Goal: Task Accomplishment & Management: Manage account settings

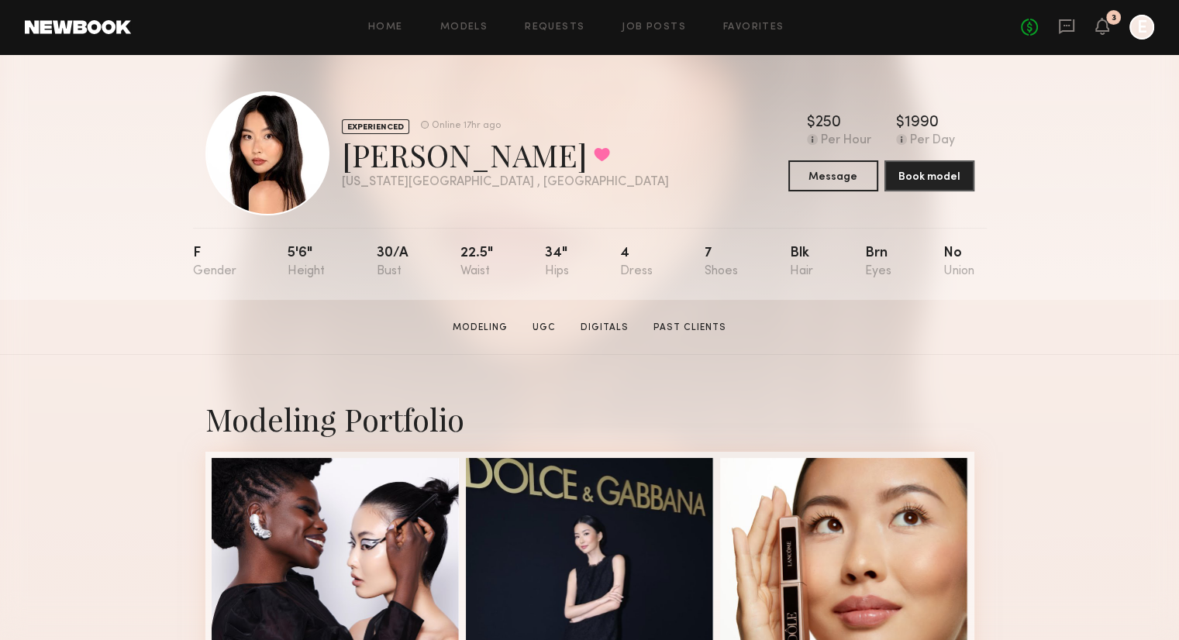
click at [1056, 22] on div "No fees up to $5,000 3 E" at bounding box center [1087, 27] width 133 height 25
click at [1064, 26] on icon at bounding box center [1067, 26] width 6 height 2
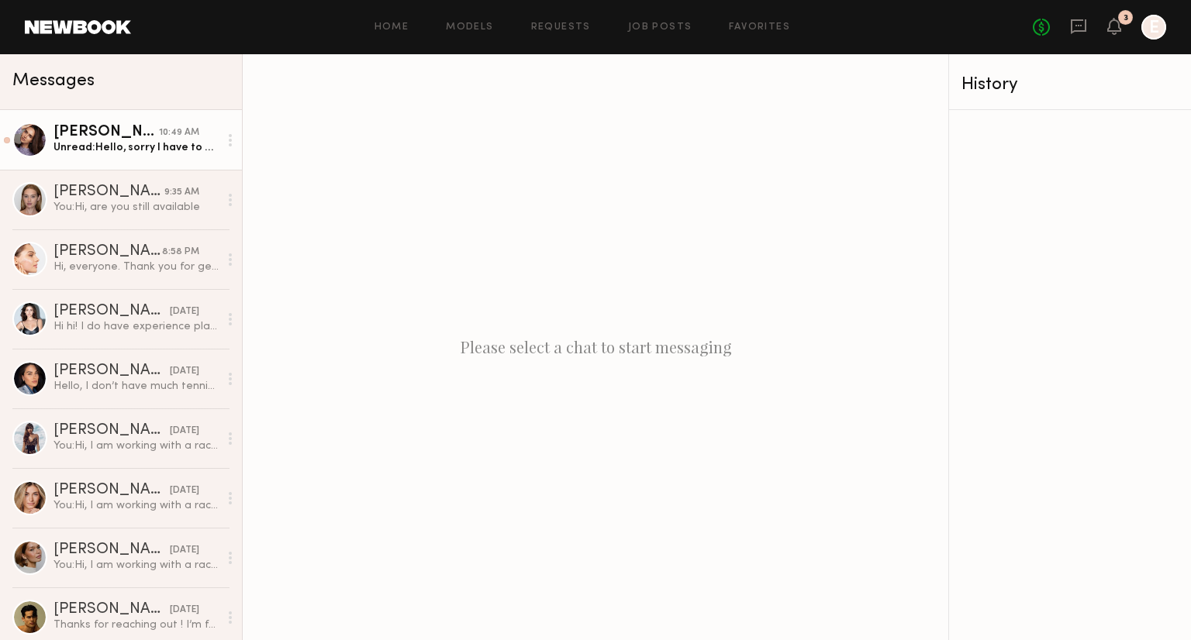
click at [121, 140] on div "Kristina B." at bounding box center [106, 133] width 105 height 16
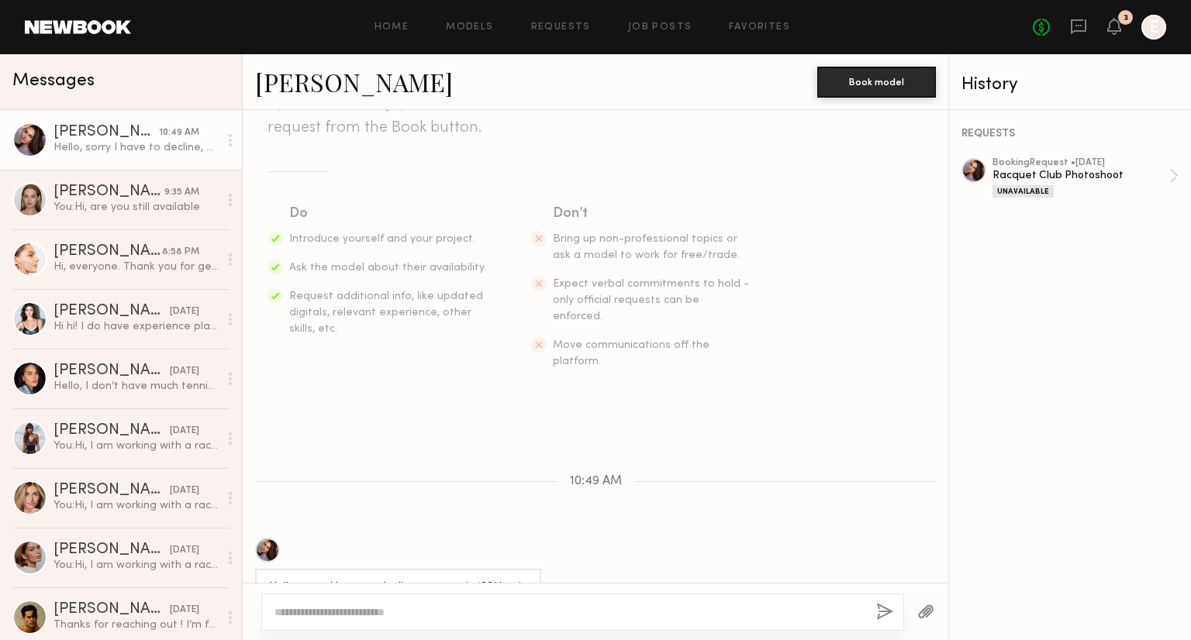
scroll to position [175, 0]
click at [423, 613] on textarea at bounding box center [568, 613] width 589 height 16
click at [415, 610] on textarea at bounding box center [568, 613] width 589 height 16
click at [1082, 181] on div "Racquet Club Photoshoot" at bounding box center [1081, 175] width 177 height 15
click at [385, 627] on div at bounding box center [582, 612] width 643 height 37
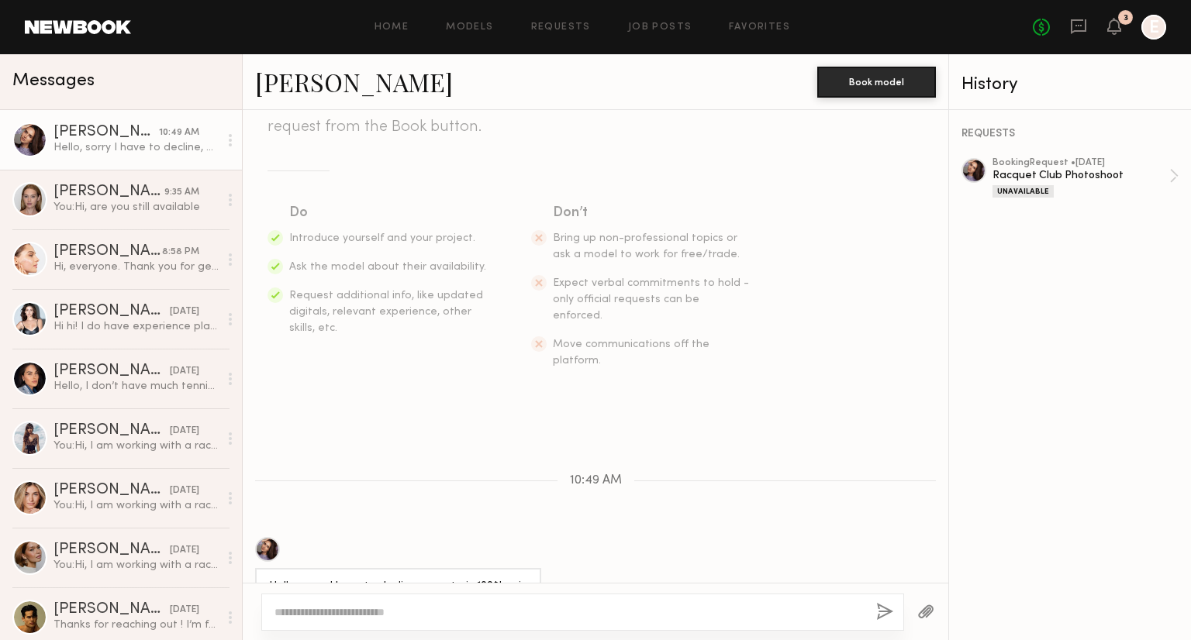
click at [385, 614] on textarea at bounding box center [568, 613] width 589 height 16
type textarea "**********"
click at [889, 608] on button "button" at bounding box center [885, 612] width 17 height 19
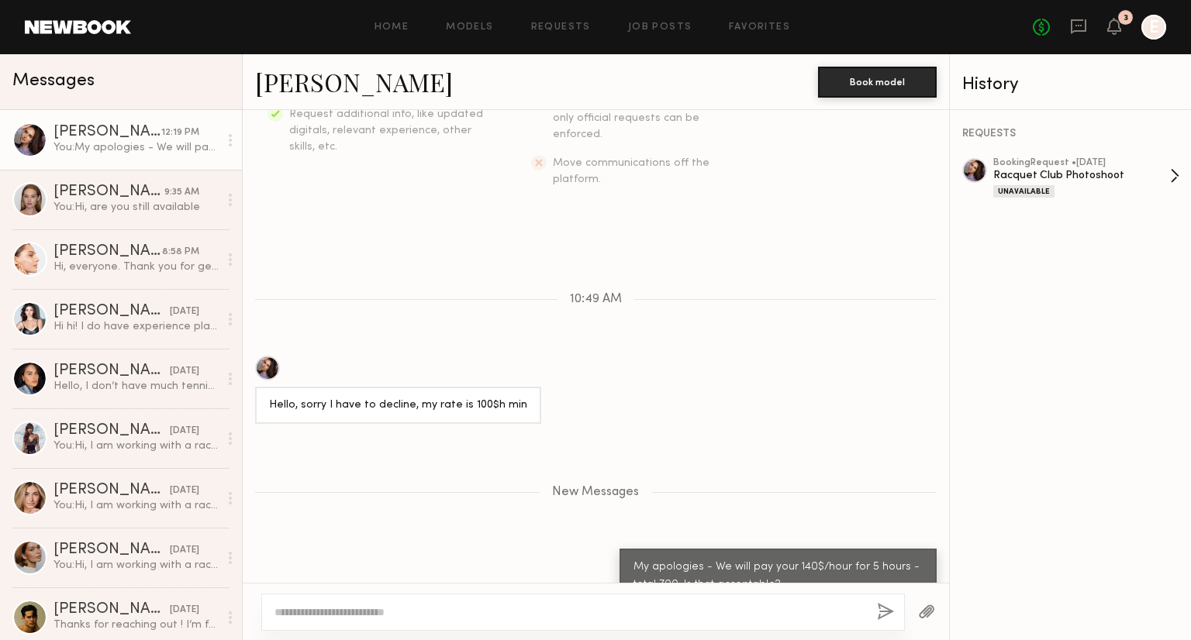
click at [1082, 165] on div "booking Request • 09/19/2025" at bounding box center [1081, 163] width 177 height 10
click at [84, 199] on div "Cari F." at bounding box center [109, 193] width 111 height 16
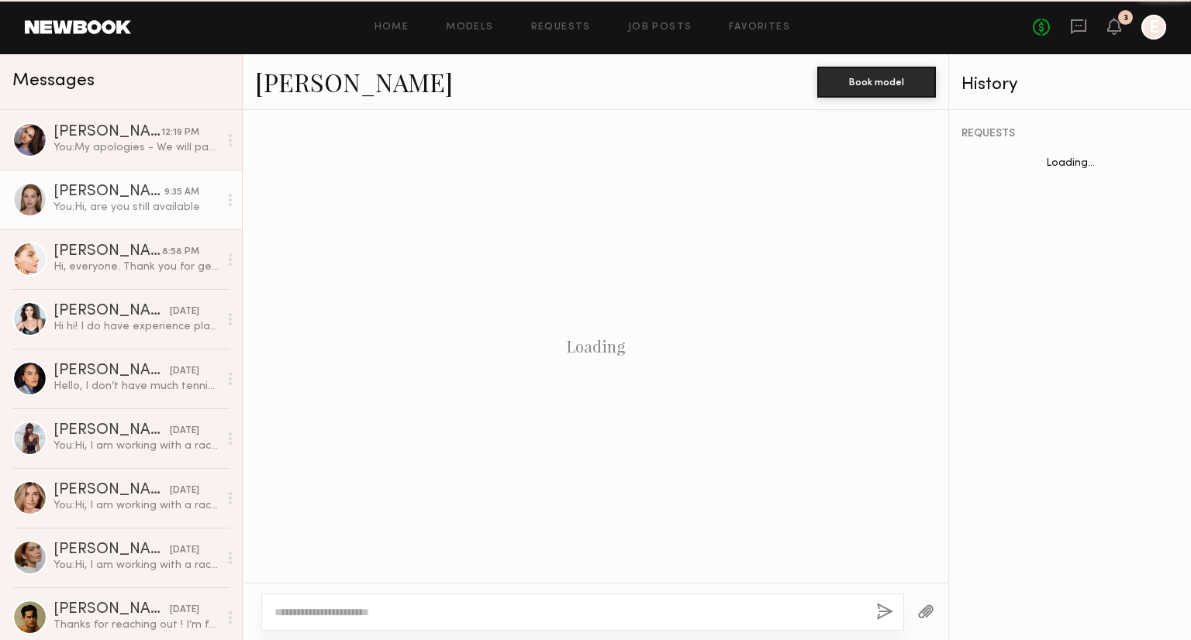
scroll to position [519, 0]
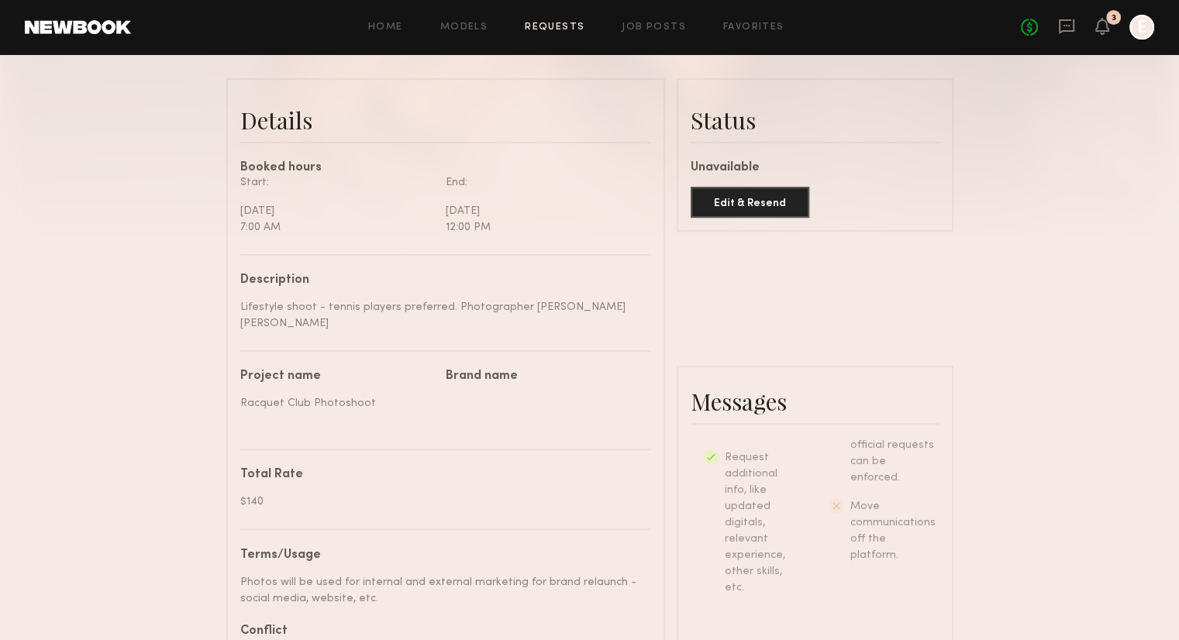
scroll to position [694, 0]
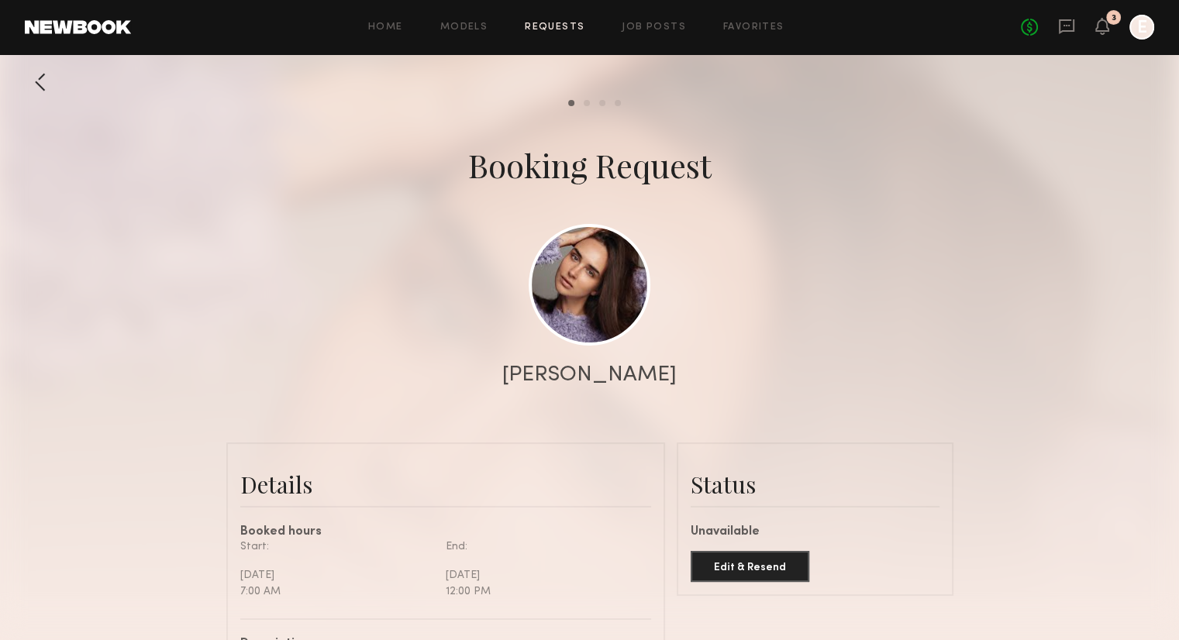
scroll to position [304, 0]
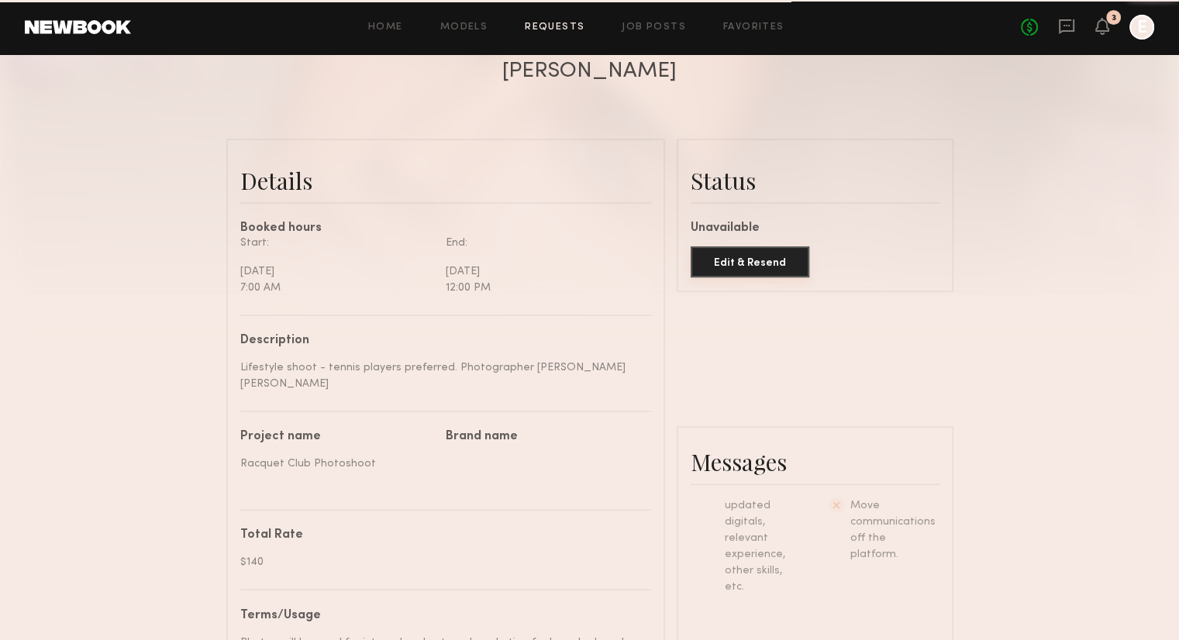
click at [725, 271] on button "Edit & Resend" at bounding box center [750, 262] width 119 height 31
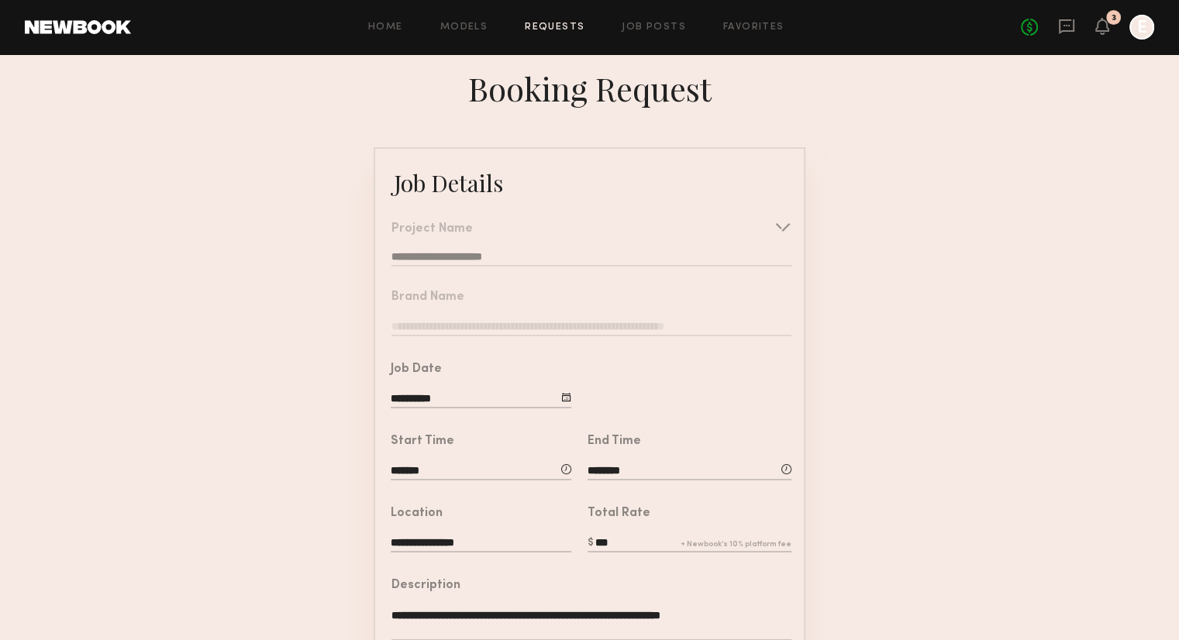
scroll to position [235, 0]
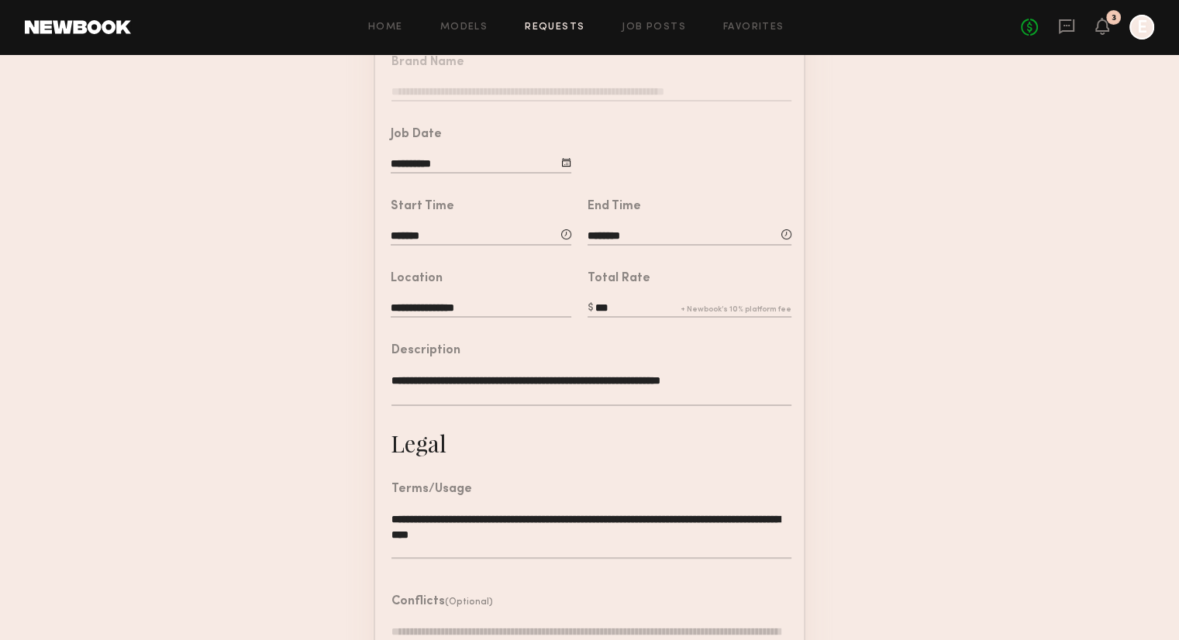
click at [642, 318] on input "***" at bounding box center [690, 309] width 204 height 17
type input "*"
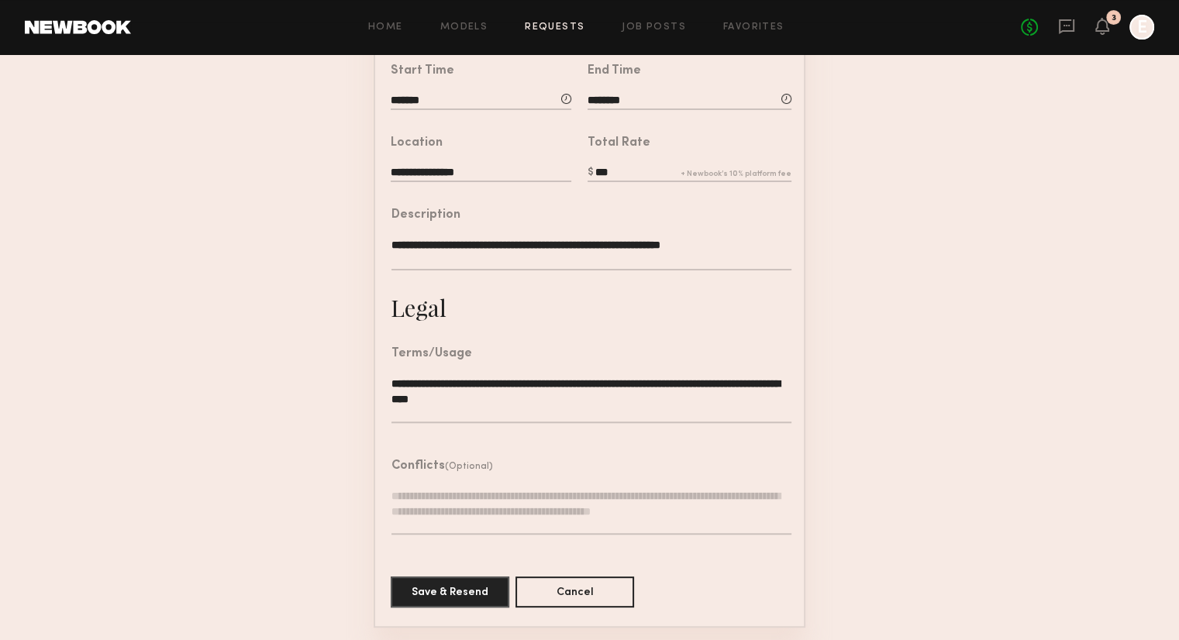
scroll to position [391, 0]
type input "***"
click at [461, 590] on button "Save & Resend" at bounding box center [450, 591] width 119 height 31
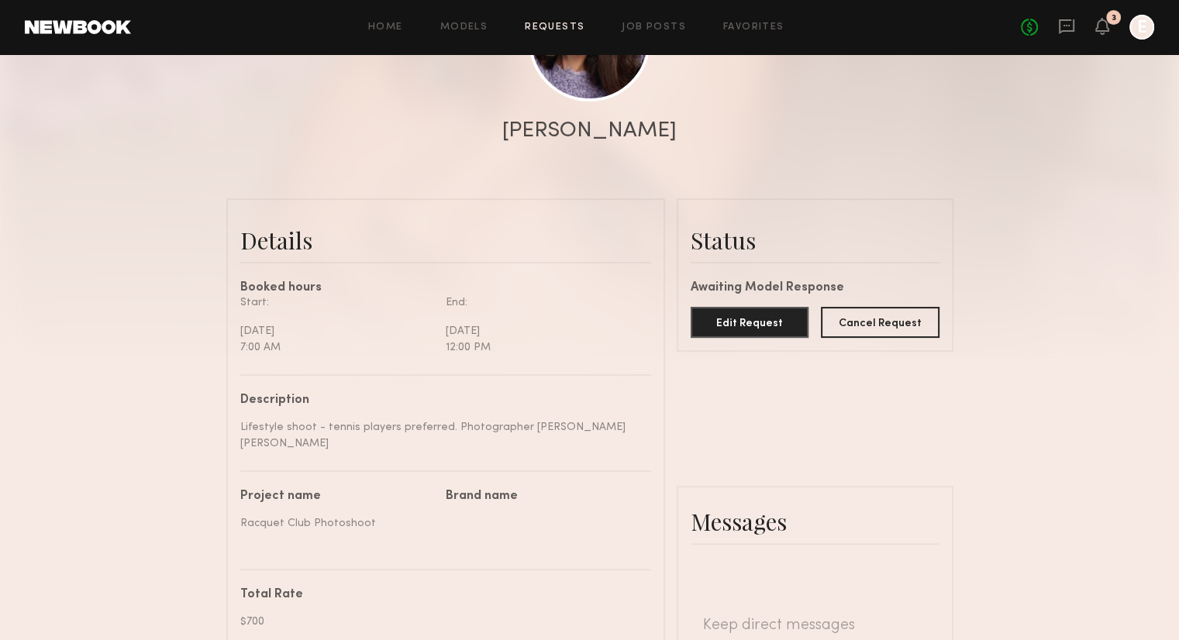
scroll to position [245, 0]
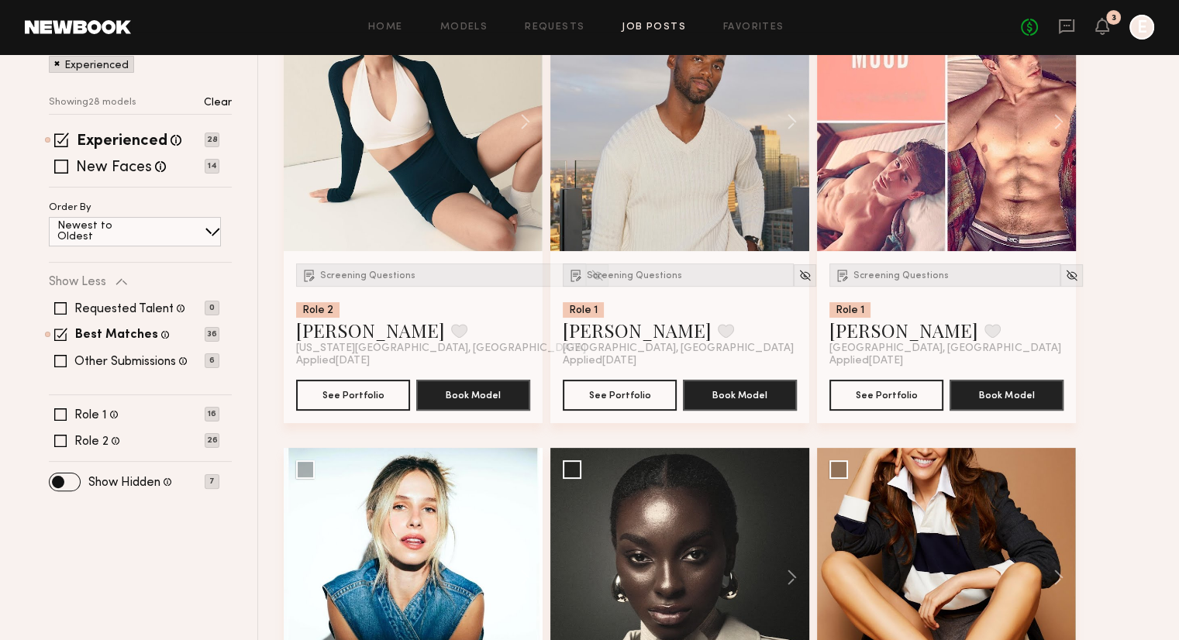
scroll to position [226, 0]
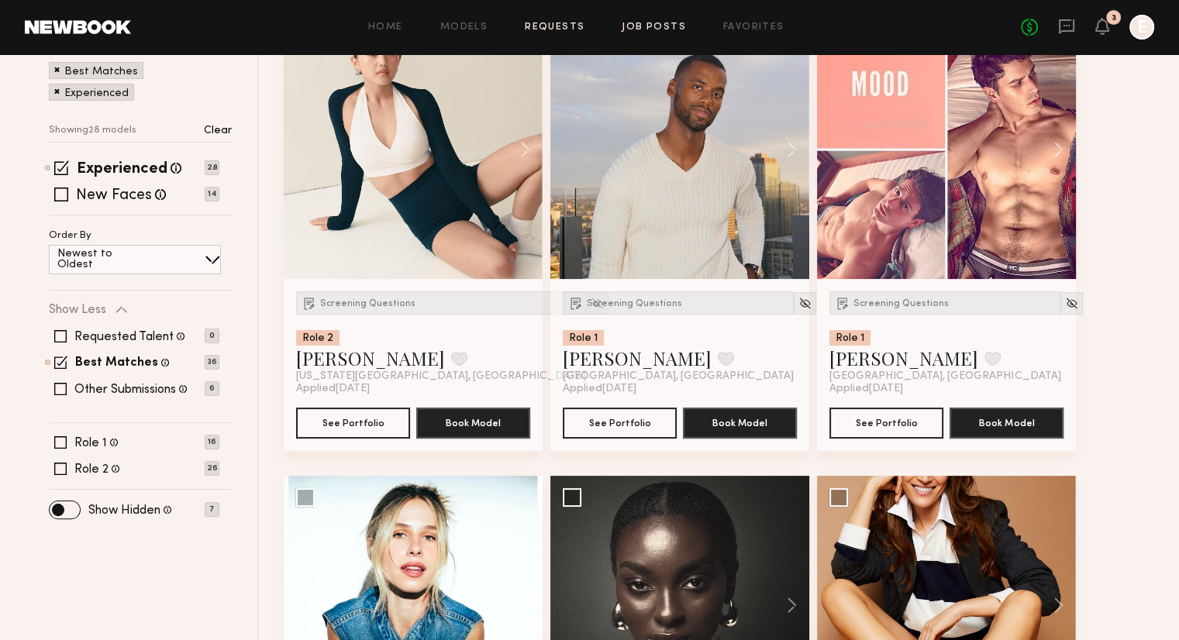
click at [570, 29] on link "Requests" at bounding box center [555, 27] width 60 height 10
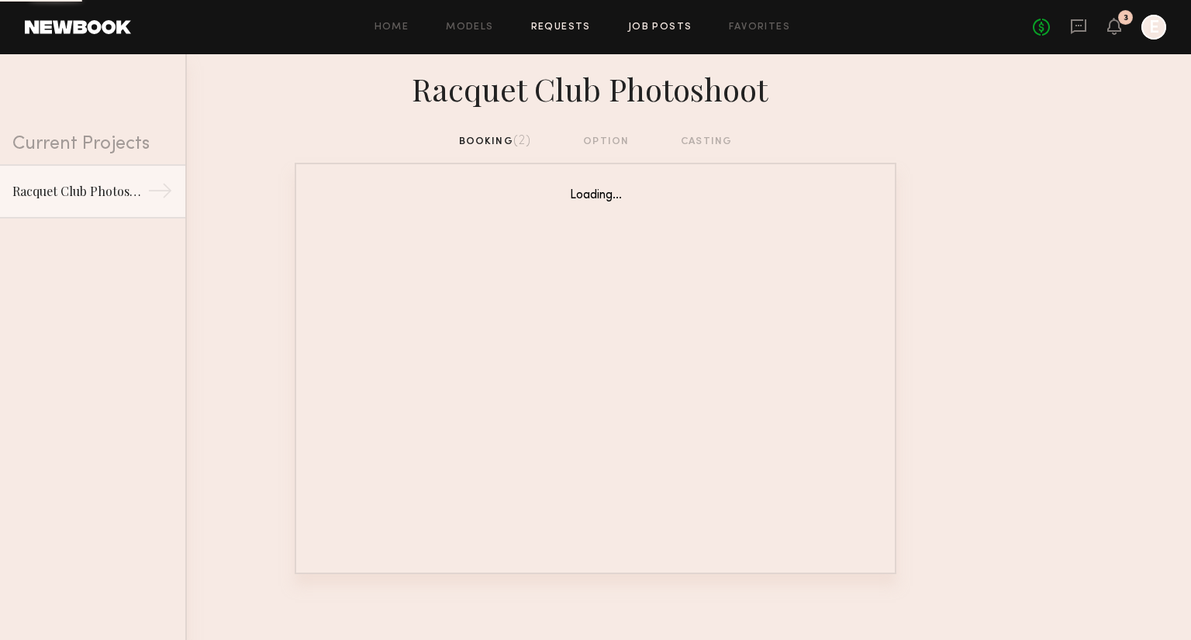
click at [658, 32] on link "Job Posts" at bounding box center [660, 27] width 64 height 10
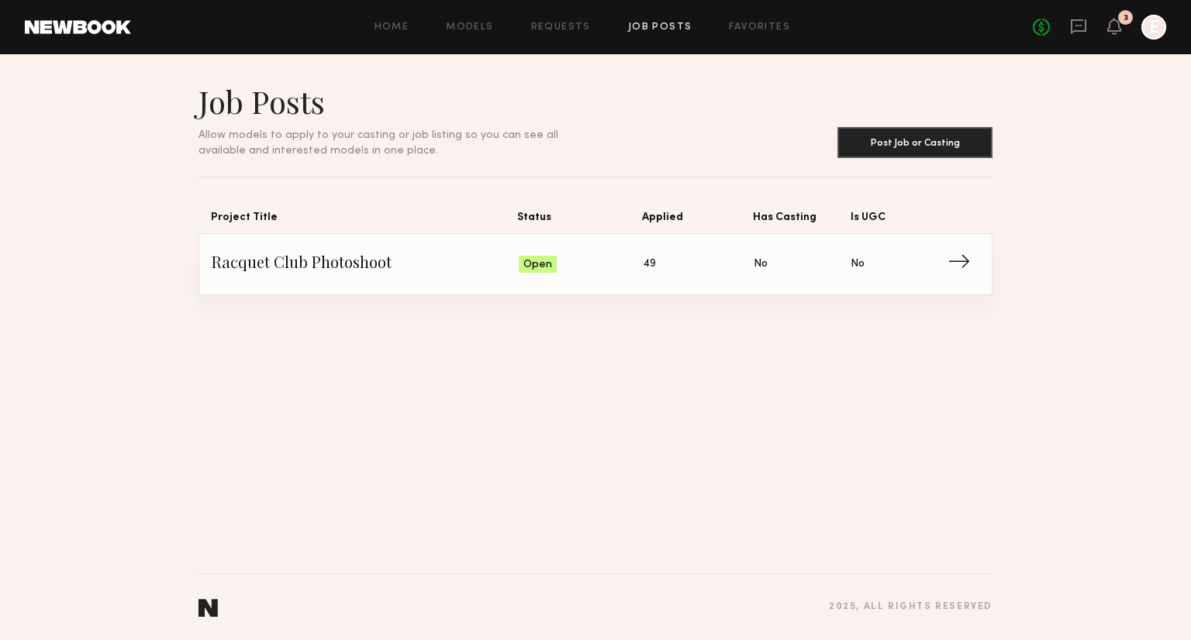
click at [566, 35] on div "Home Models Requests Job Posts Favorites Sign Out No fees up to $5,000 3 E" at bounding box center [648, 27] width 1035 height 25
click at [566, 33] on div "Home Models Requests Job Posts Favorites Sign Out No fees up to $5,000 3 E" at bounding box center [648, 27] width 1035 height 25
click at [568, 23] on link "Requests" at bounding box center [561, 27] width 60 height 10
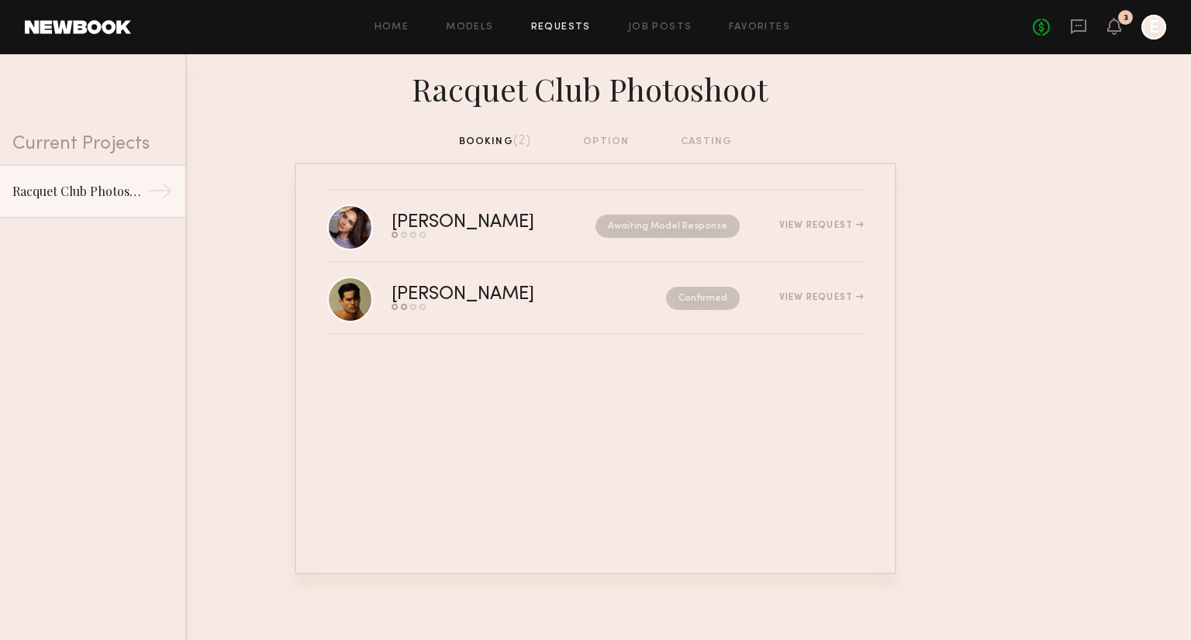
click at [648, 38] on div "Home Models Requests Job Posts Favorites Sign Out No fees up to $5,000 3 E" at bounding box center [648, 27] width 1035 height 25
click at [657, 23] on link "Job Posts" at bounding box center [660, 27] width 64 height 10
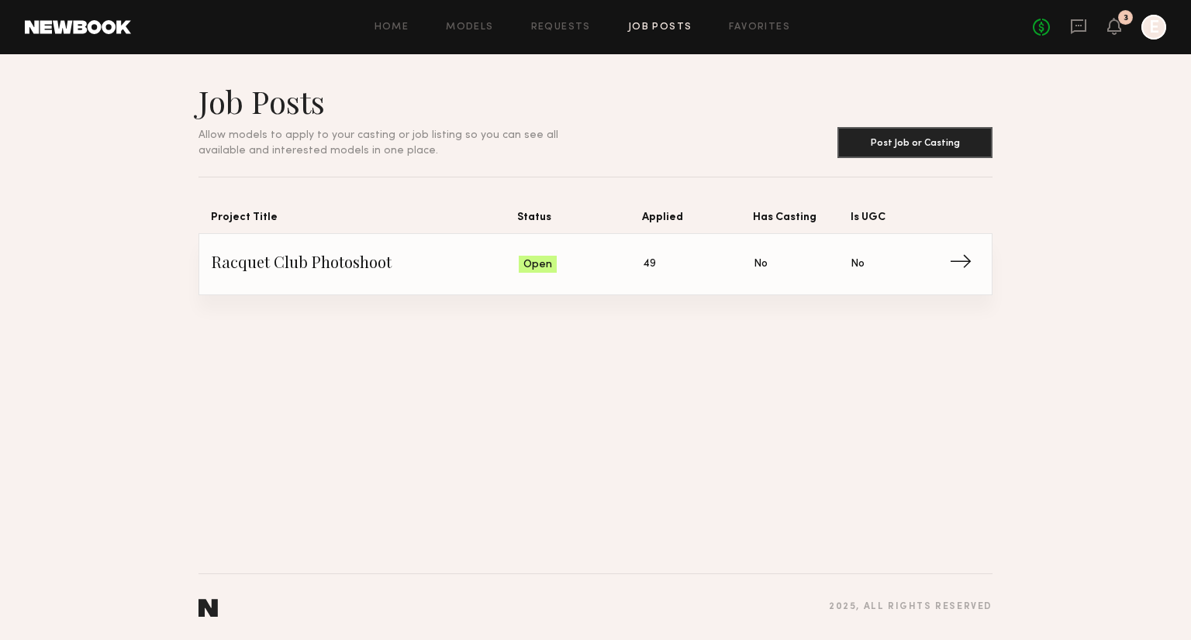
click at [623, 245] on link "Racquet Club Photoshoot Status: Open Applied: 49 Has Casting: No Is UGC: No →" at bounding box center [596, 264] width 768 height 60
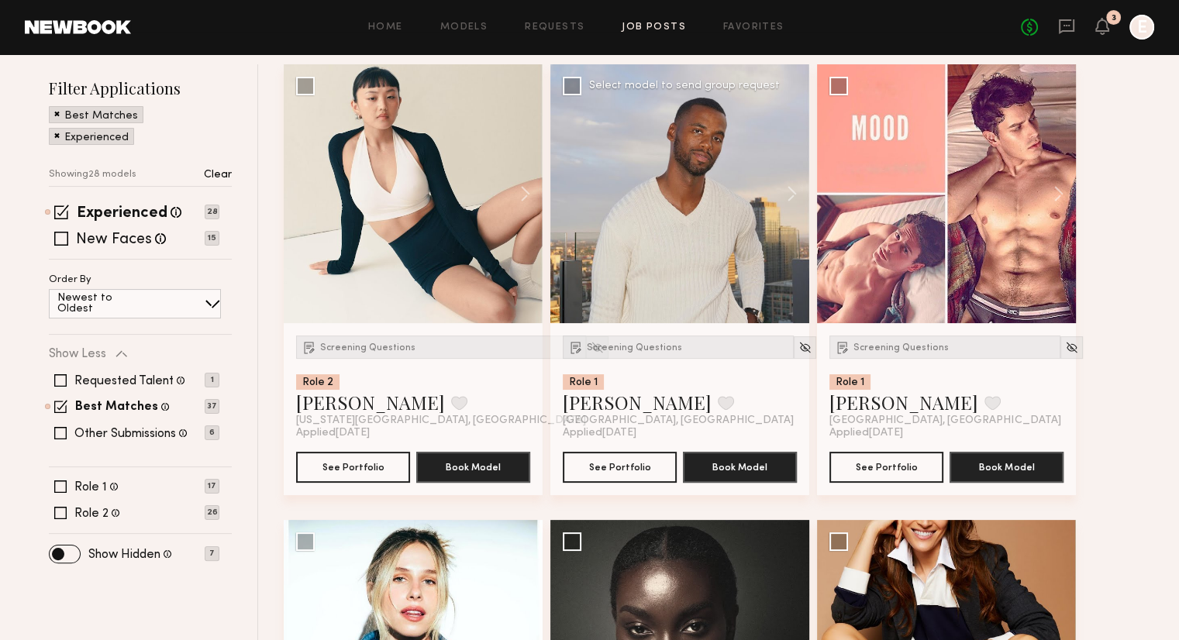
scroll to position [183, 0]
click at [58, 509] on span at bounding box center [60, 512] width 12 height 12
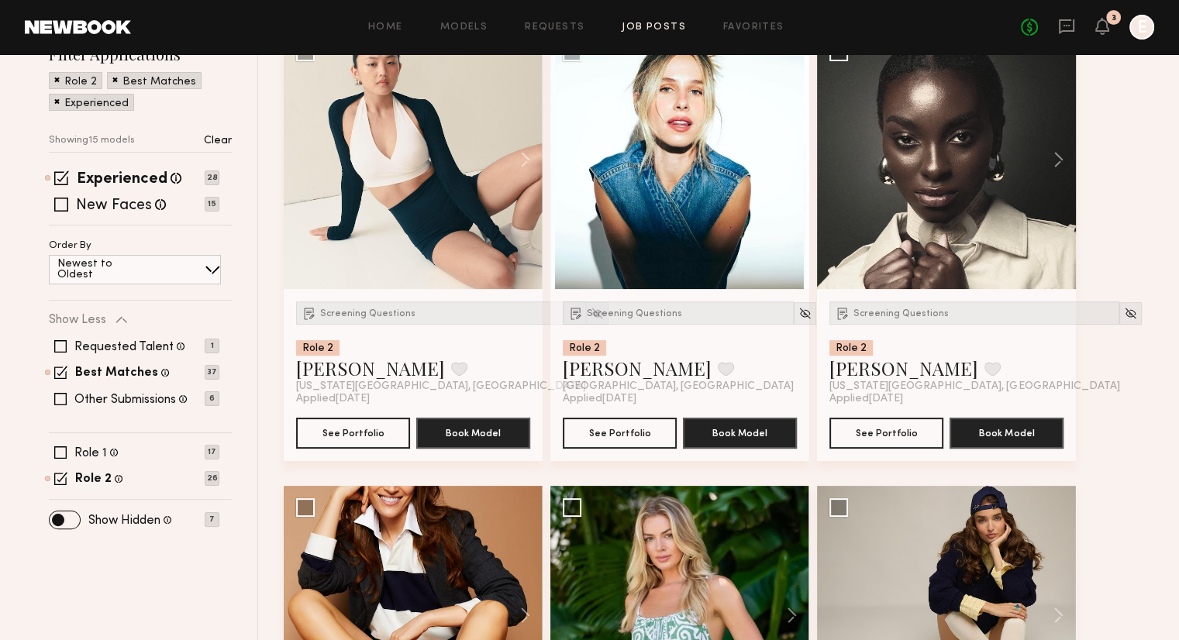
scroll to position [76, 0]
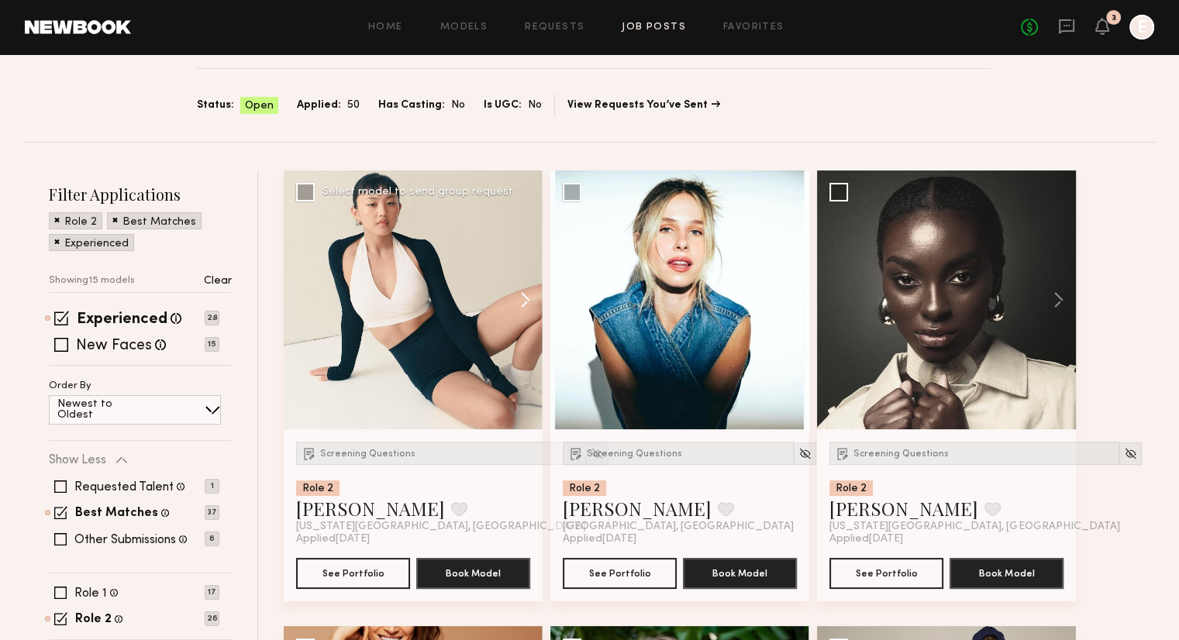
click at [523, 294] on button at bounding box center [518, 300] width 50 height 259
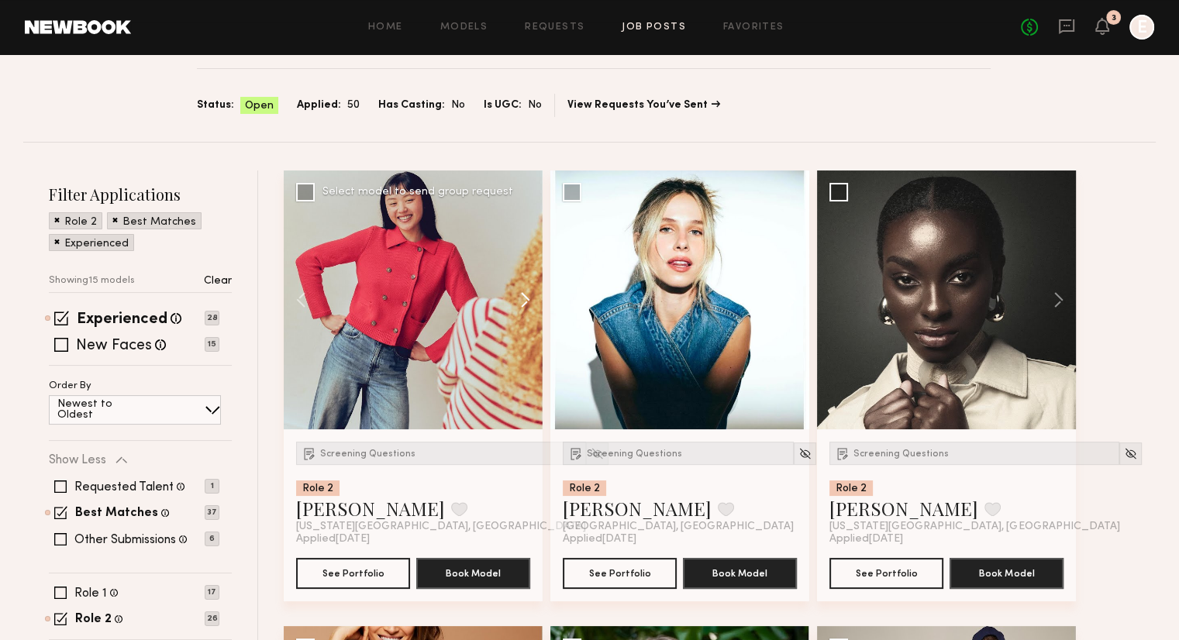
click at [523, 294] on button at bounding box center [518, 300] width 50 height 259
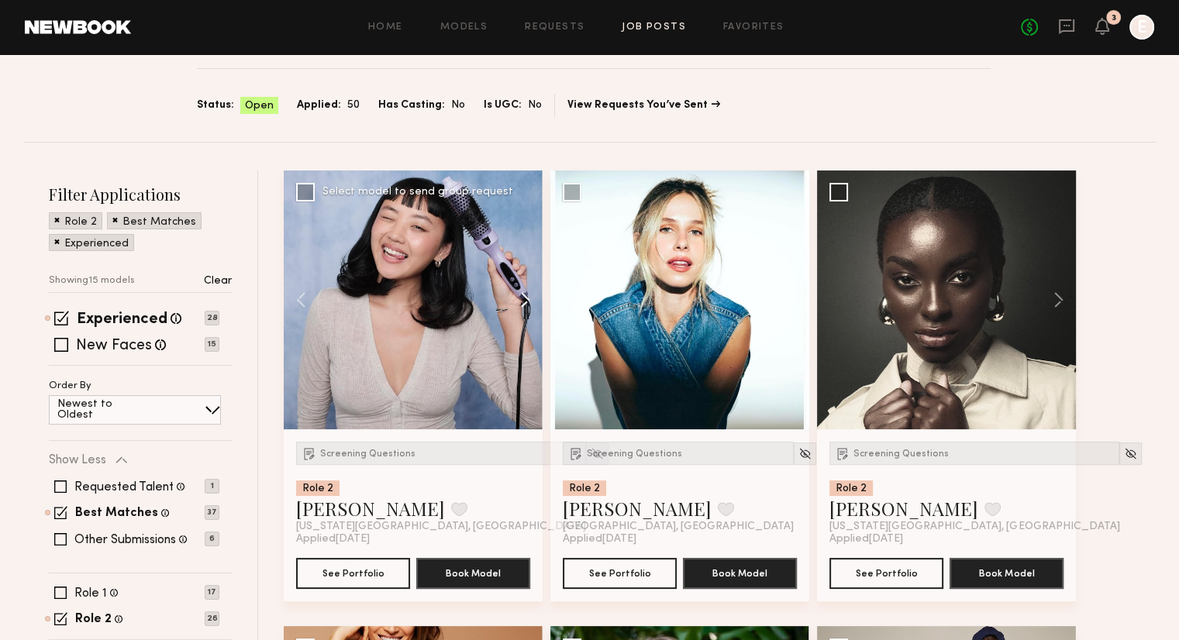
click at [523, 294] on button at bounding box center [518, 300] width 50 height 259
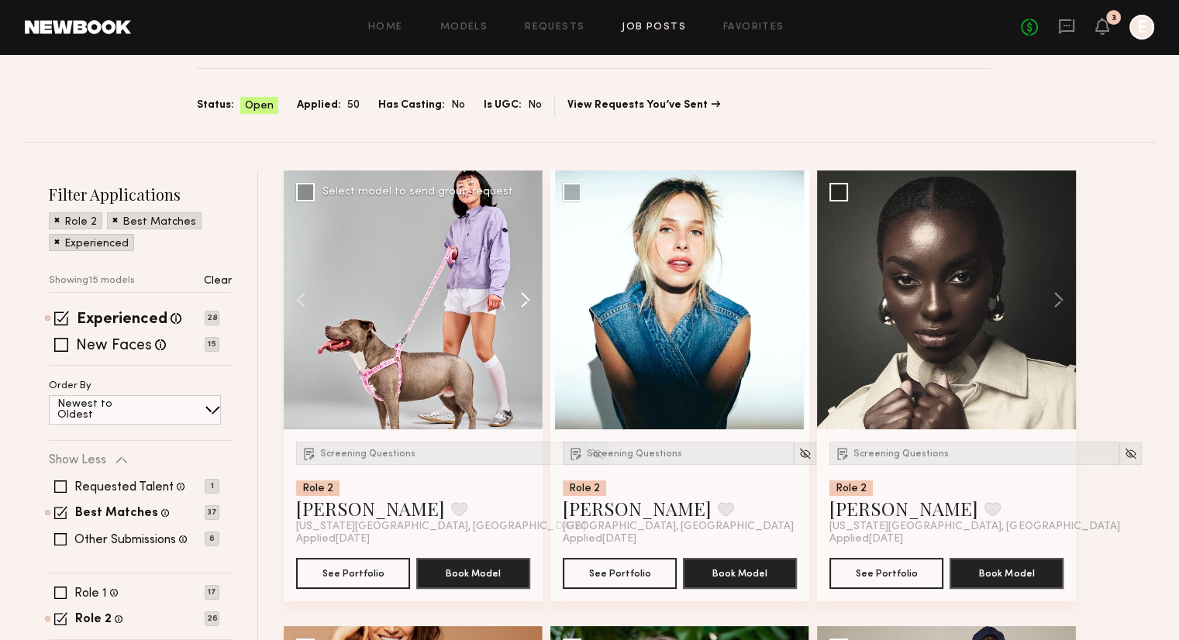
click at [523, 294] on button at bounding box center [518, 300] width 50 height 259
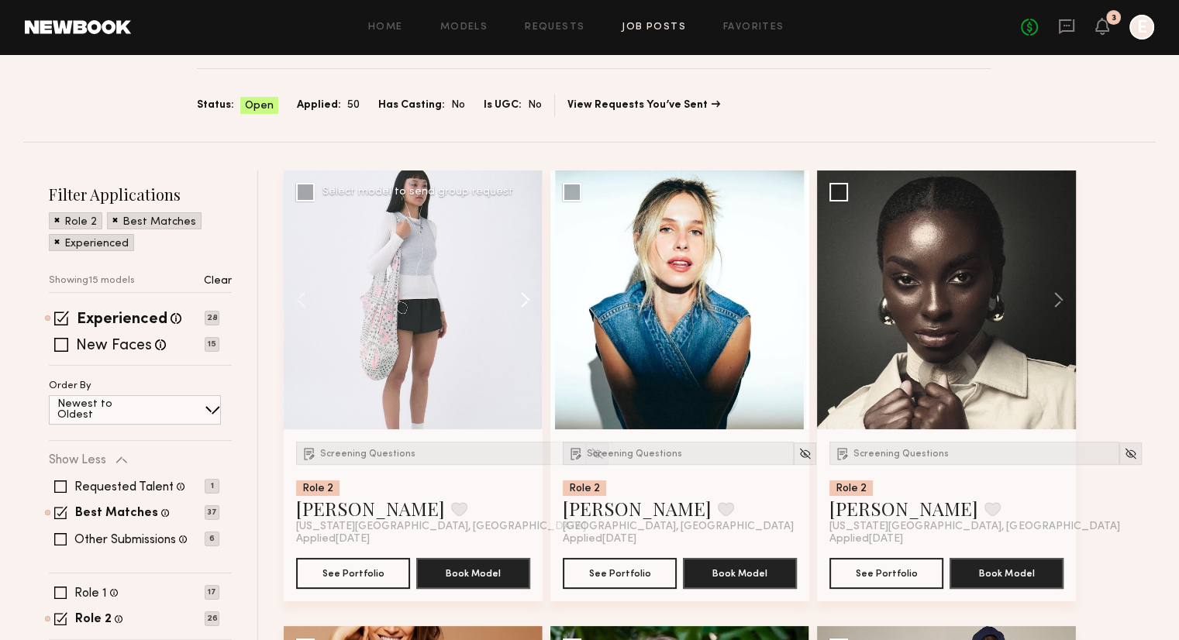
click at [523, 294] on button at bounding box center [518, 300] width 50 height 259
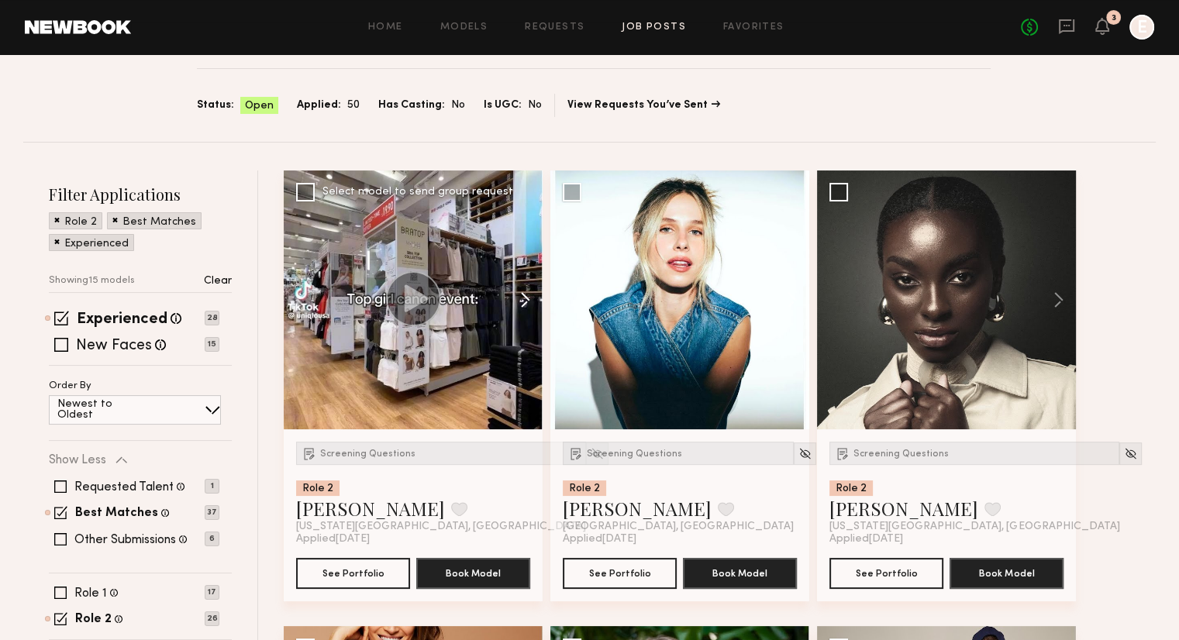
click at [523, 294] on button at bounding box center [518, 300] width 50 height 259
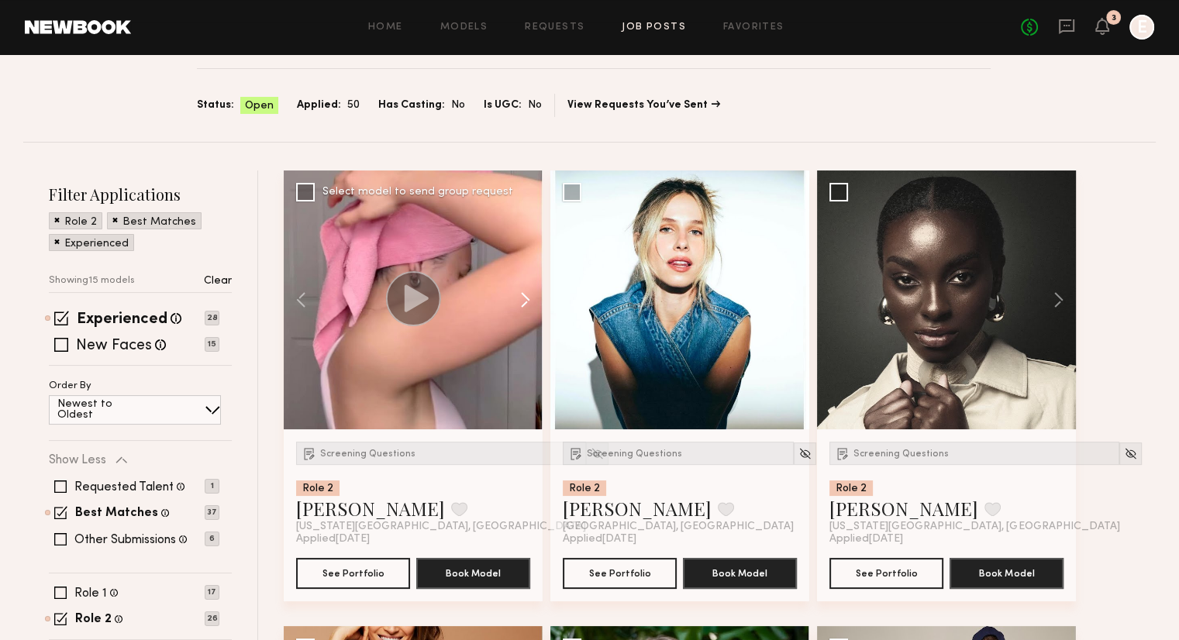
click at [523, 294] on button at bounding box center [518, 300] width 50 height 259
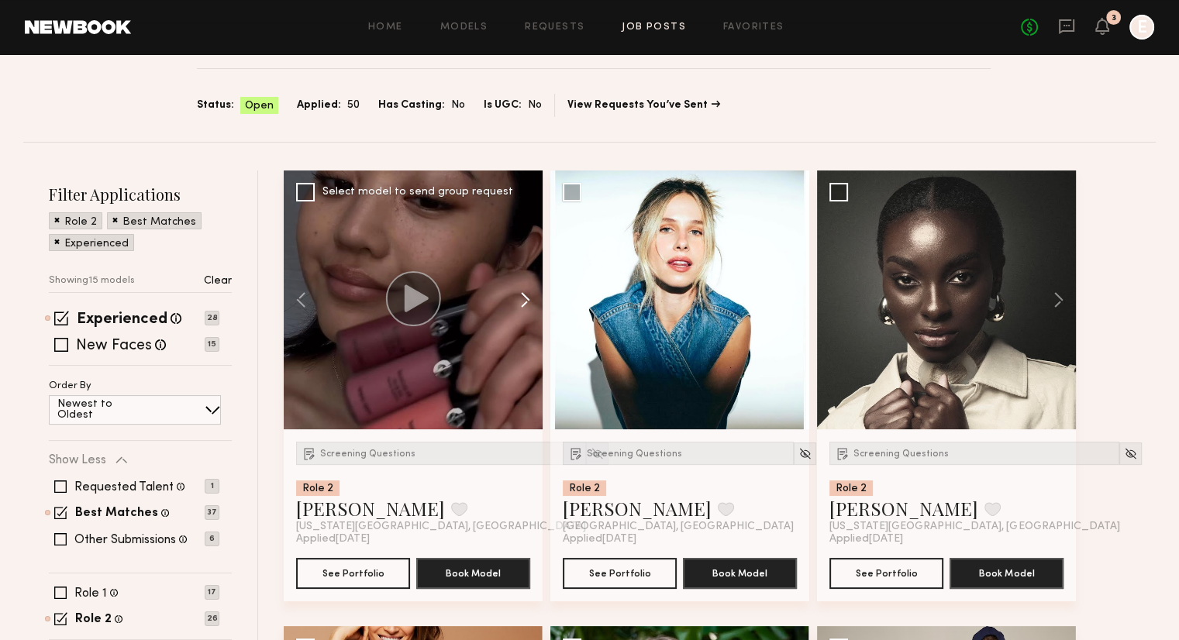
click at [523, 294] on button at bounding box center [518, 300] width 50 height 259
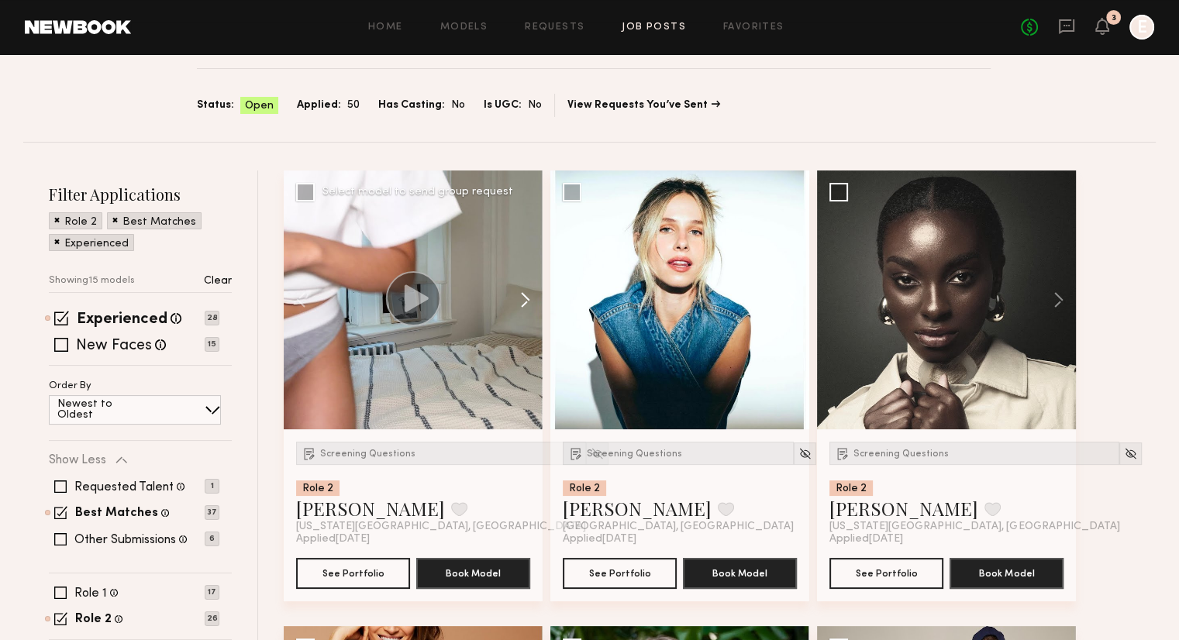
click at [523, 294] on button at bounding box center [518, 300] width 50 height 259
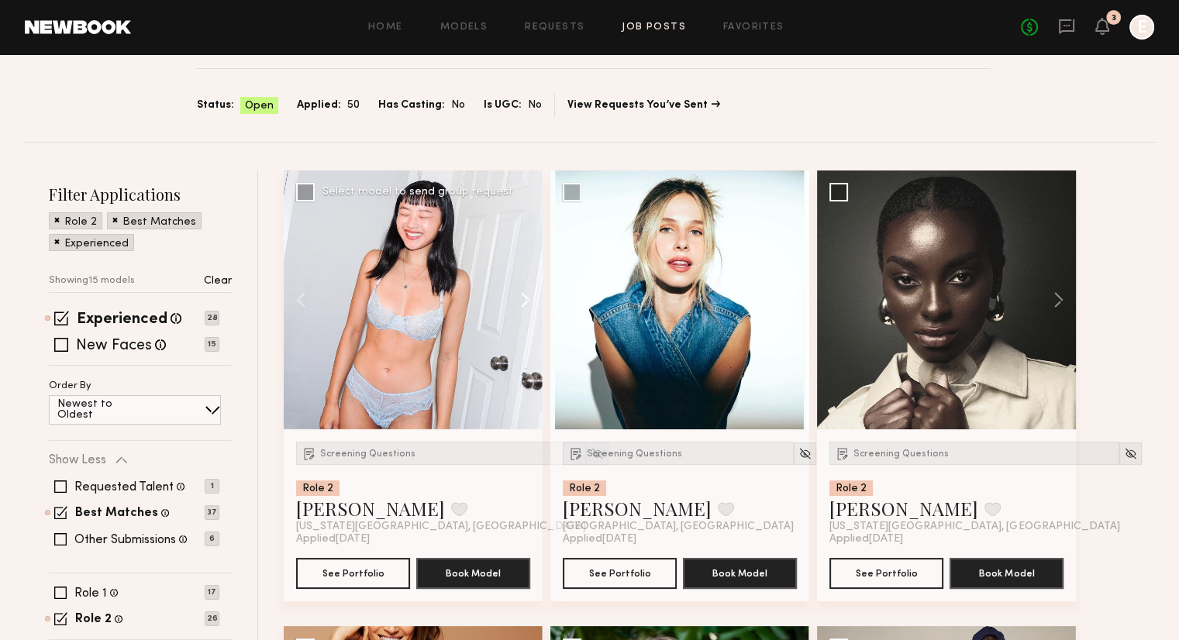
click at [523, 294] on button at bounding box center [518, 300] width 50 height 259
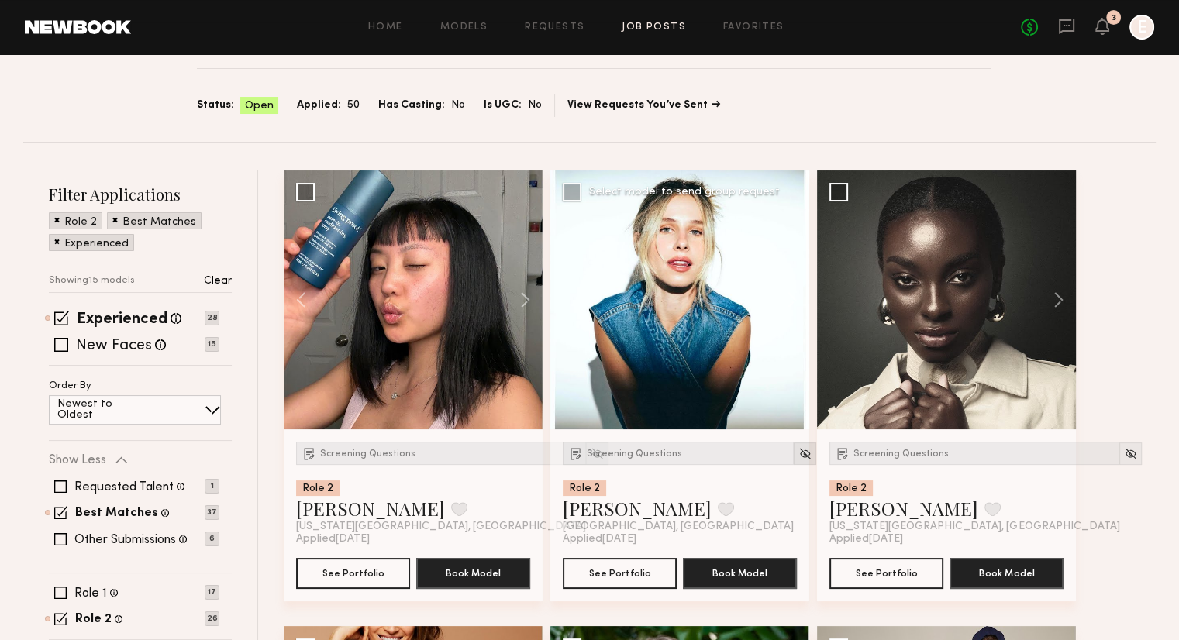
click at [799, 458] on img at bounding box center [805, 453] width 13 height 13
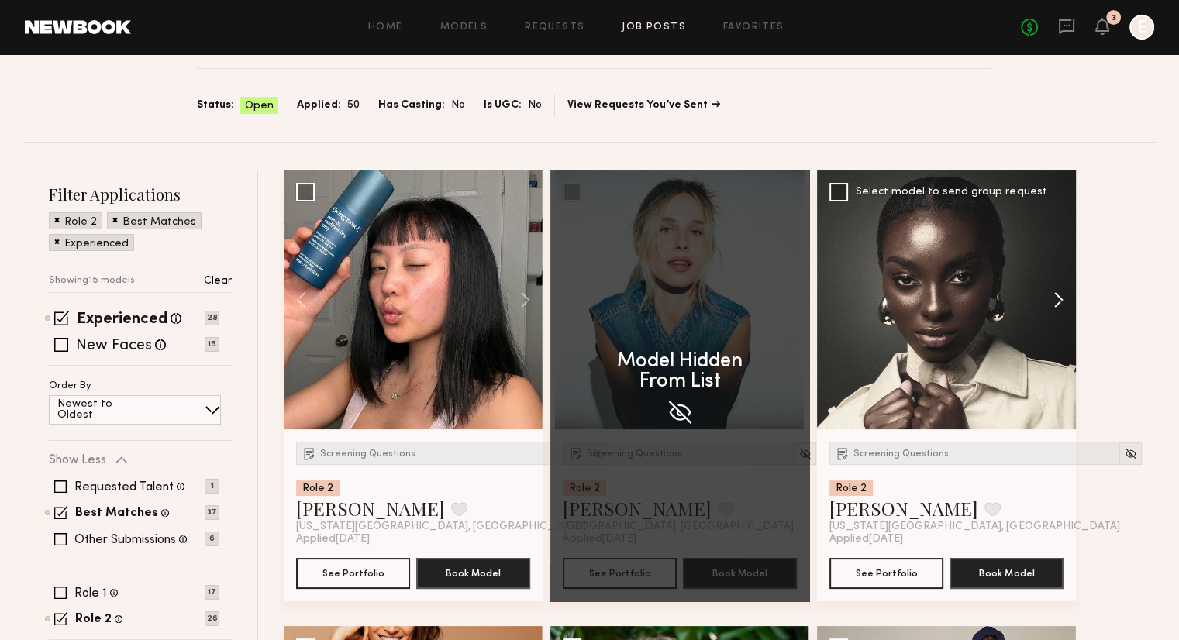
click at [1062, 296] on button at bounding box center [1052, 300] width 50 height 259
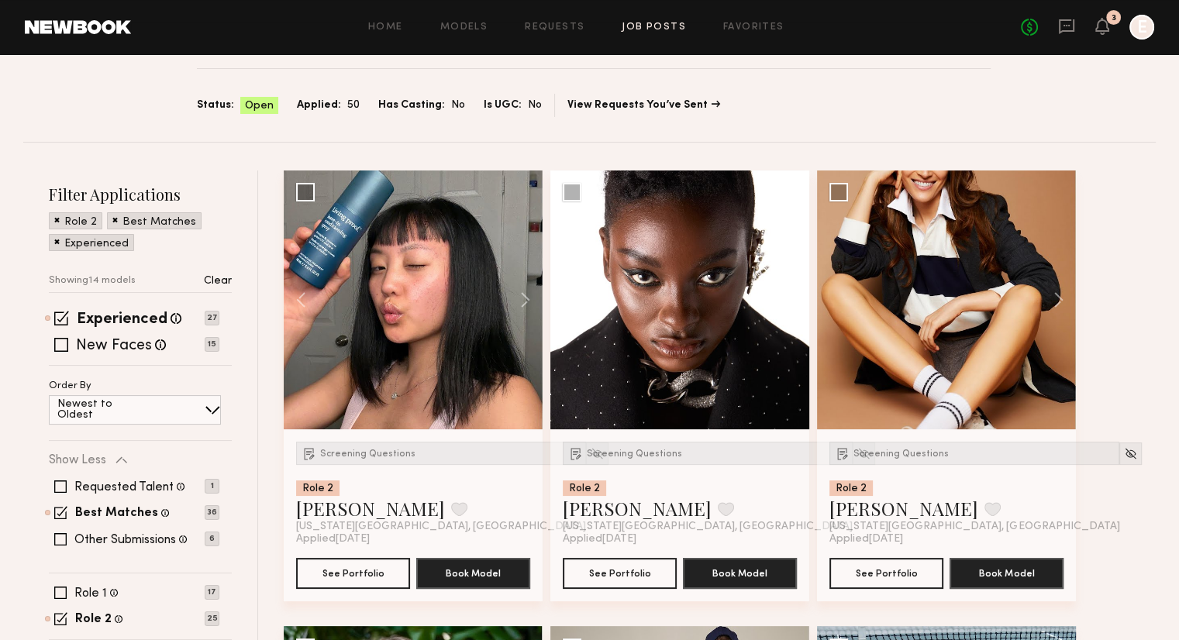
drag, startPoint x: 1062, startPoint y: 296, endPoint x: 1178, endPoint y: 279, distance: 116.8
click at [777, 305] on button at bounding box center [785, 300] width 50 height 259
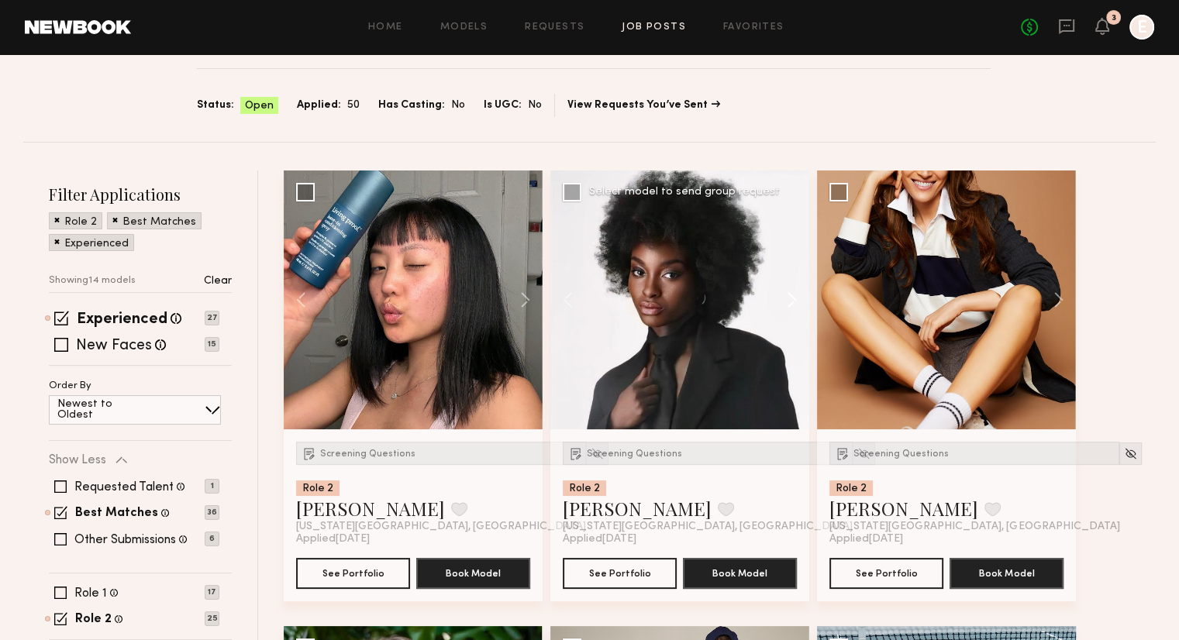
click at [777, 305] on button at bounding box center [785, 300] width 50 height 259
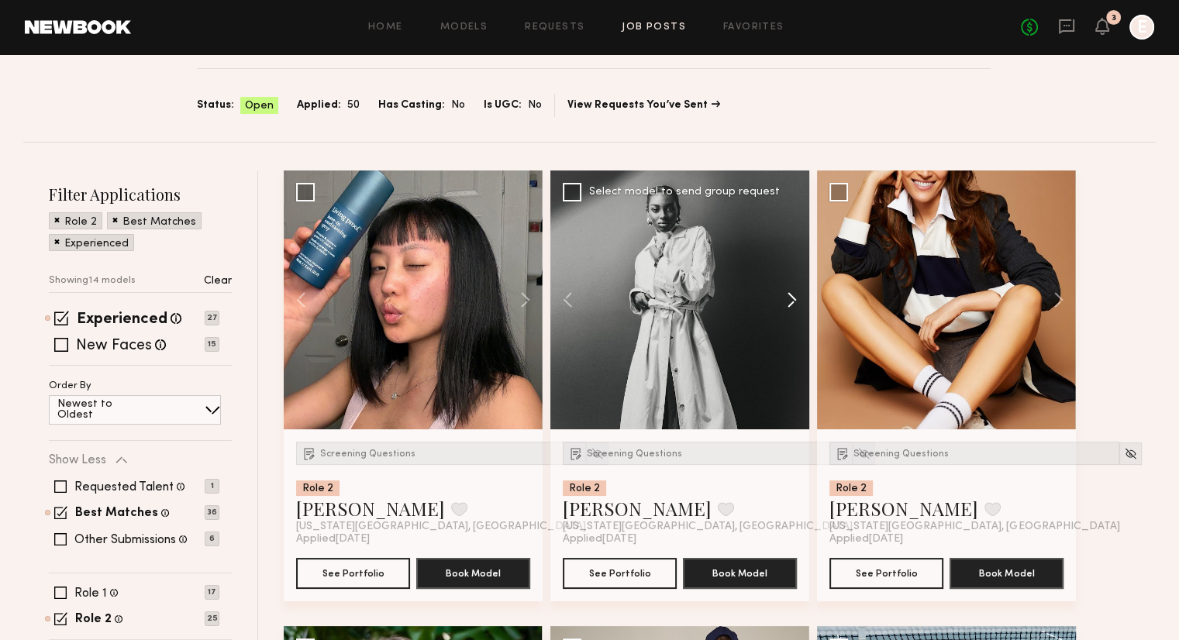
click at [777, 305] on button at bounding box center [785, 300] width 50 height 259
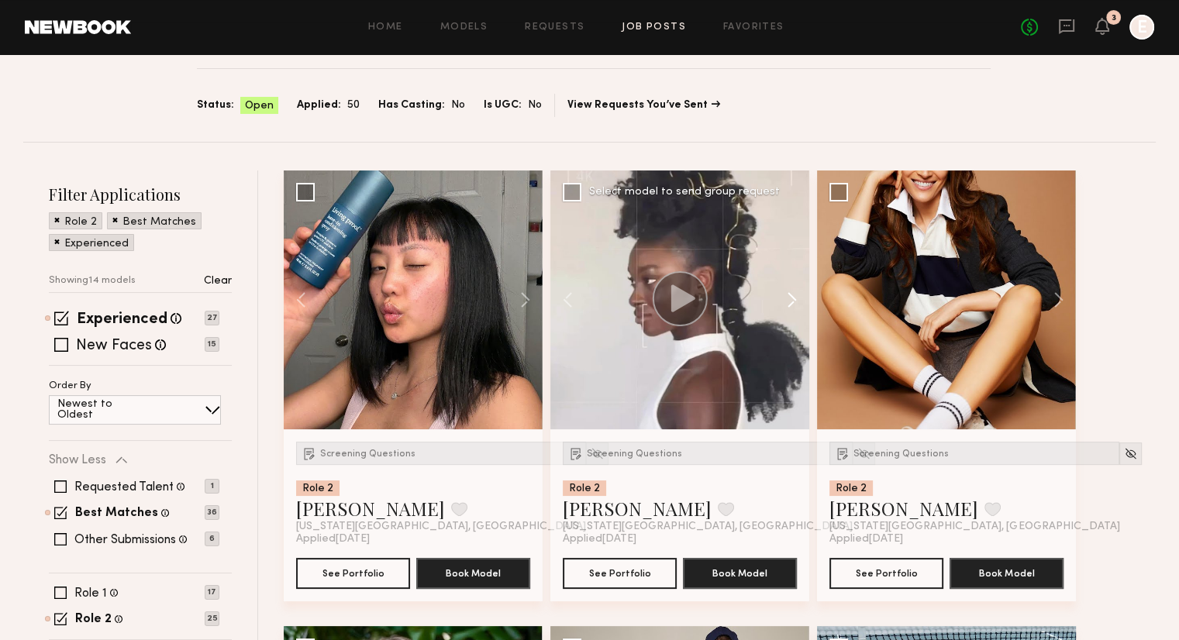
click at [777, 305] on button at bounding box center [785, 300] width 50 height 259
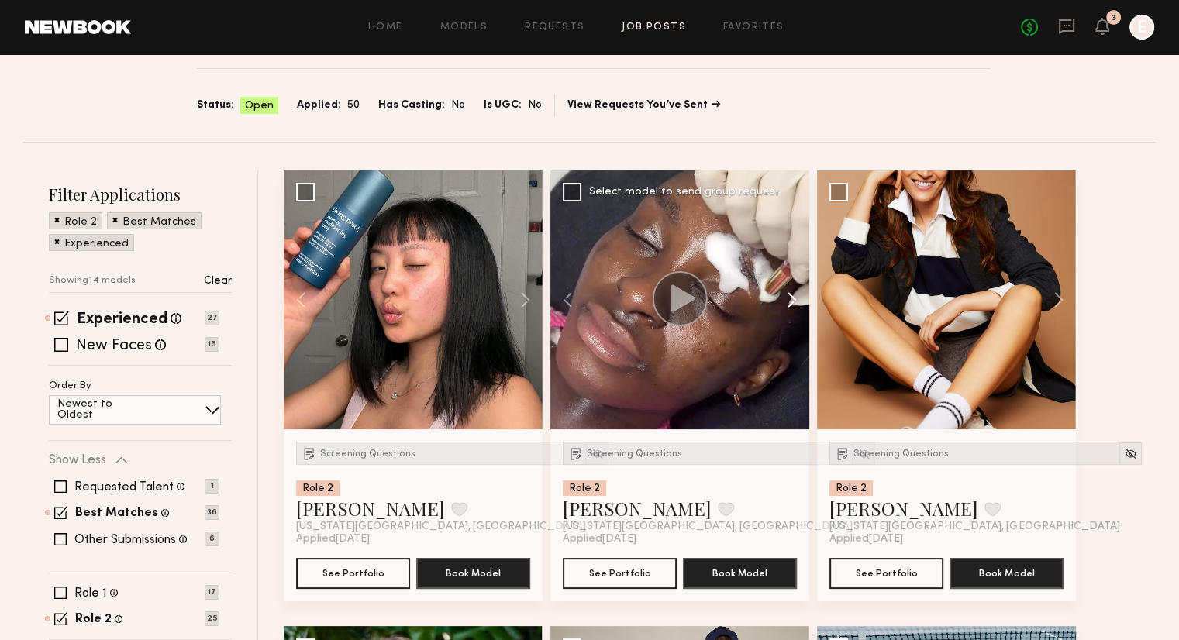
click at [777, 305] on button at bounding box center [785, 300] width 50 height 259
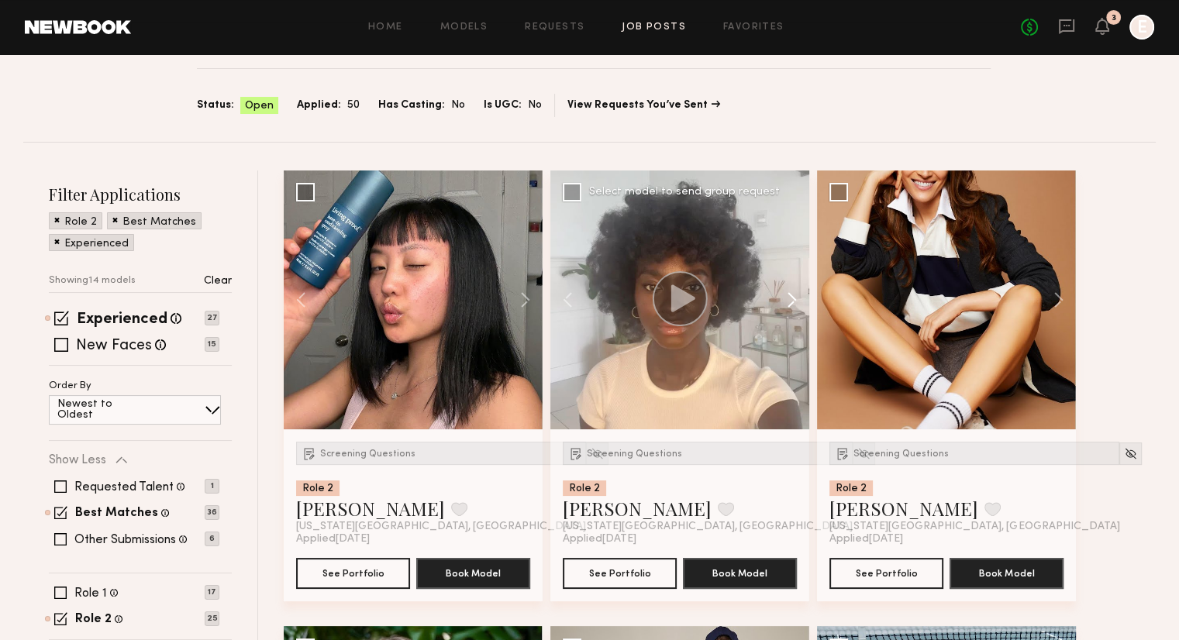
click at [777, 305] on button at bounding box center [785, 300] width 50 height 259
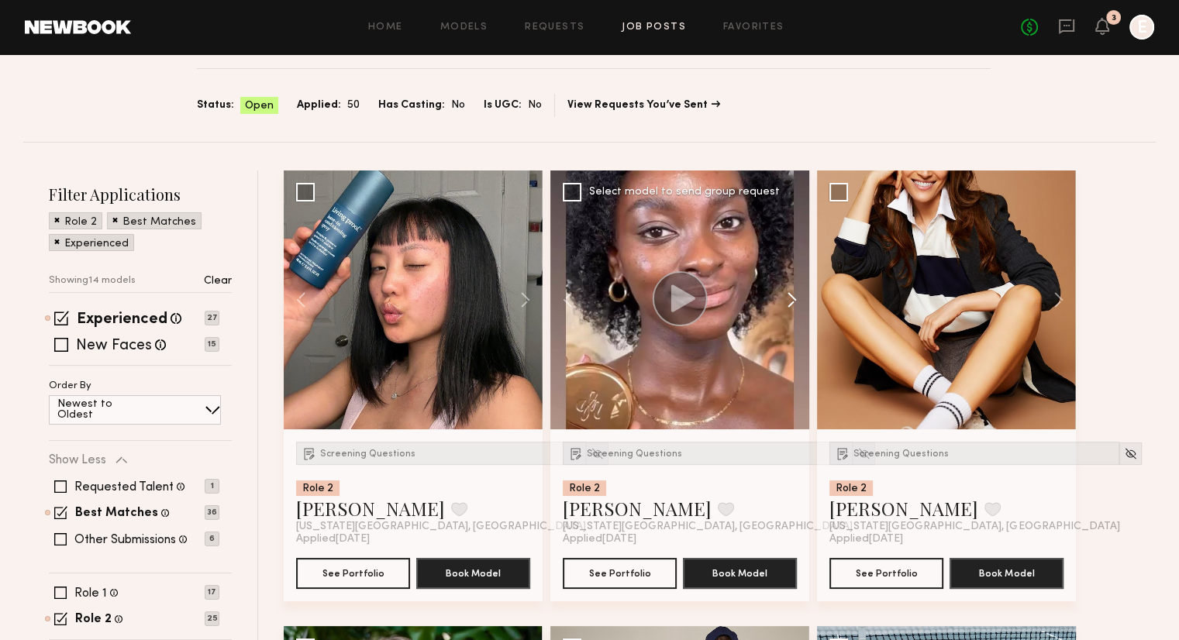
click at [777, 305] on button at bounding box center [785, 300] width 50 height 259
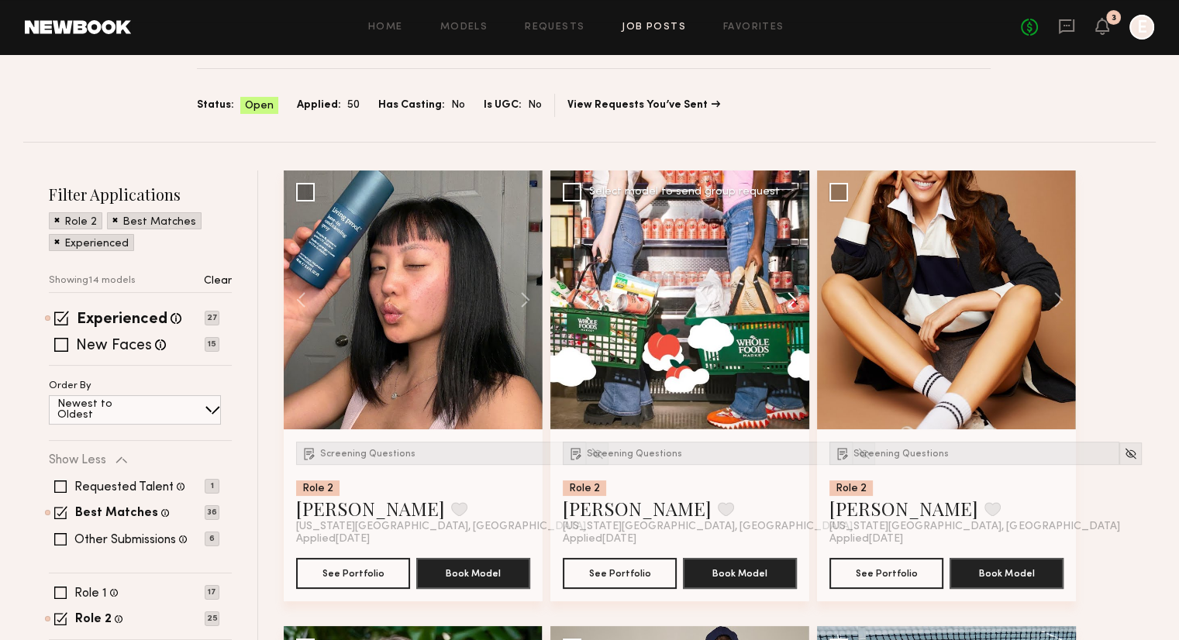
click at [777, 305] on button at bounding box center [785, 300] width 50 height 259
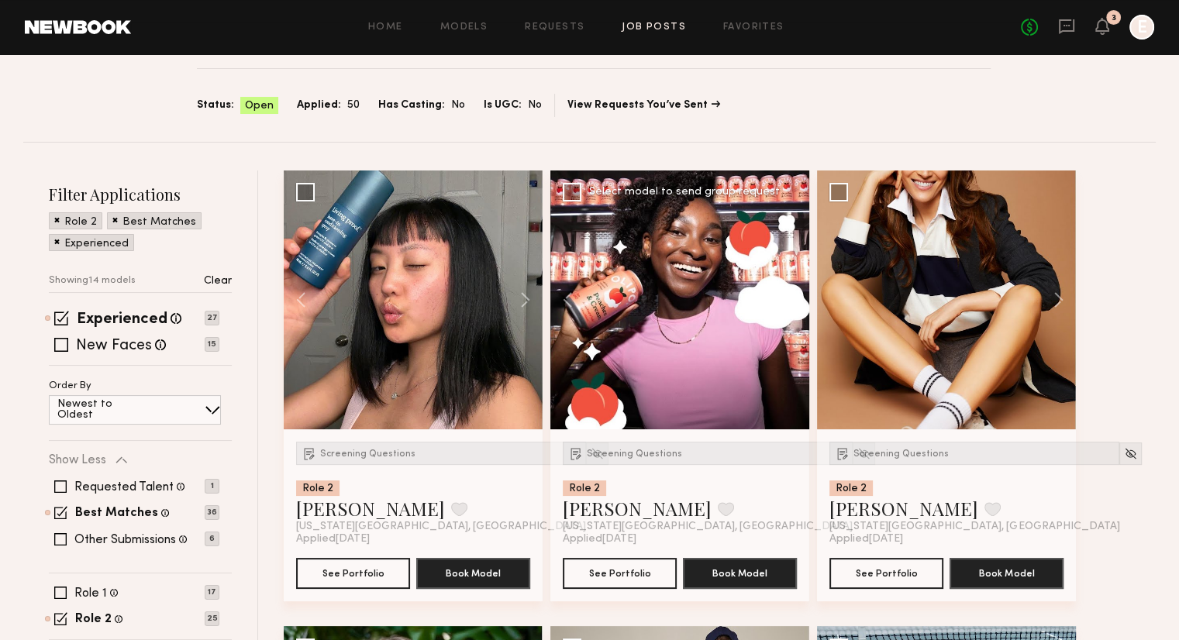
click at [777, 305] on button at bounding box center [785, 300] width 50 height 259
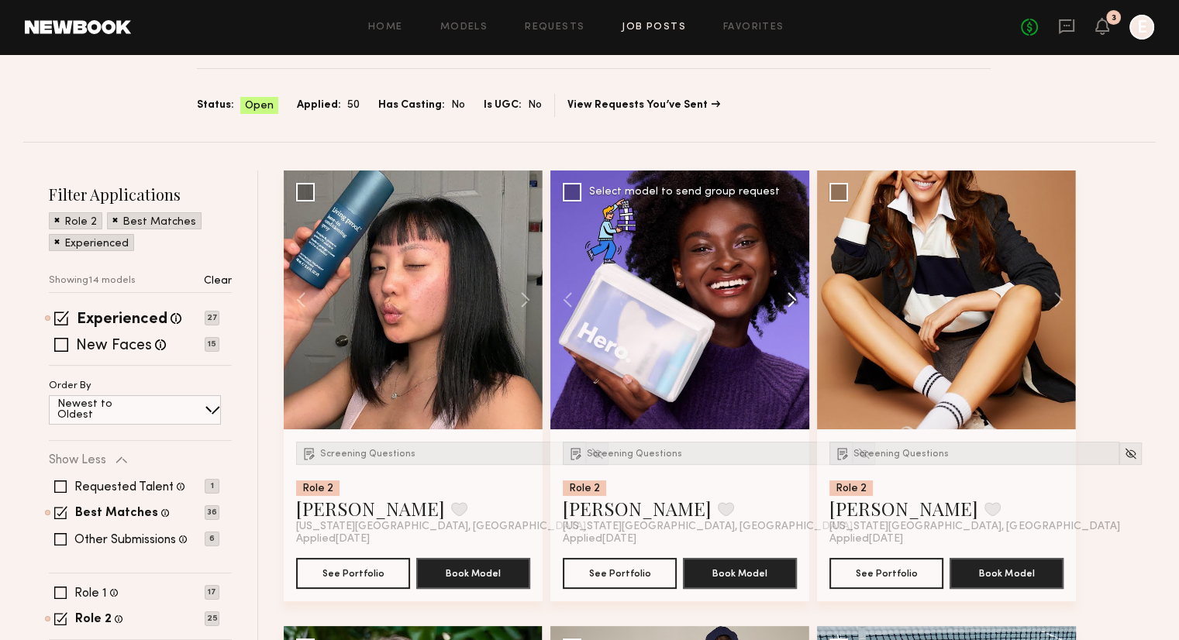
click at [777, 305] on button at bounding box center [785, 300] width 50 height 259
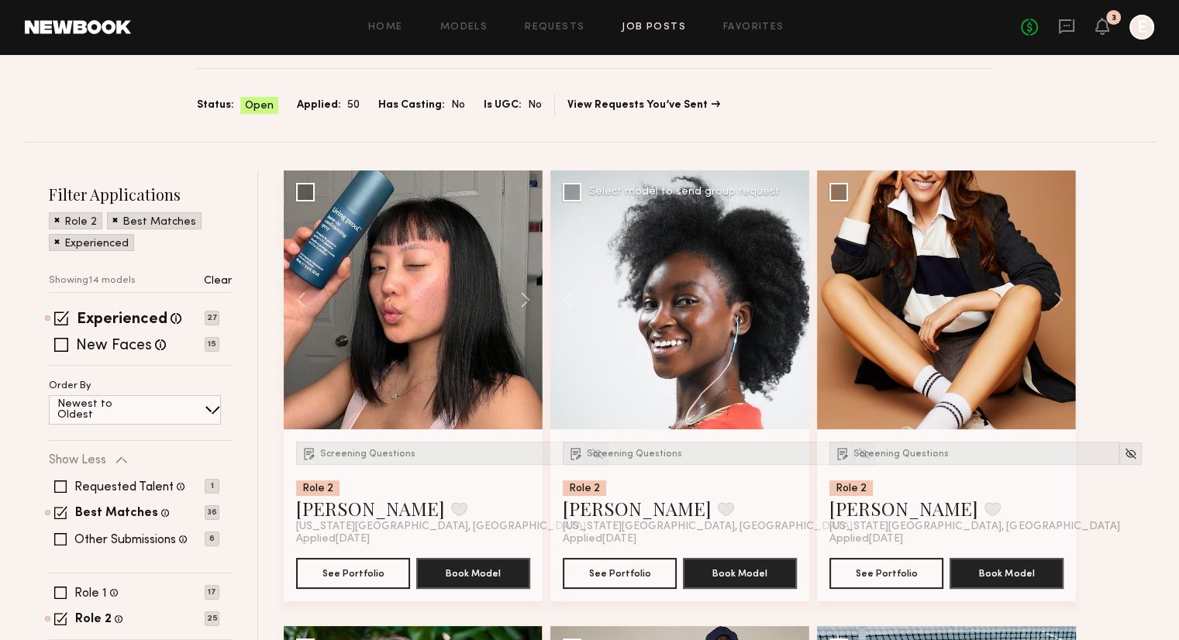
click at [777, 305] on div at bounding box center [680, 300] width 259 height 259
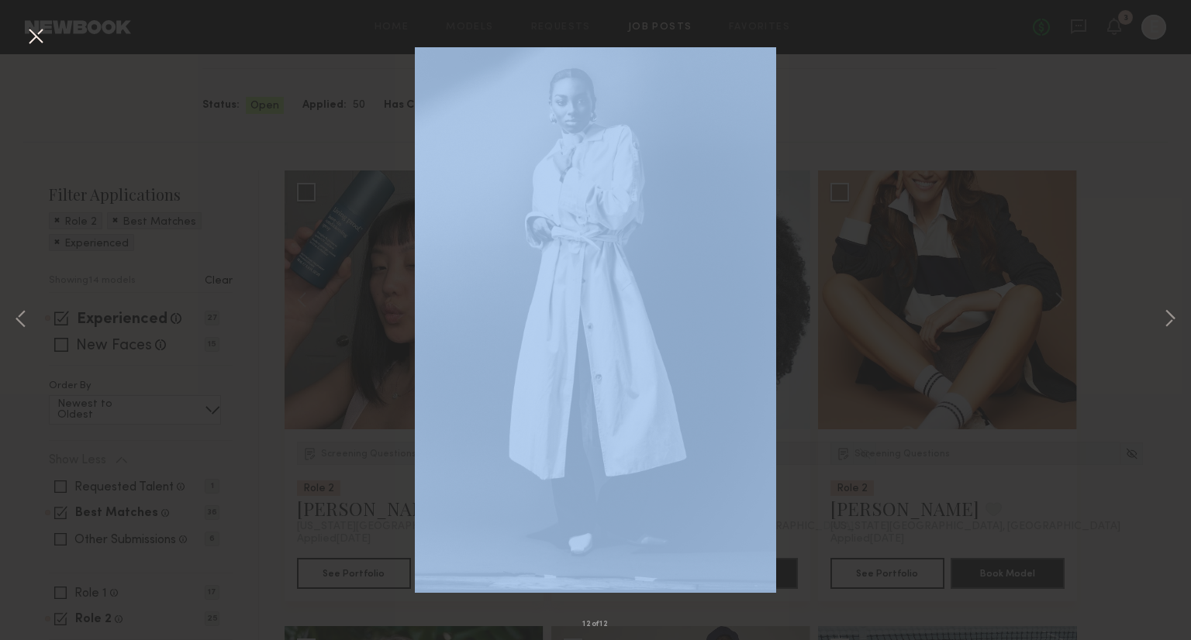
click at [777, 305] on div "12 of 12" at bounding box center [595, 320] width 1191 height 640
click at [38, 45] on button at bounding box center [35, 37] width 25 height 28
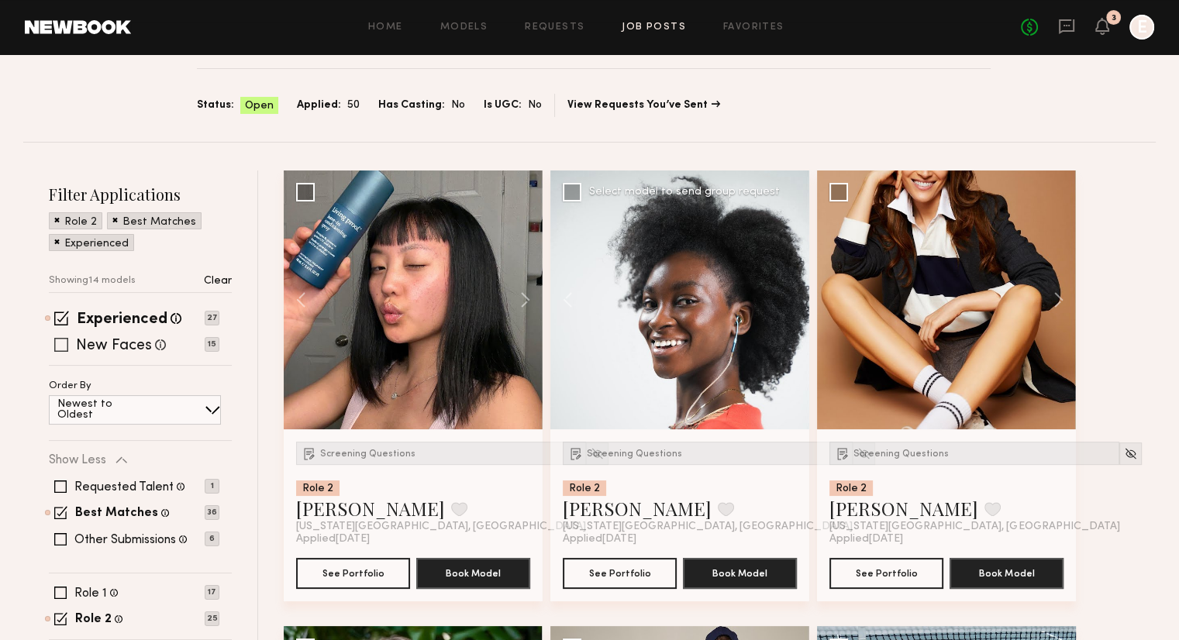
click at [59, 347] on span at bounding box center [61, 345] width 14 height 14
click at [62, 322] on span at bounding box center [61, 318] width 15 height 15
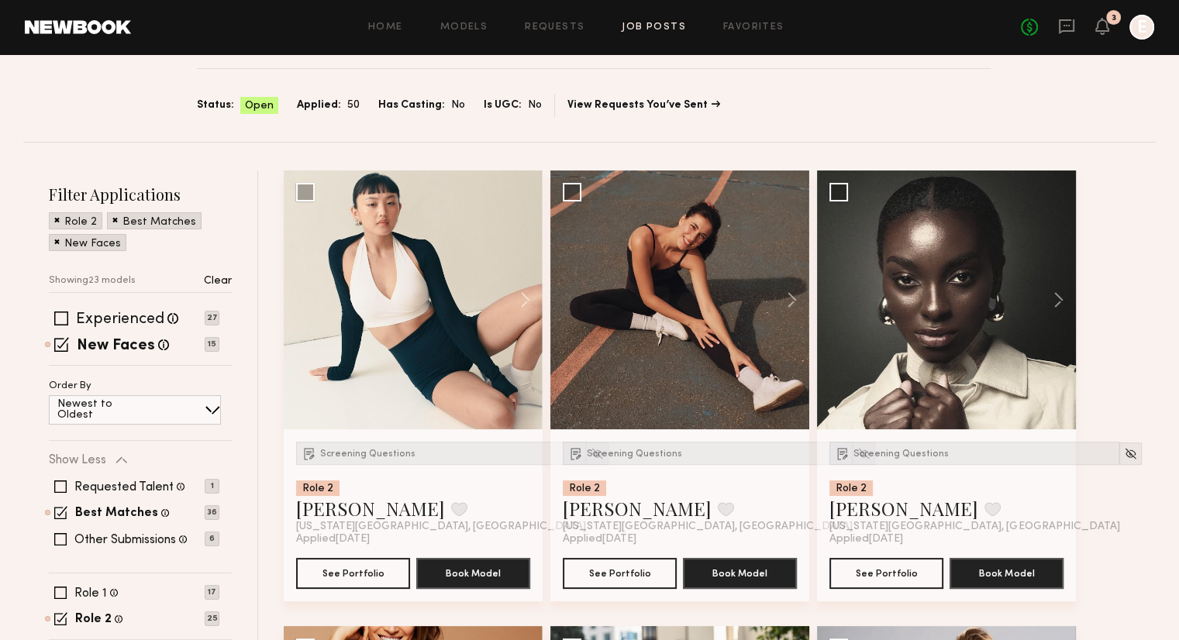
scroll to position [141, 0]
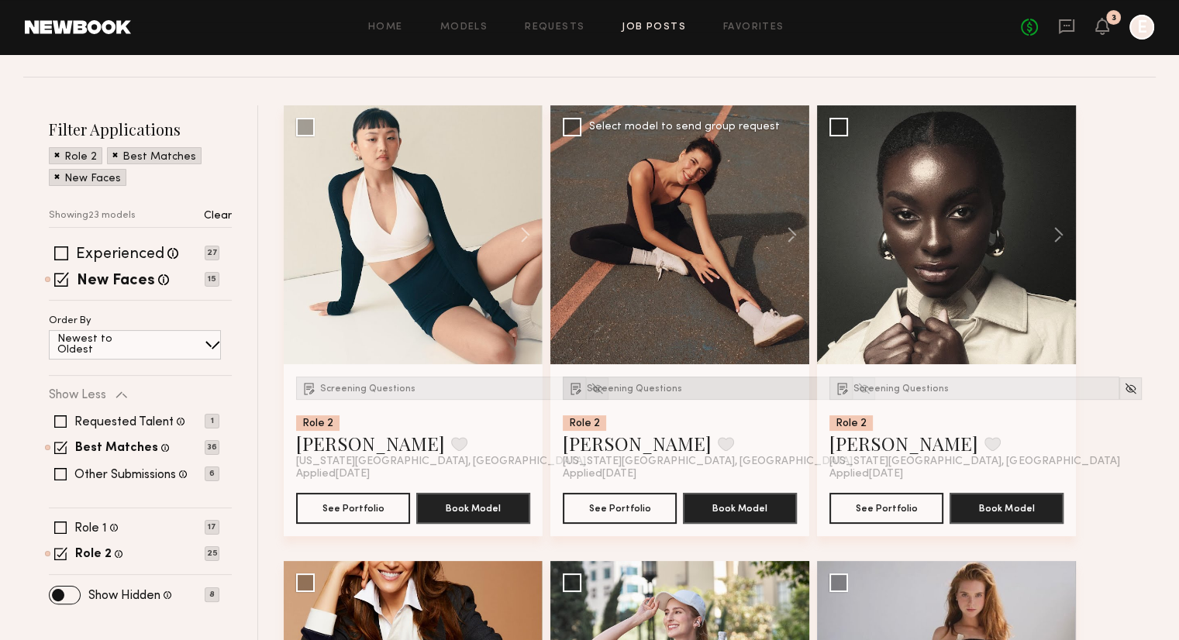
click at [658, 392] on span "Screening Questions" at bounding box center [634, 389] width 95 height 9
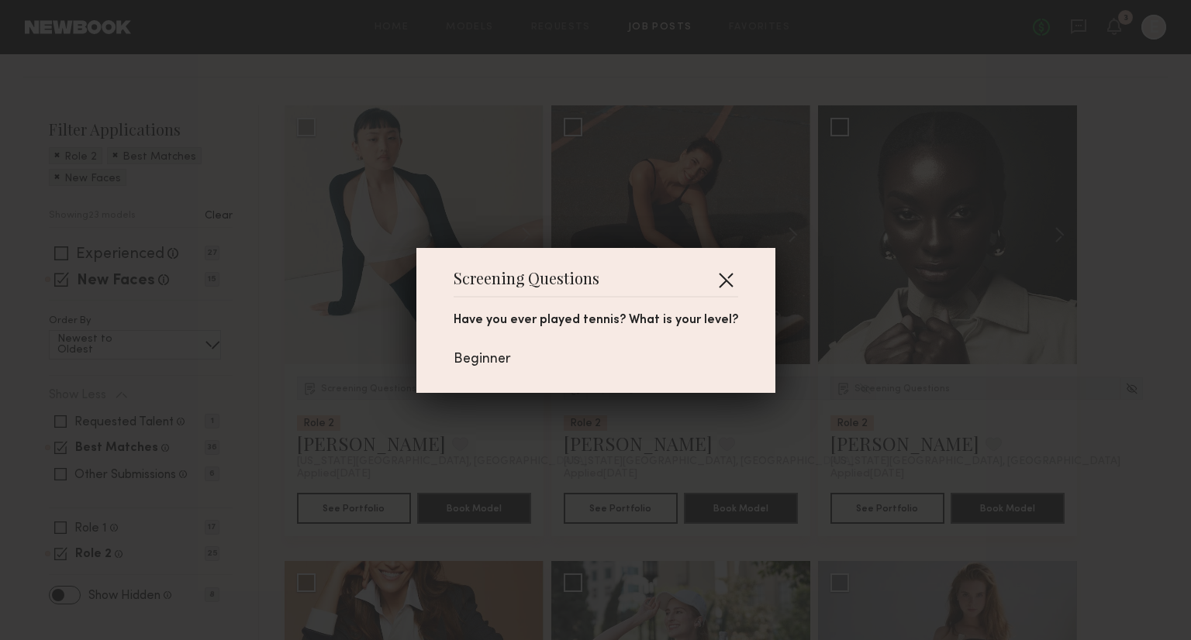
click at [722, 273] on button "button" at bounding box center [725, 280] width 25 height 25
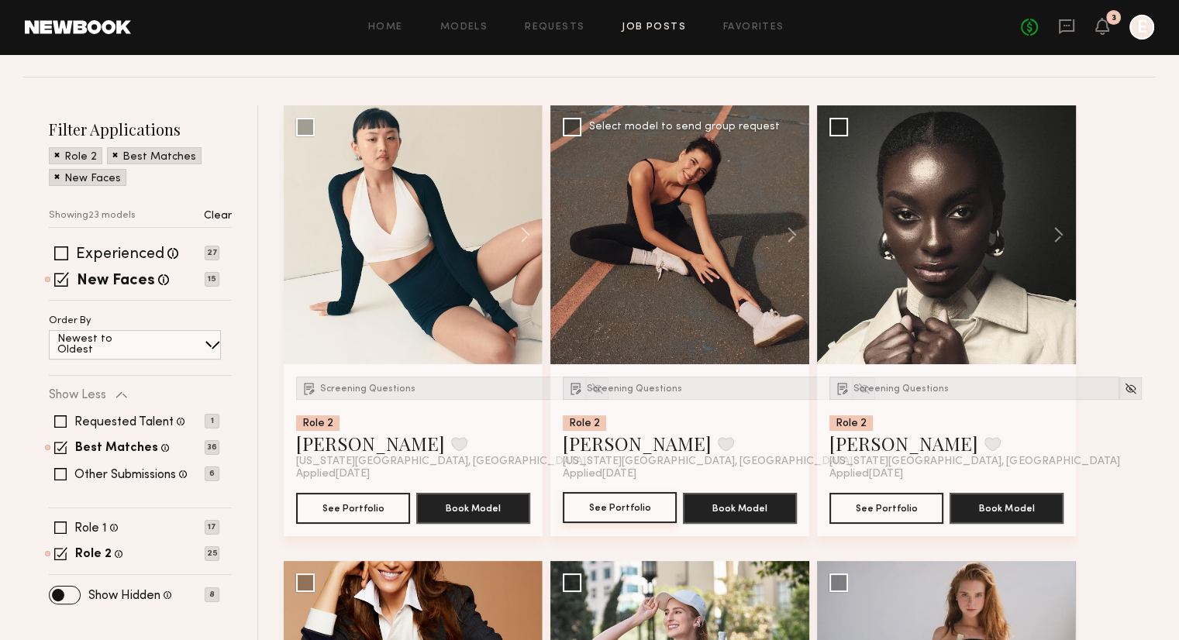
click at [607, 507] on button "See Portfolio" at bounding box center [620, 507] width 114 height 31
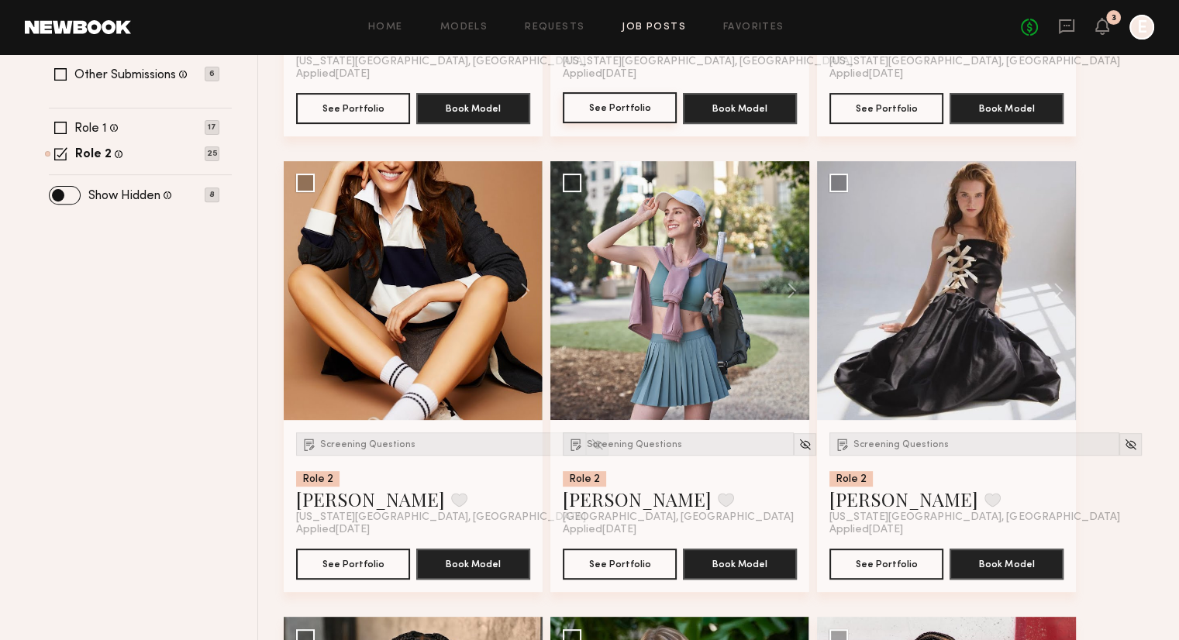
scroll to position [542, 0]
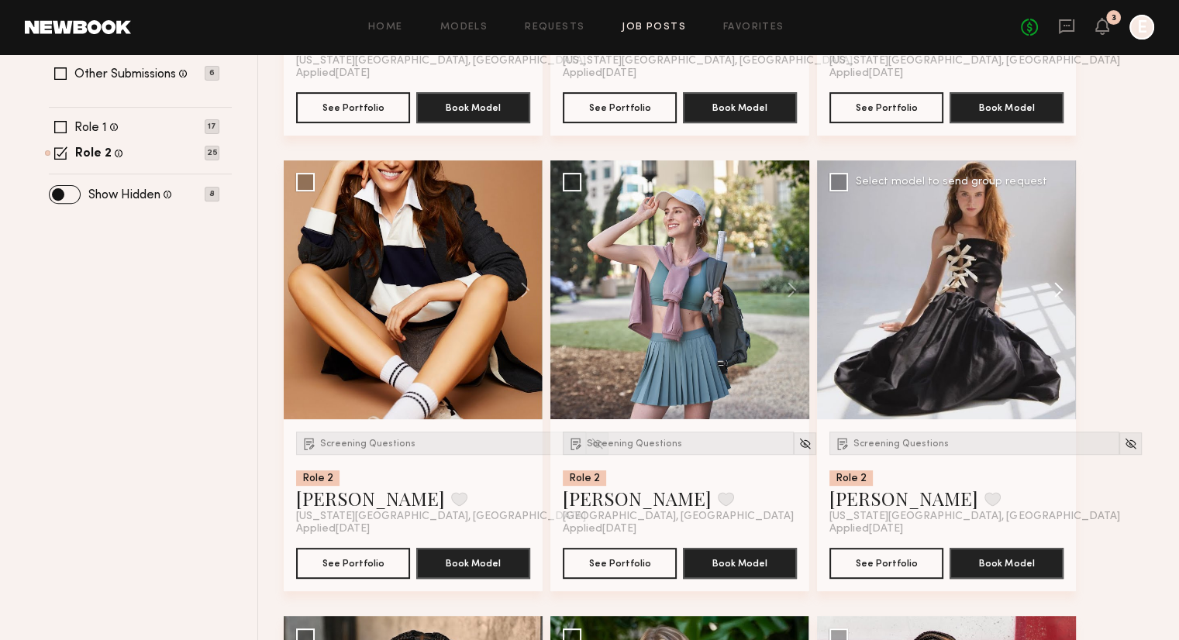
click at [1068, 287] on button at bounding box center [1052, 290] width 50 height 259
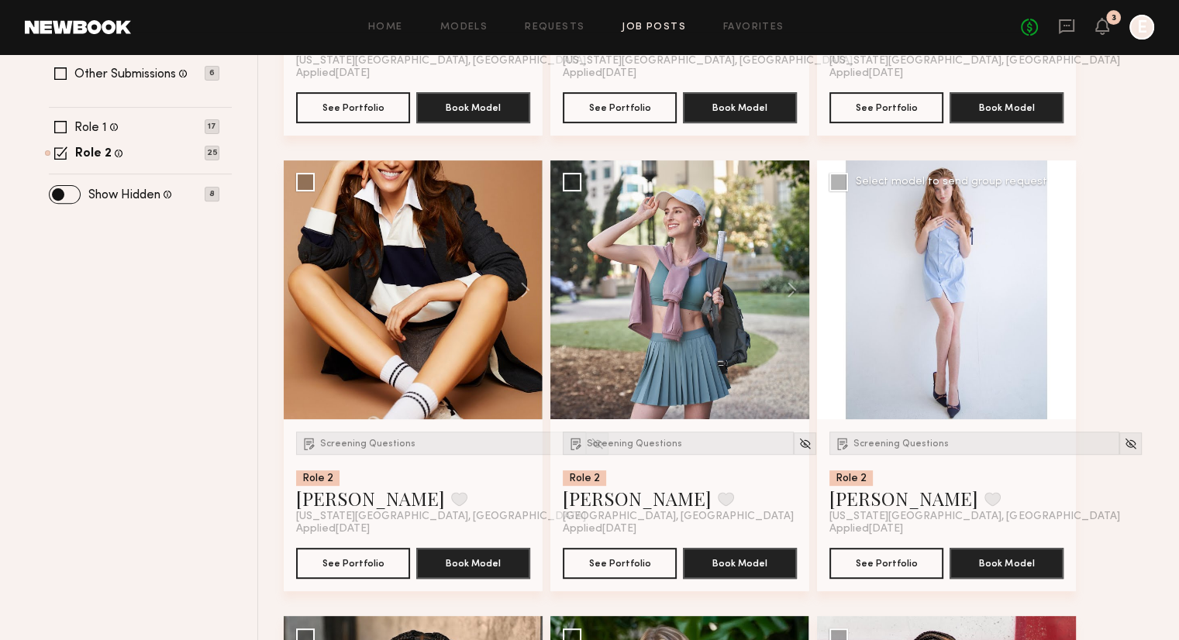
click at [1068, 287] on button at bounding box center [1052, 290] width 50 height 259
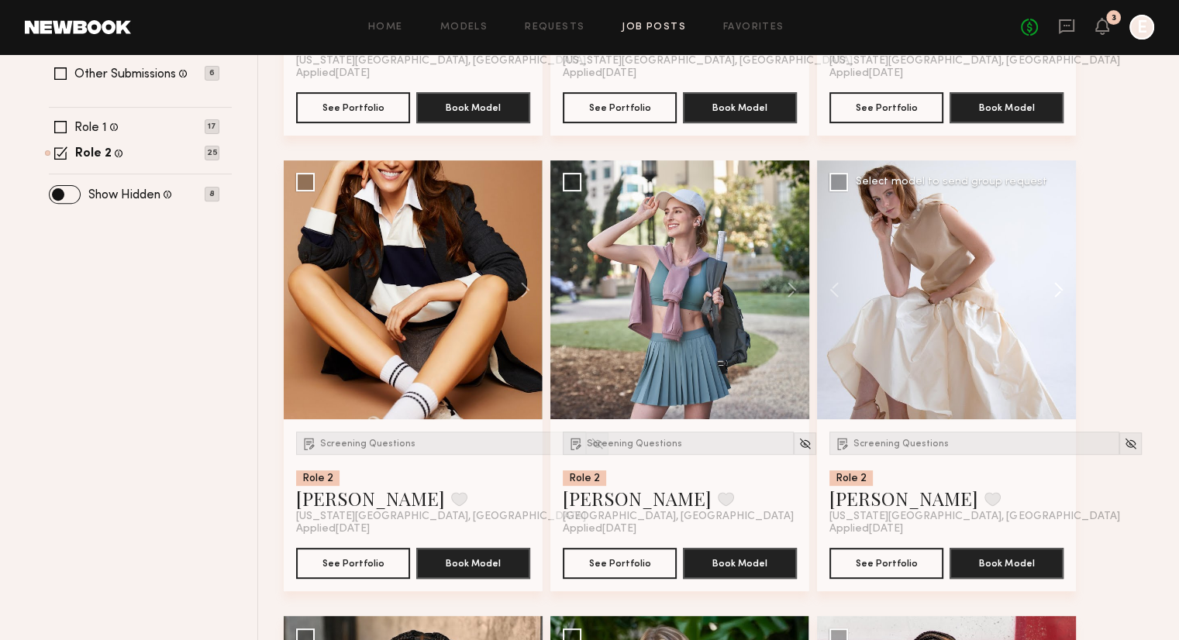
click at [1068, 287] on button at bounding box center [1052, 290] width 50 height 259
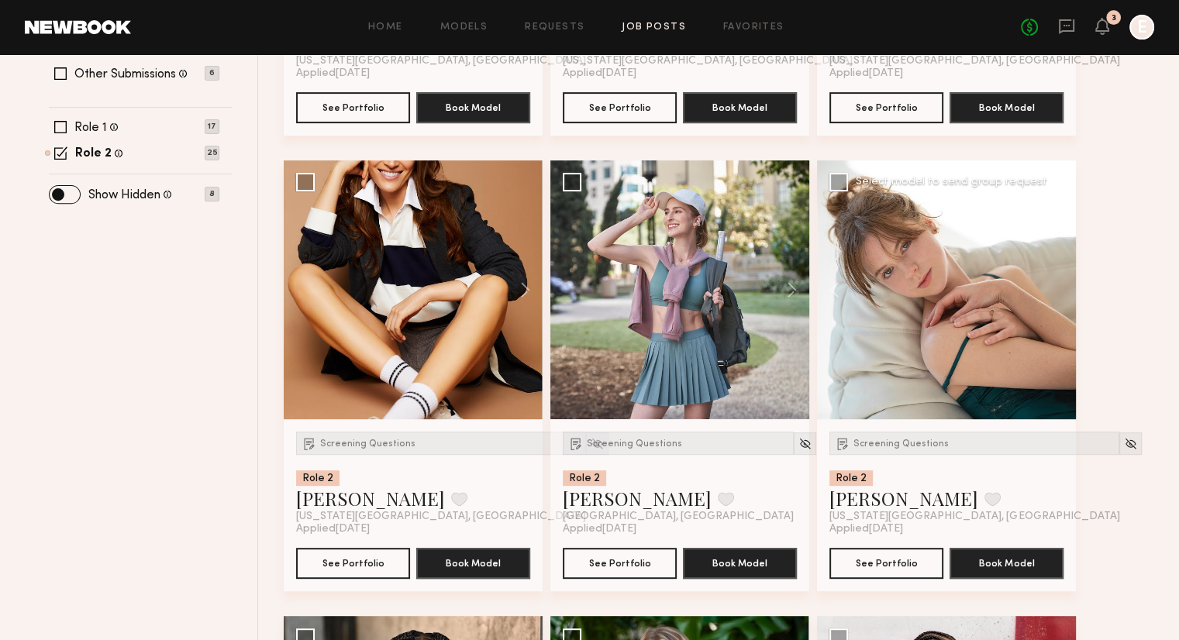
click at [1068, 287] on div at bounding box center [946, 290] width 259 height 259
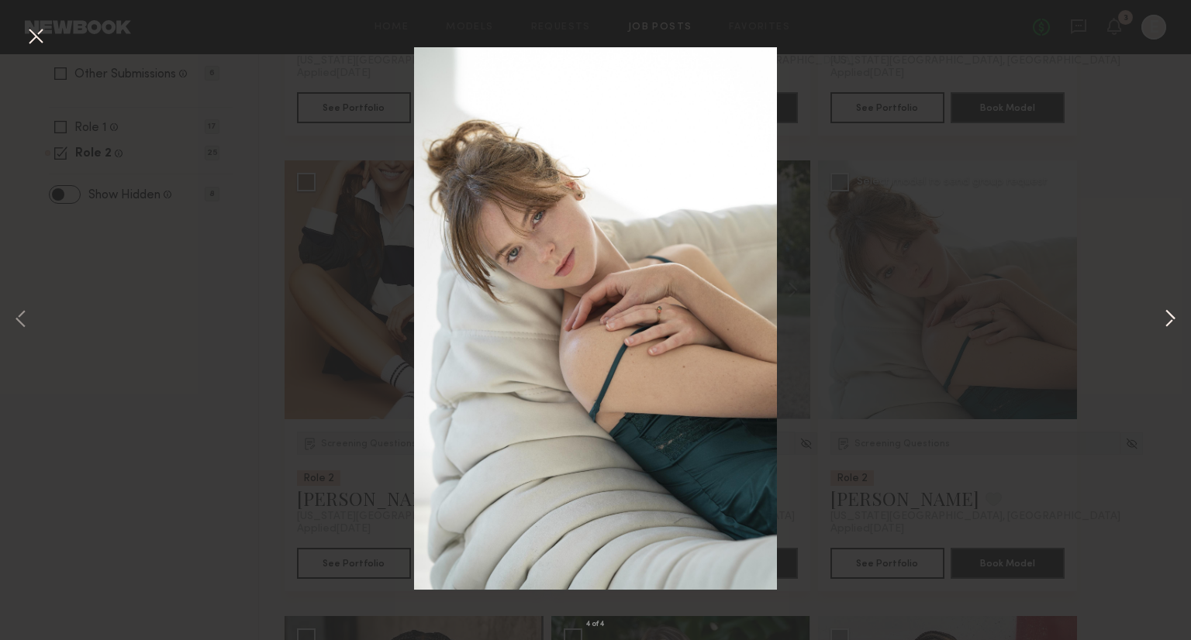
click at [1166, 312] on button at bounding box center [1170, 320] width 19 height 513
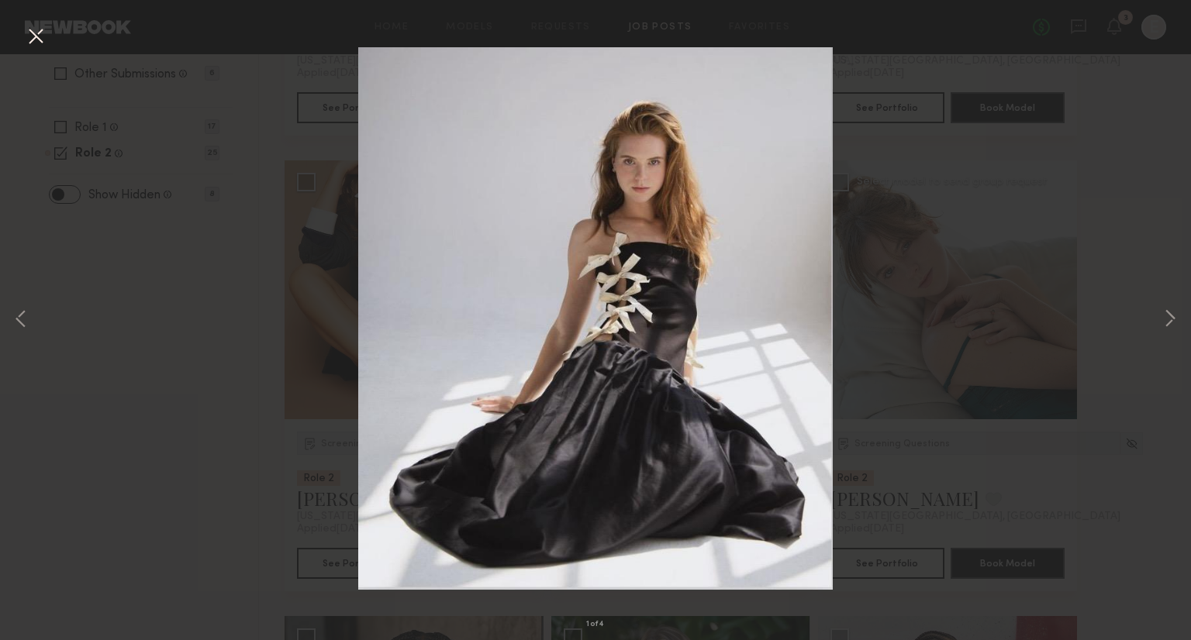
drag, startPoint x: 1166, startPoint y: 312, endPoint x: 999, endPoint y: 137, distance: 242.4
click at [999, 137] on div "1 of 4" at bounding box center [595, 320] width 1191 height 640
click at [41, 31] on button at bounding box center [35, 37] width 25 height 28
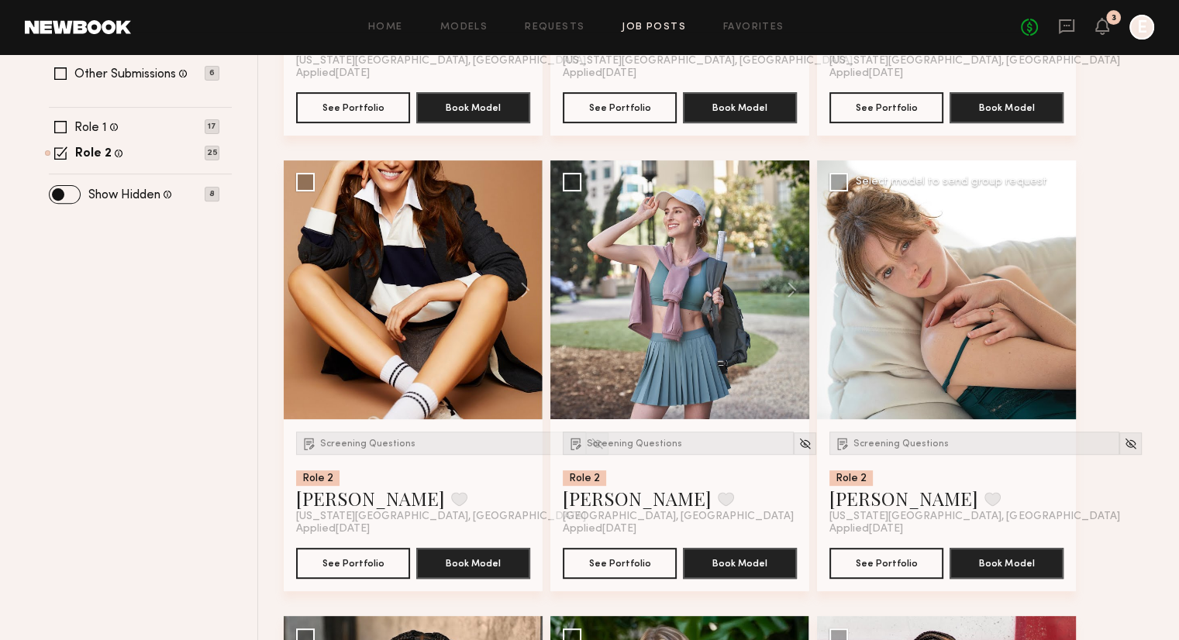
scroll to position [638, 0]
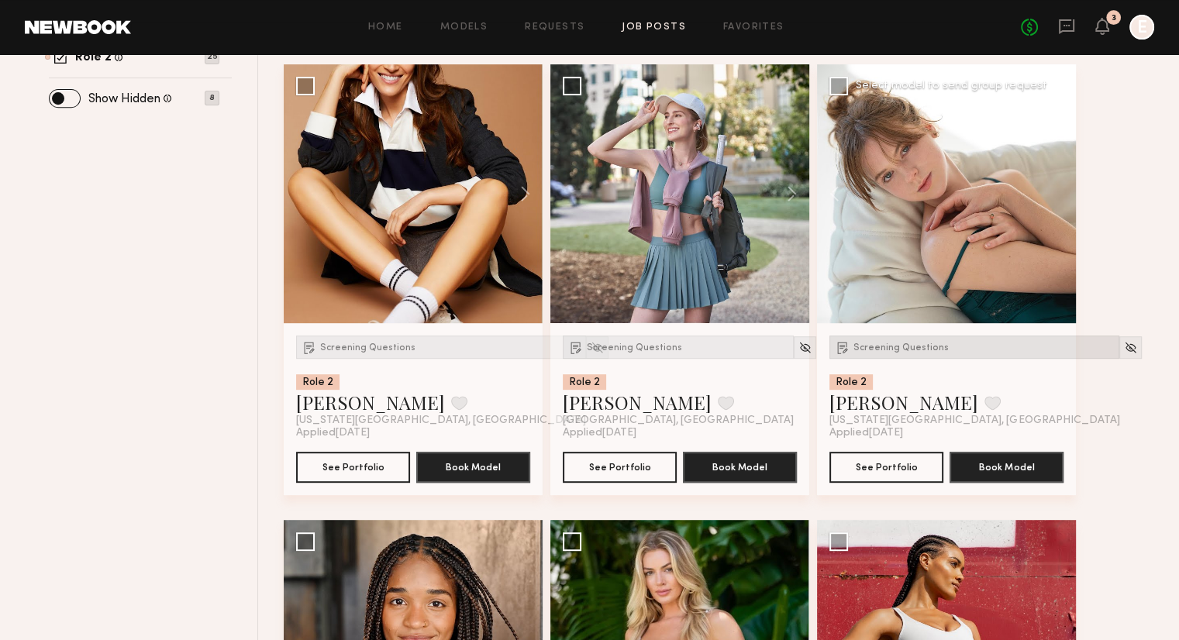
click at [893, 346] on span "Screening Questions" at bounding box center [901, 348] width 95 height 9
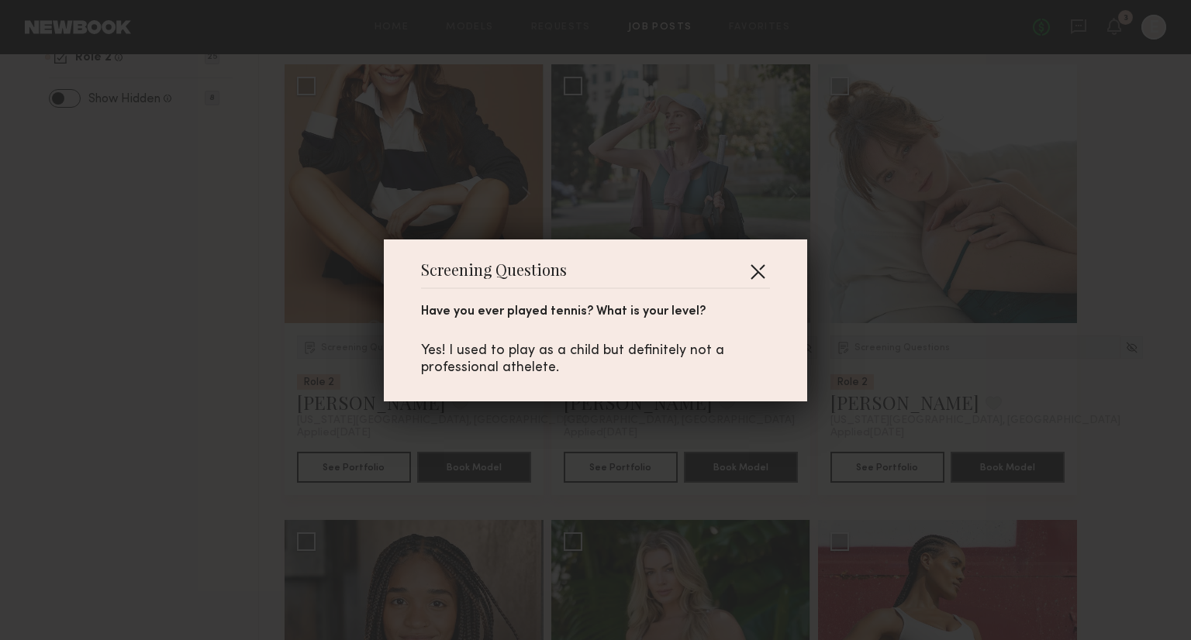
click at [746, 269] on button "button" at bounding box center [757, 271] width 25 height 25
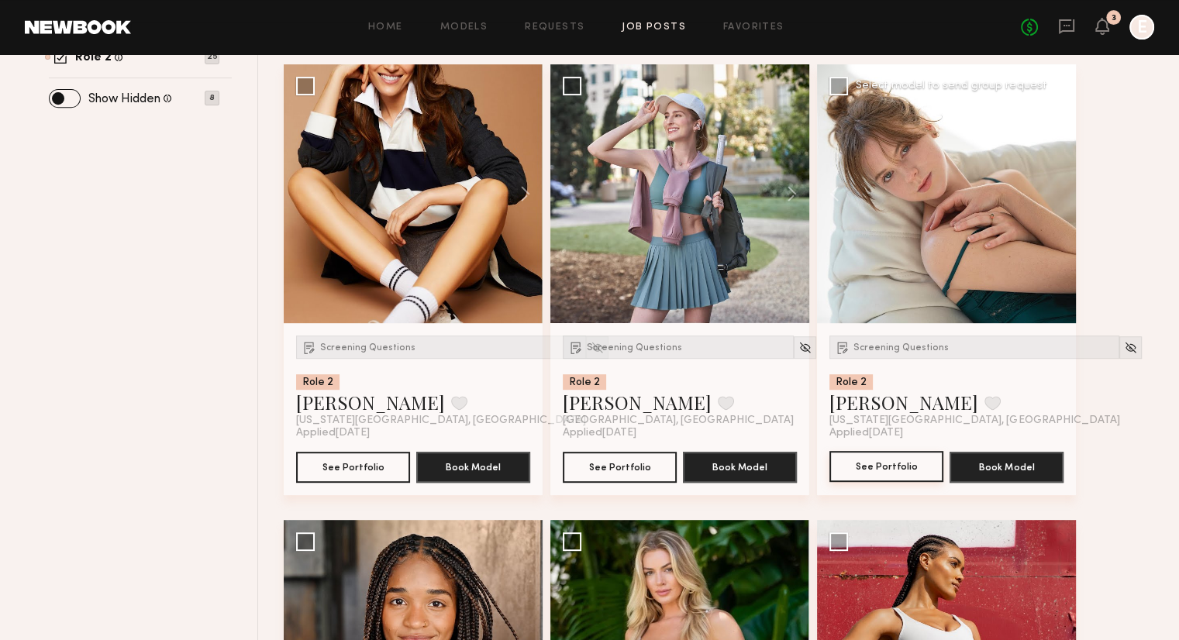
click at [875, 467] on button "See Portfolio" at bounding box center [887, 466] width 114 height 31
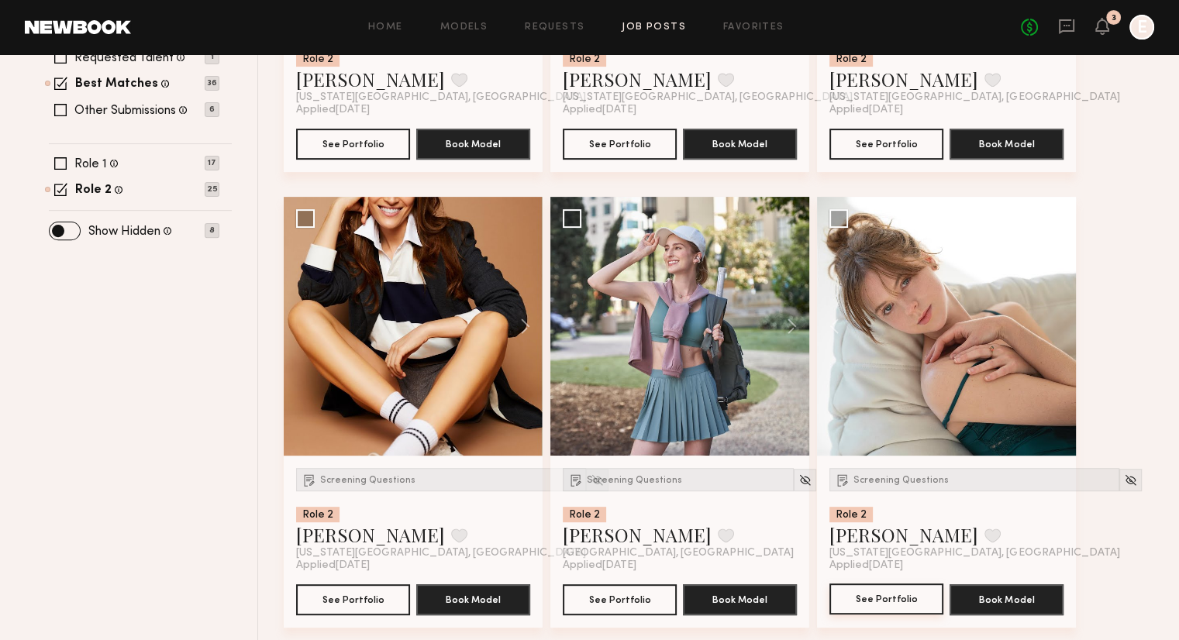
scroll to position [505, 0]
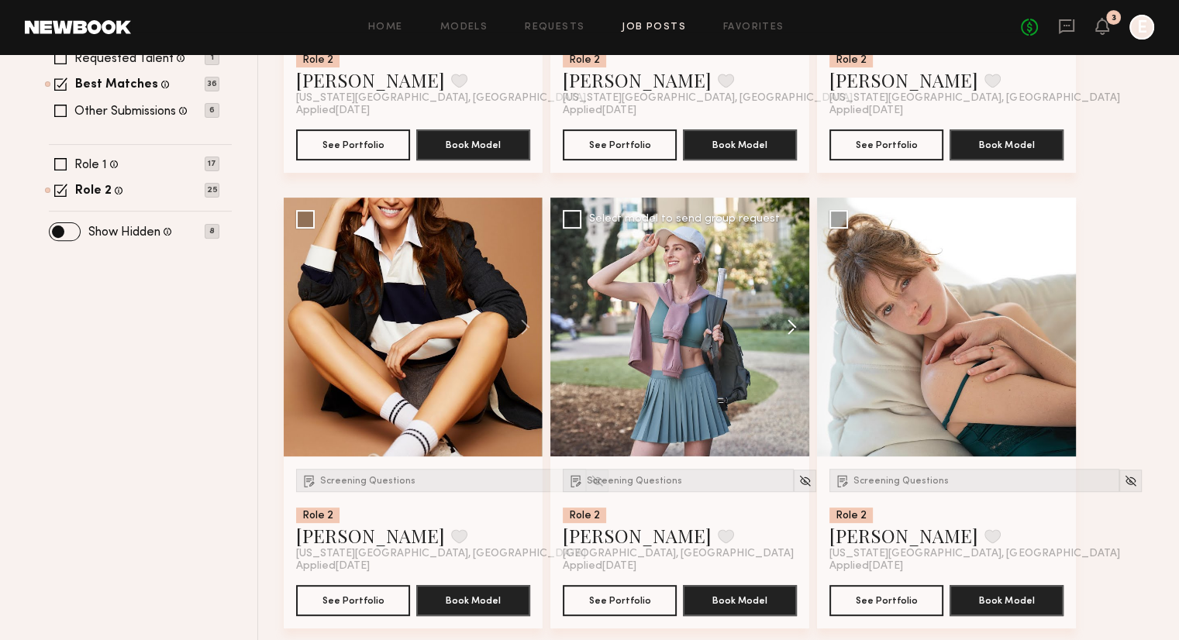
click at [792, 329] on button at bounding box center [785, 327] width 50 height 259
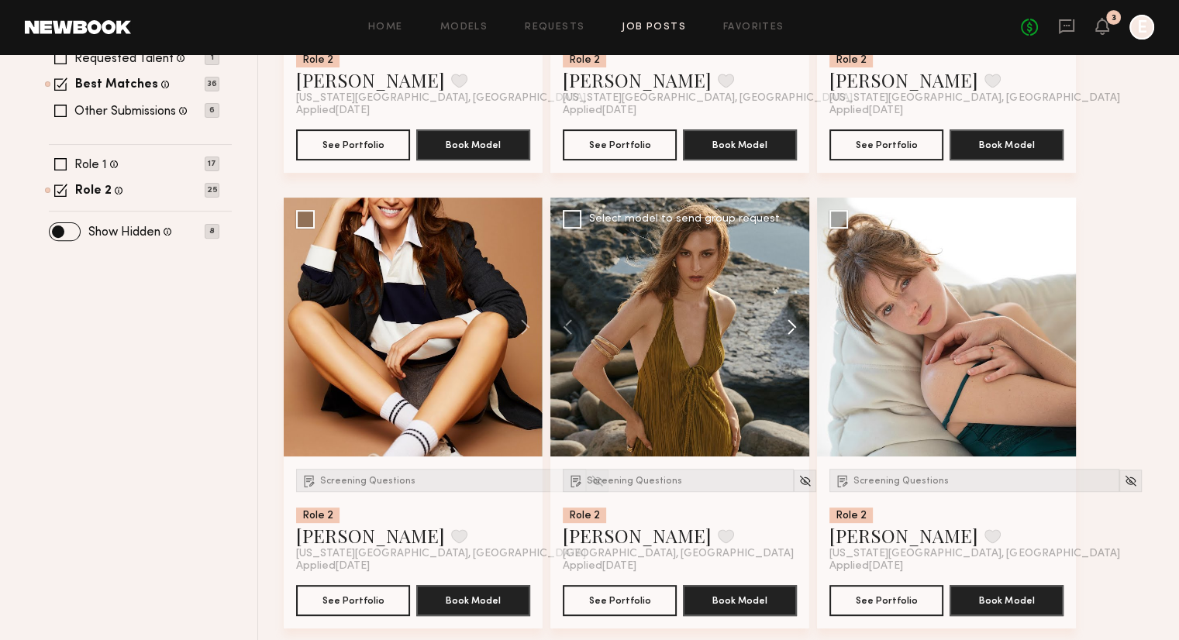
click at [792, 329] on button at bounding box center [785, 327] width 50 height 259
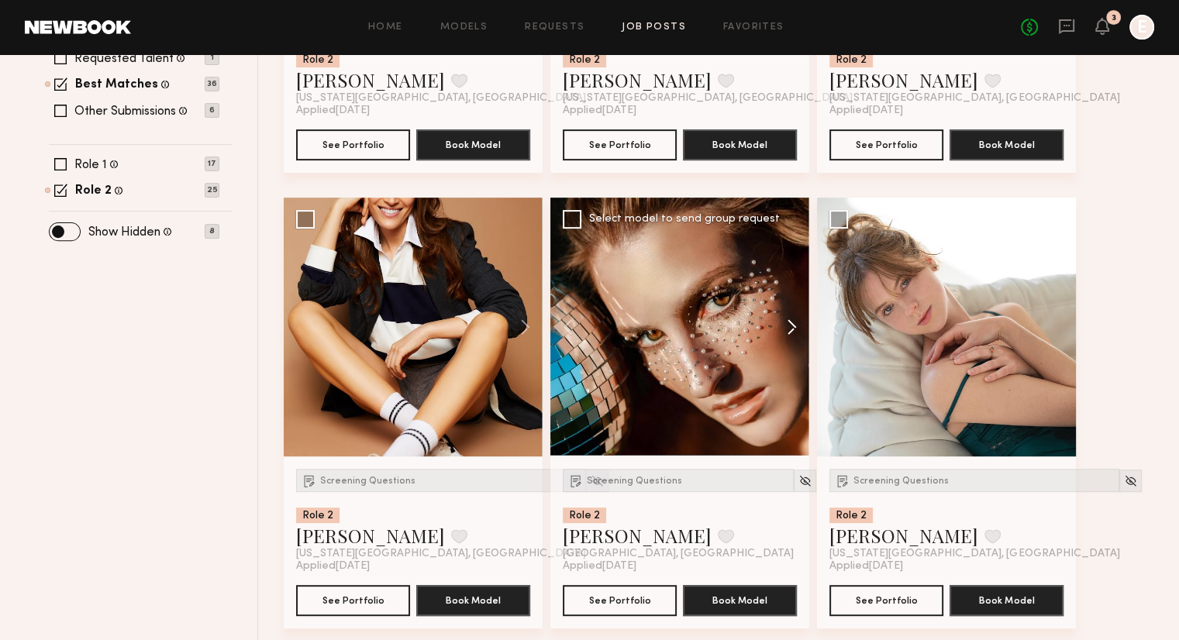
click at [792, 329] on button at bounding box center [785, 327] width 50 height 259
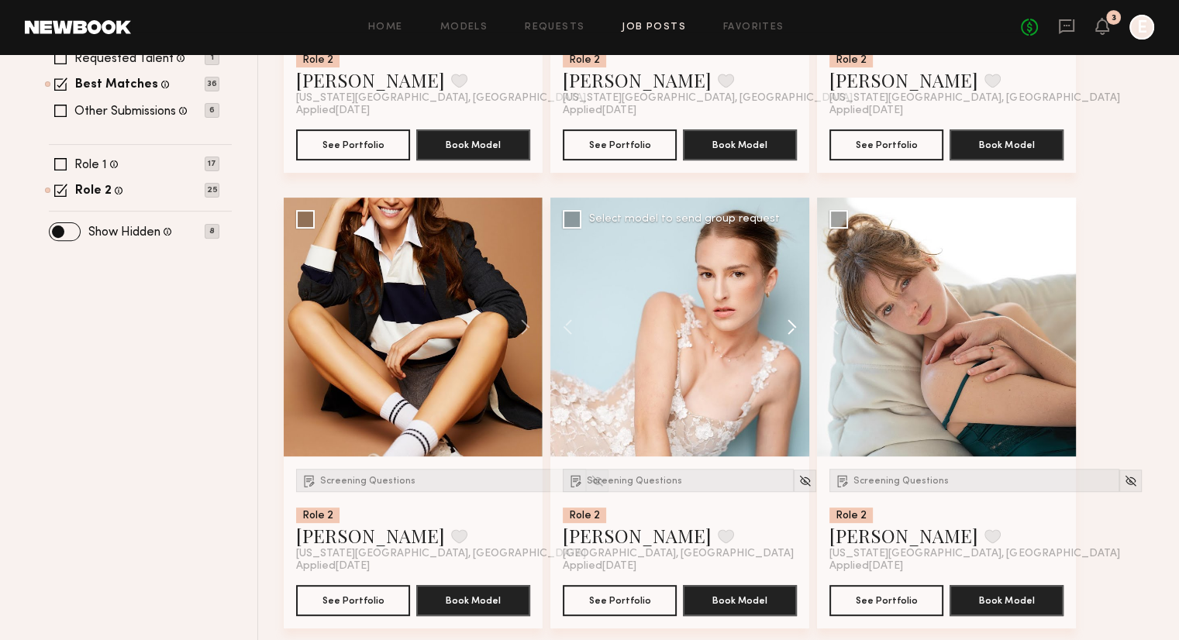
click at [792, 329] on button at bounding box center [785, 327] width 50 height 259
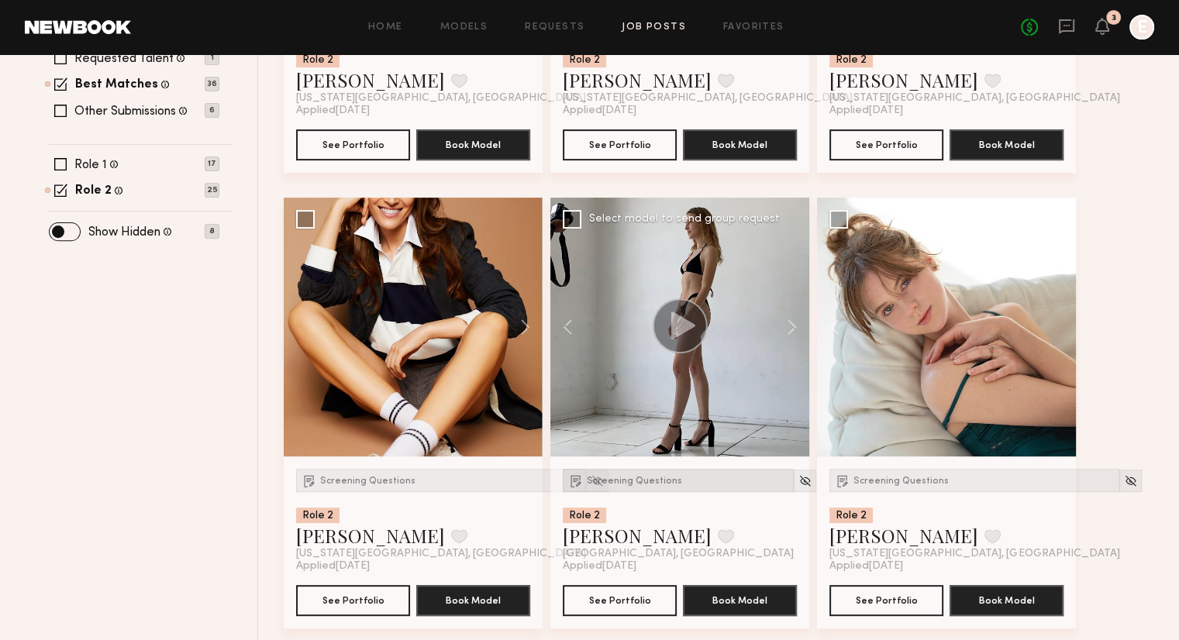
click at [609, 486] on div "Screening Questions" at bounding box center [678, 480] width 231 height 23
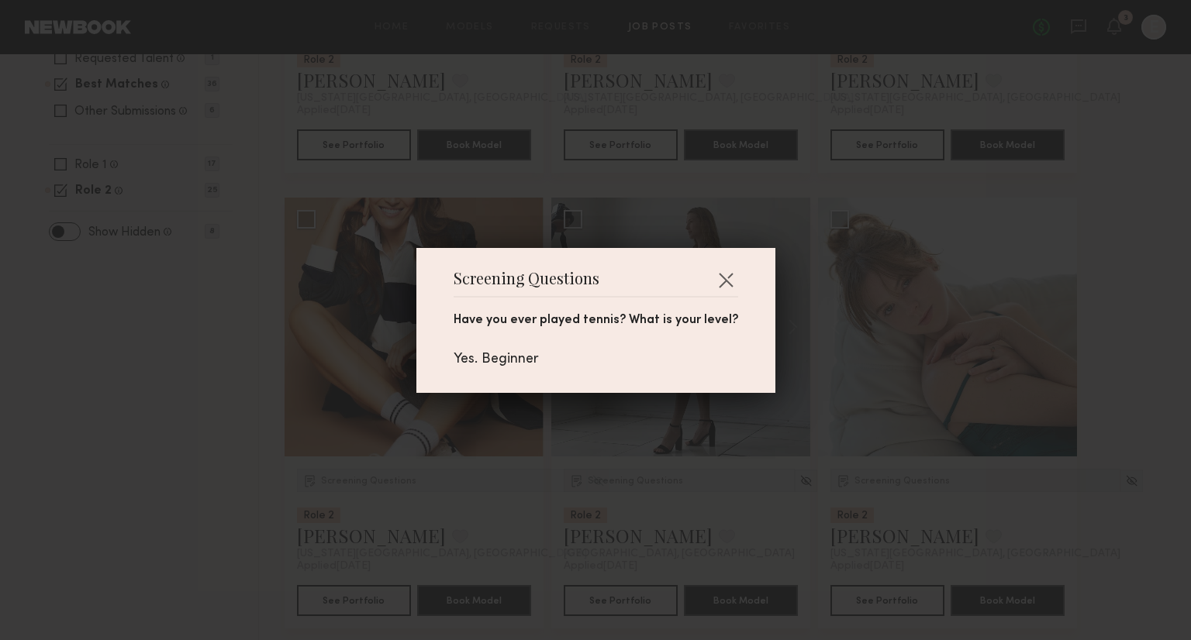
click at [713, 264] on div "Screening Questions Have you ever played tennis? What is your level? Yes. Begin…" at bounding box center [595, 320] width 359 height 145
click at [713, 272] on button "button" at bounding box center [725, 280] width 25 height 25
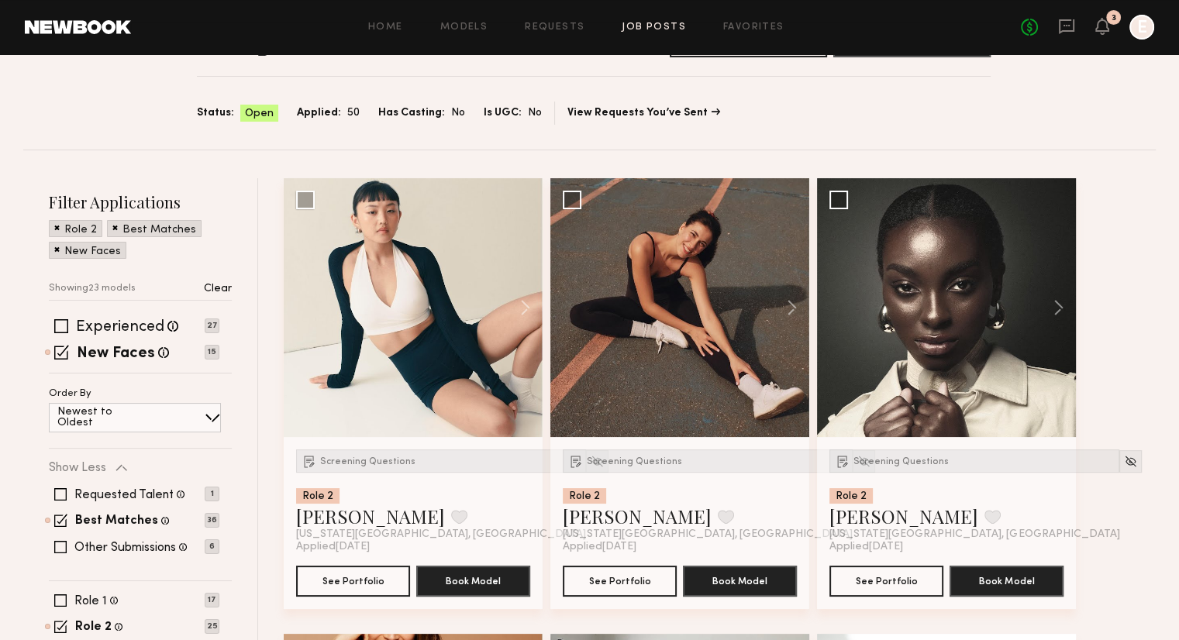
scroll to position [136, 0]
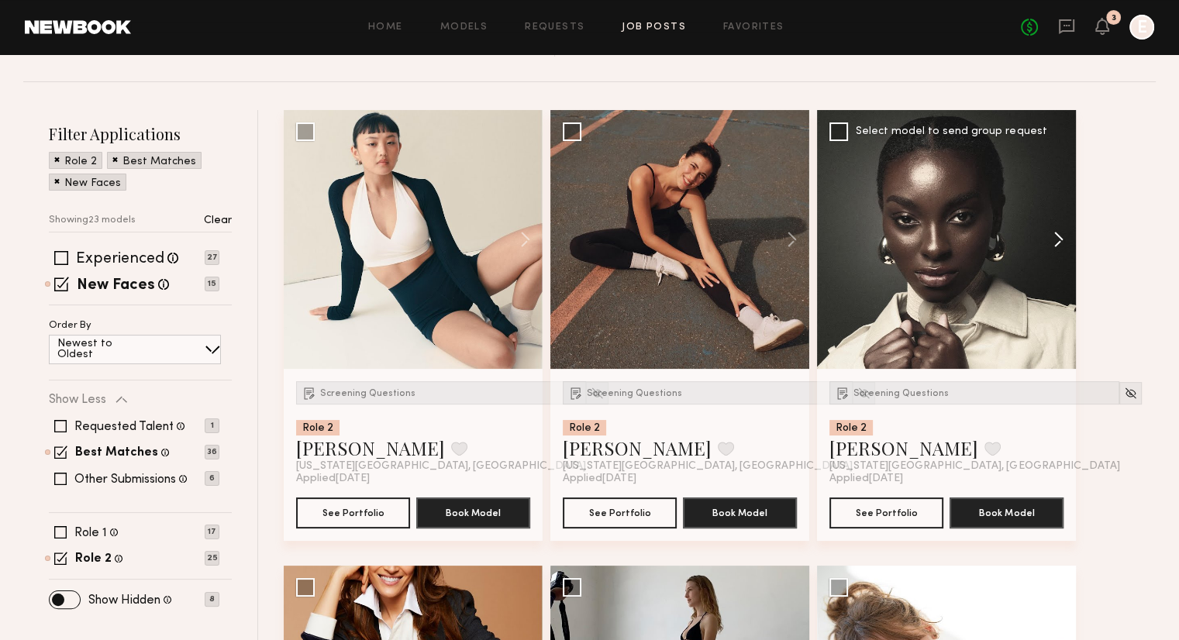
click at [1059, 245] on button at bounding box center [1052, 239] width 50 height 259
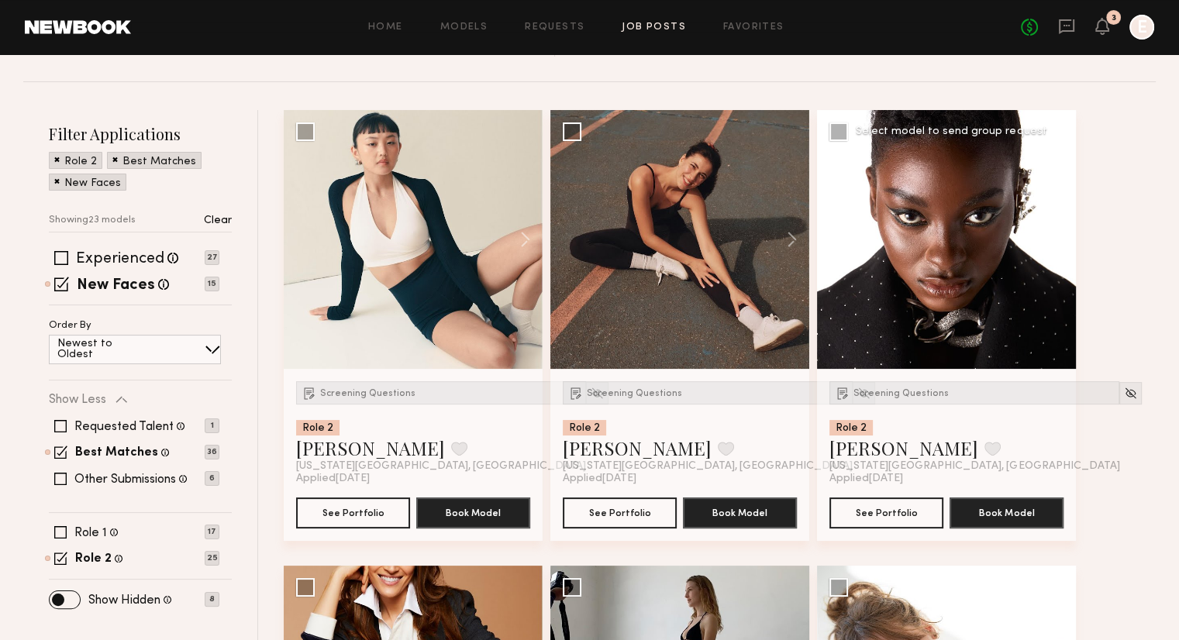
click at [1059, 245] on button at bounding box center [1052, 239] width 50 height 259
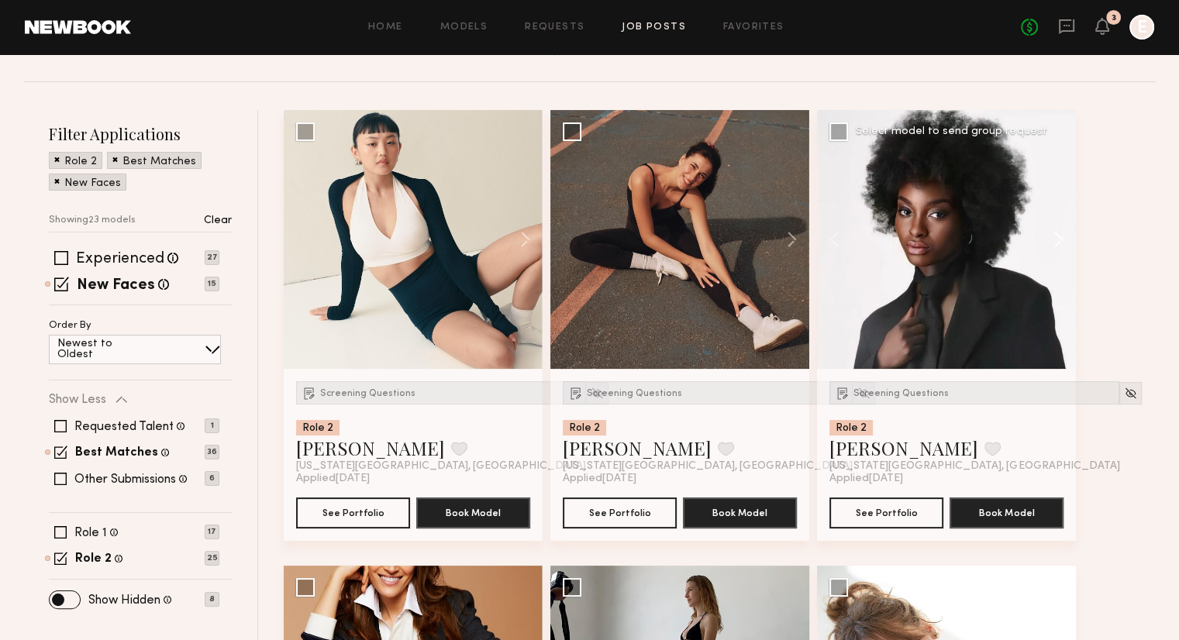
click at [1059, 245] on button at bounding box center [1052, 239] width 50 height 259
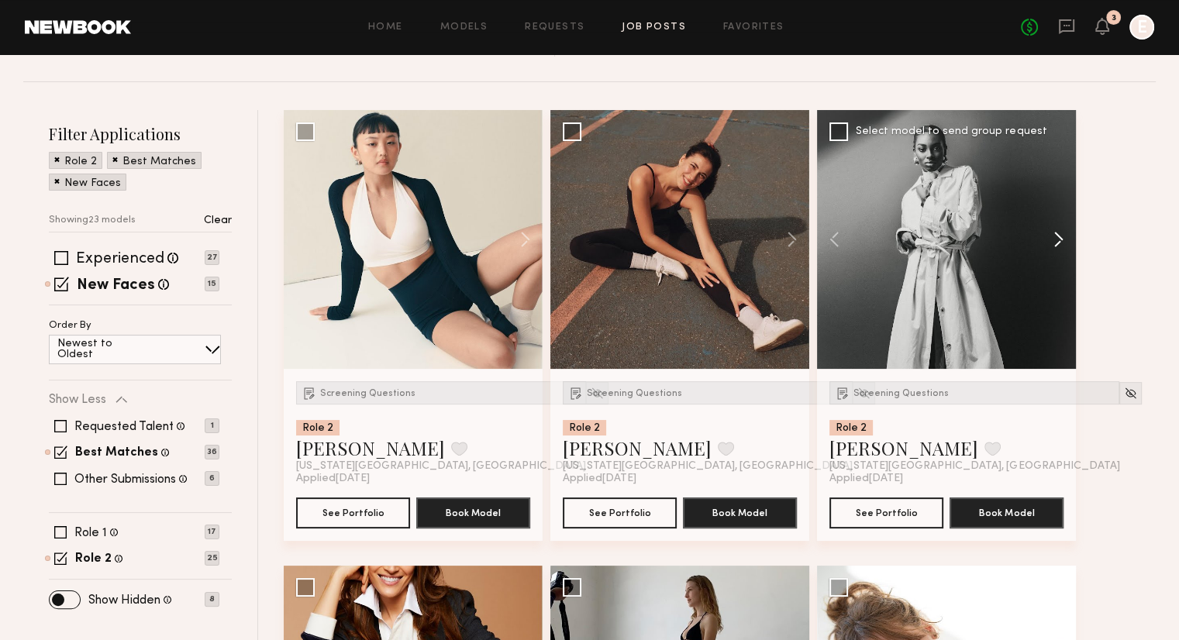
click at [1059, 245] on button at bounding box center [1052, 239] width 50 height 259
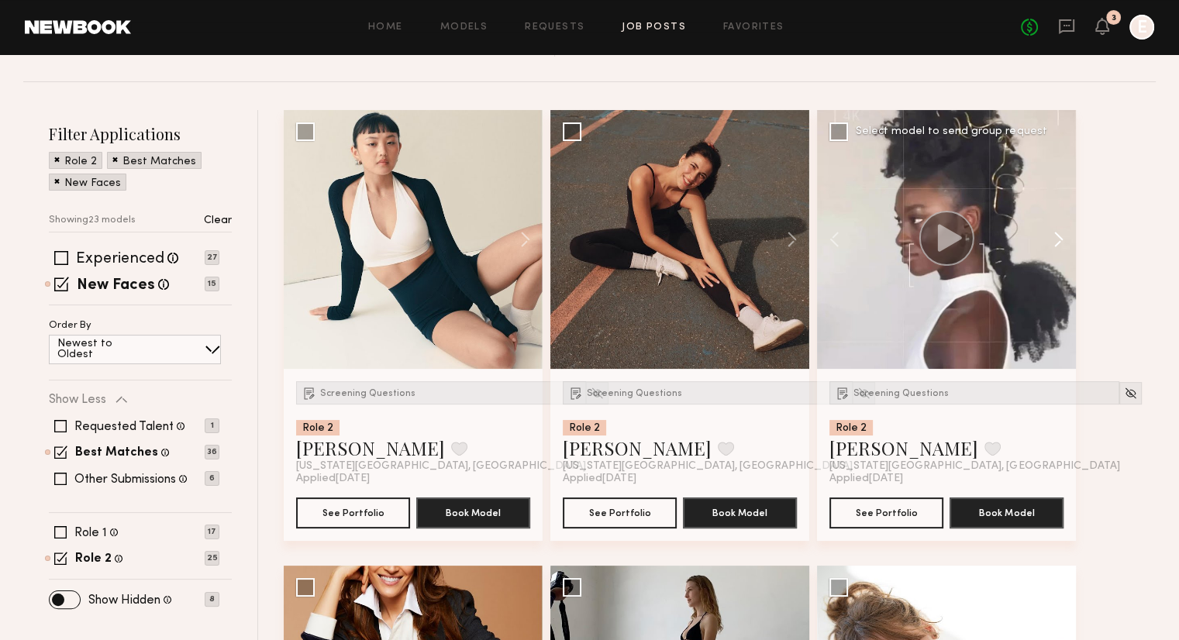
click at [1059, 245] on button at bounding box center [1052, 239] width 50 height 259
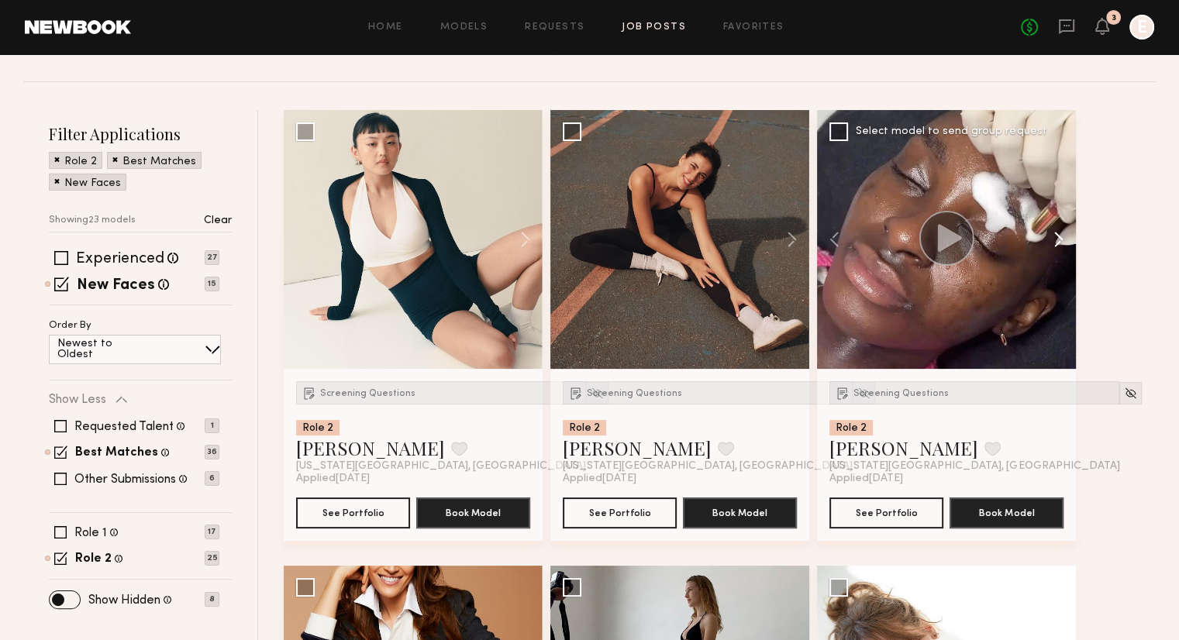
click at [1056, 242] on button at bounding box center [1052, 239] width 50 height 259
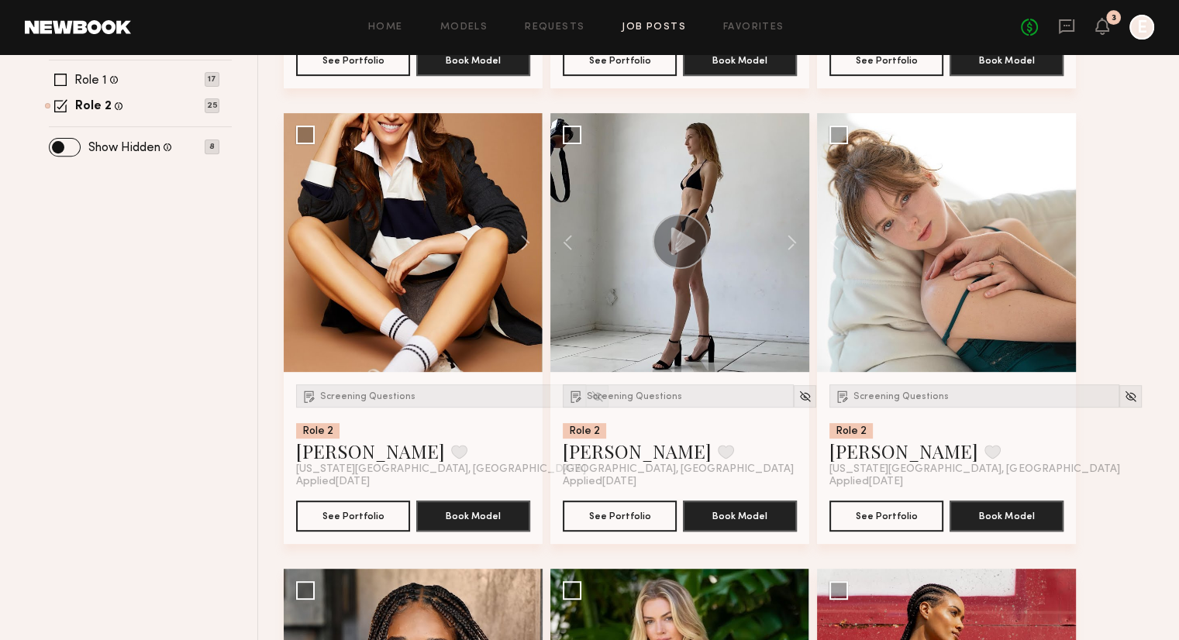
scroll to position [627, 0]
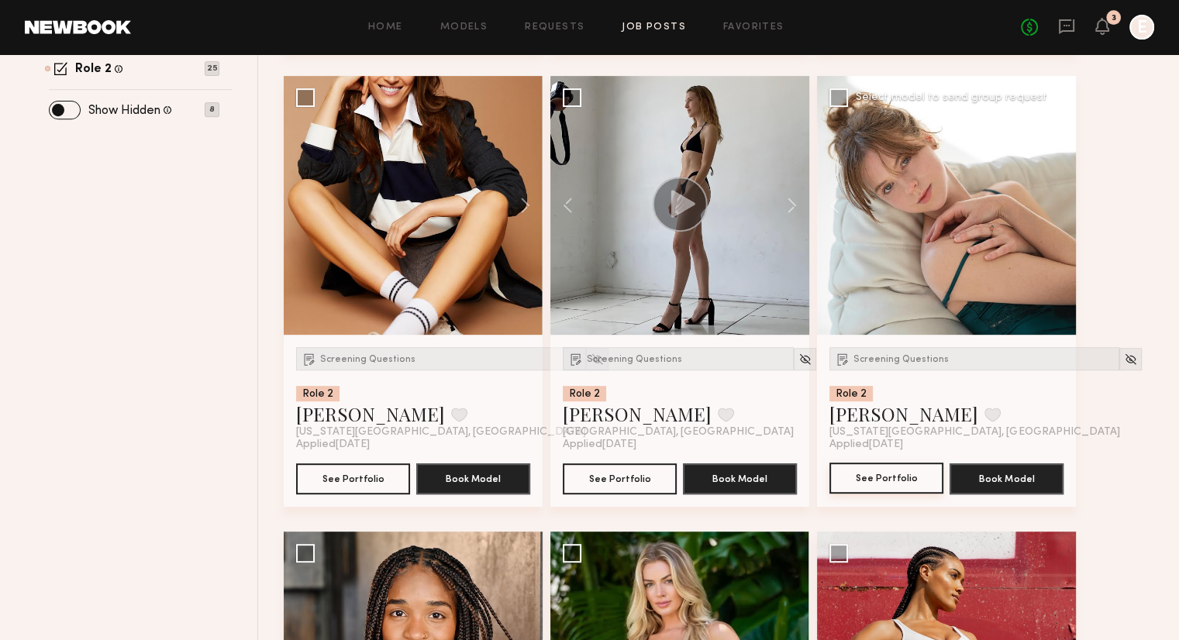
click at [856, 488] on button "See Portfolio" at bounding box center [887, 478] width 114 height 31
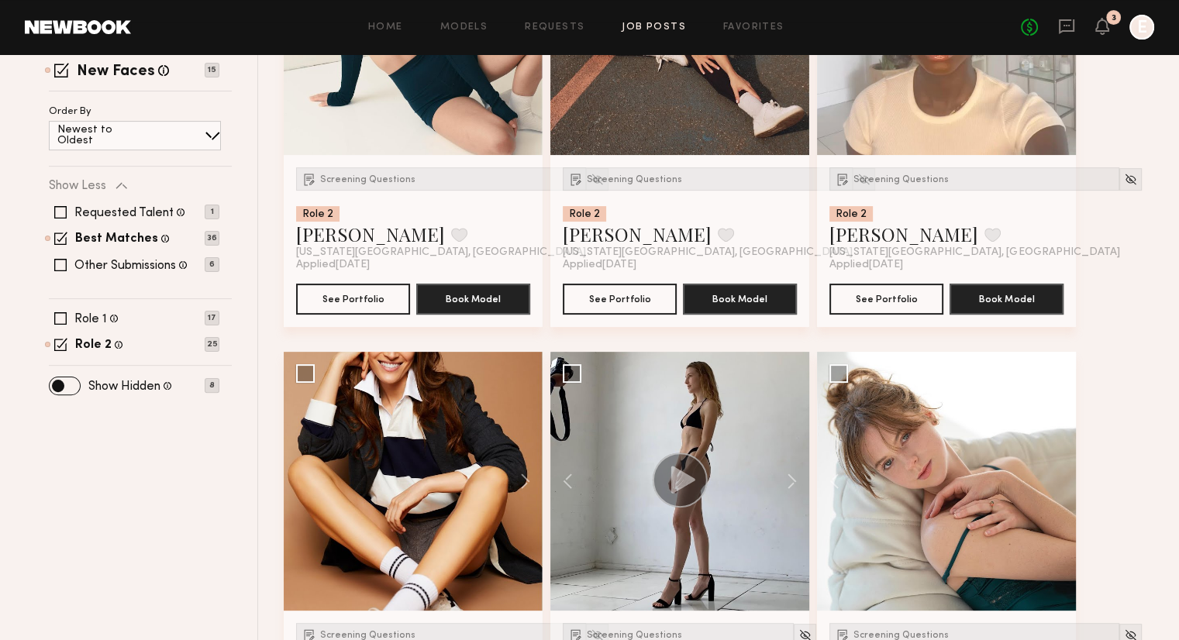
scroll to position [264, 0]
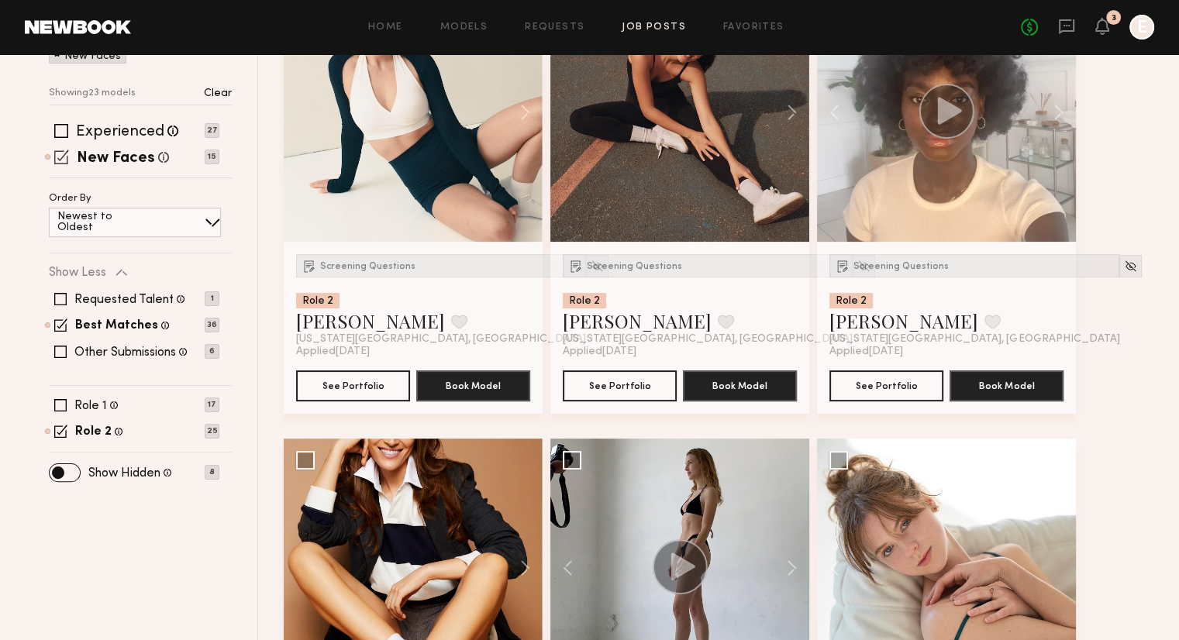
click at [60, 160] on span at bounding box center [61, 157] width 15 height 15
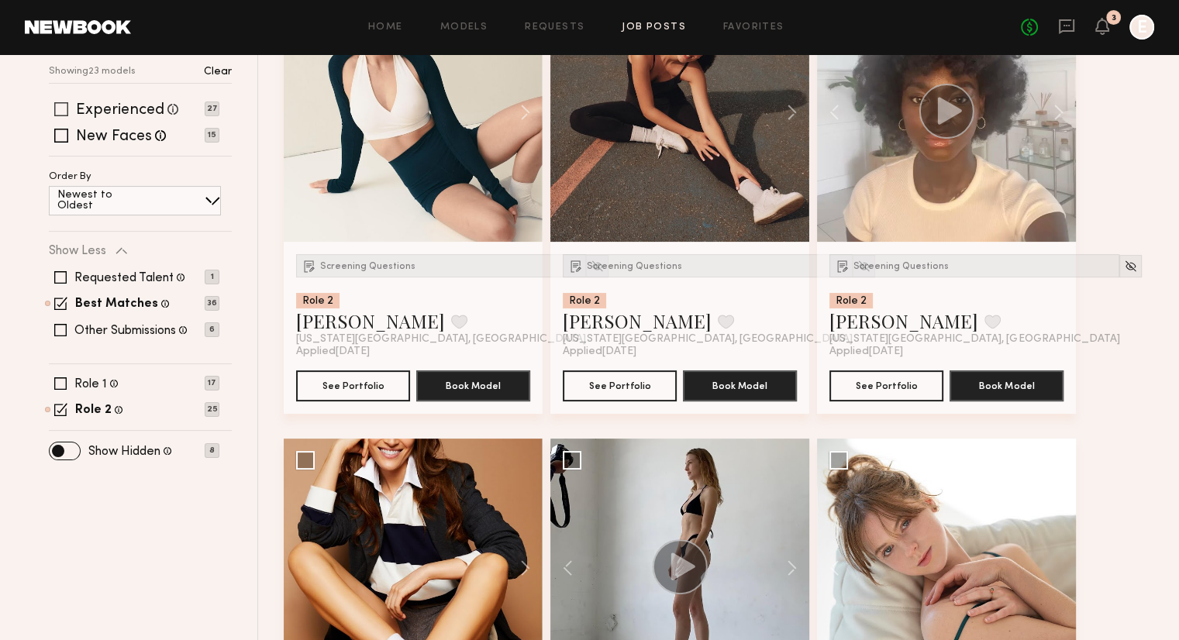
click at [60, 112] on span at bounding box center [61, 109] width 14 height 14
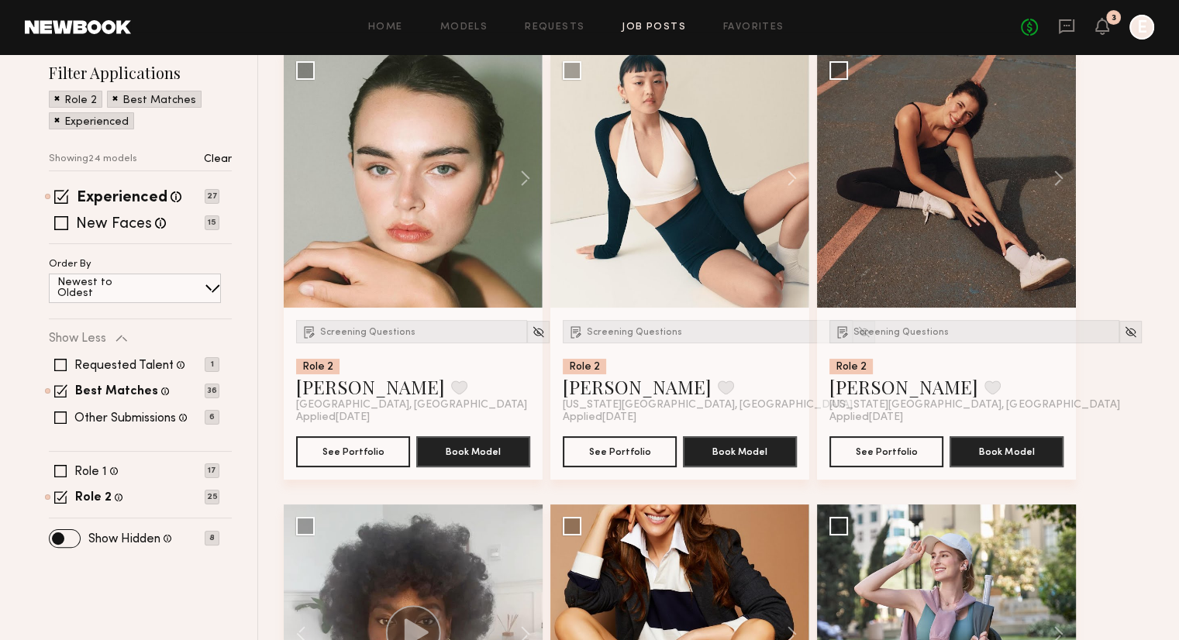
scroll to position [199, 0]
click at [512, 189] on button at bounding box center [518, 177] width 50 height 259
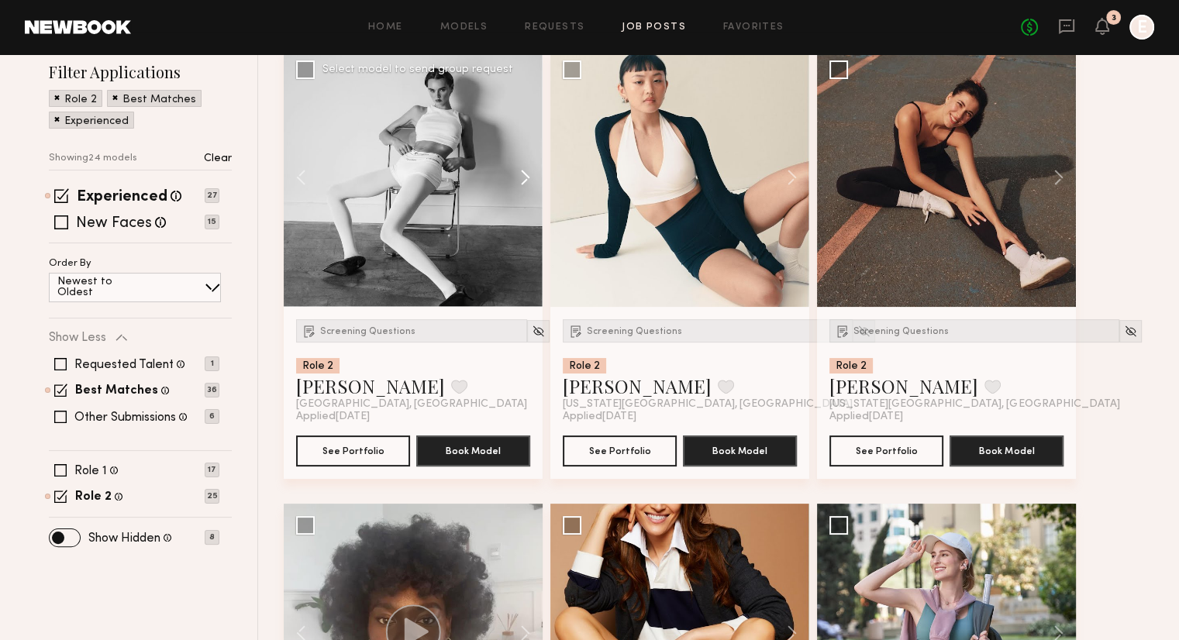
click at [522, 181] on button at bounding box center [518, 177] width 50 height 259
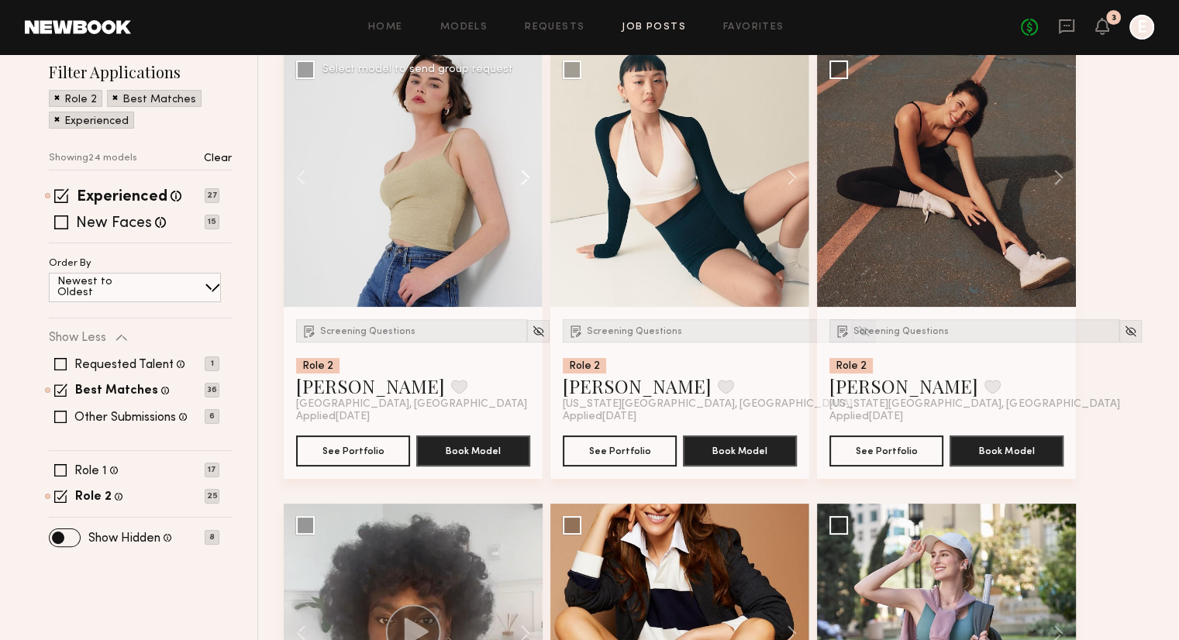
click at [522, 181] on button at bounding box center [518, 177] width 50 height 259
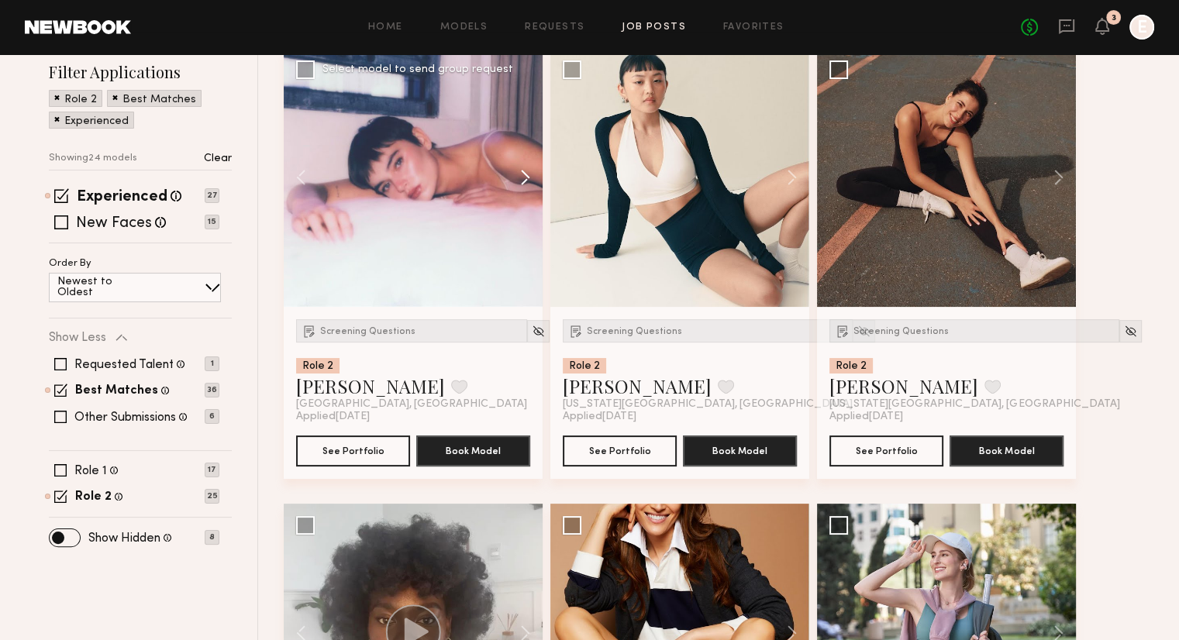
click at [522, 181] on button at bounding box center [518, 177] width 50 height 259
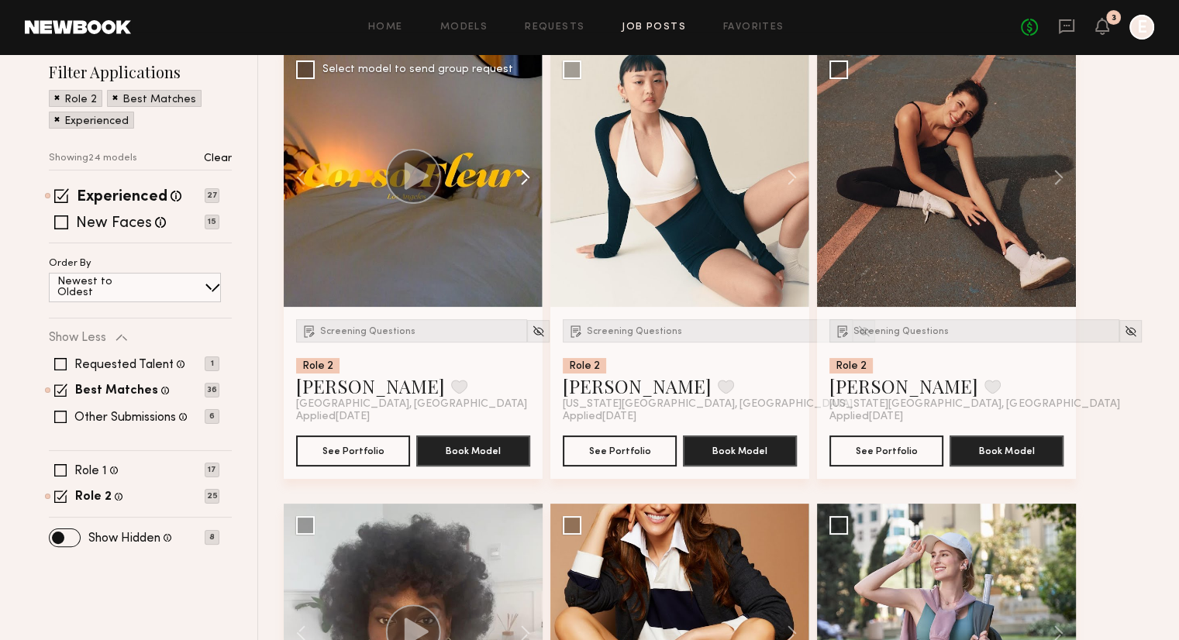
click at [522, 181] on button at bounding box center [518, 177] width 50 height 259
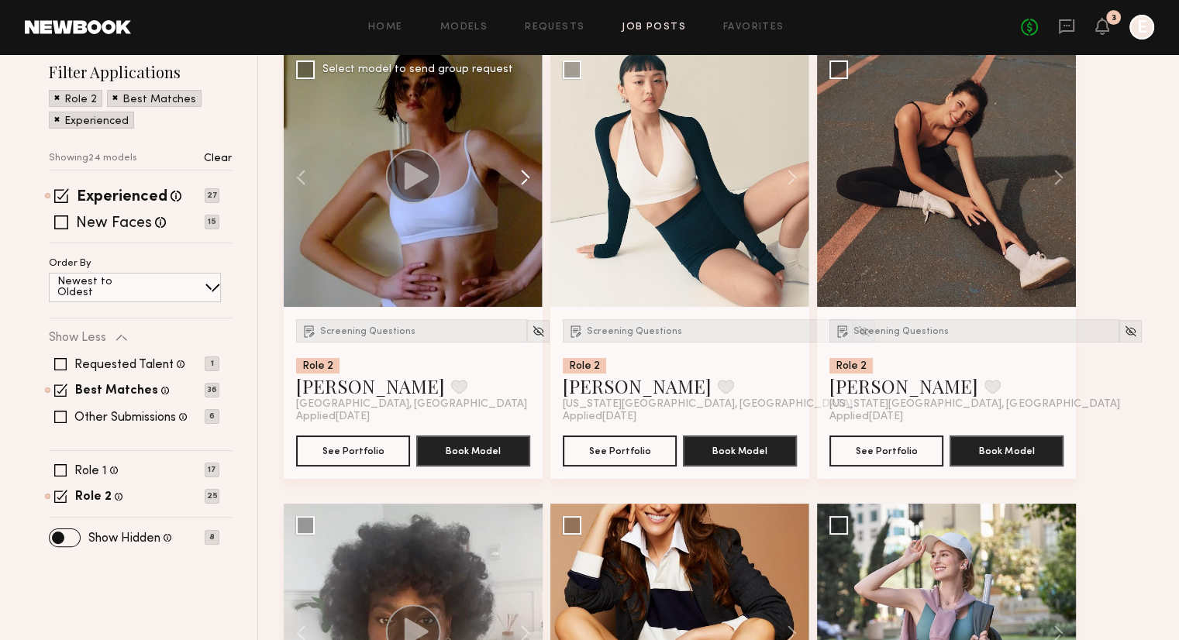
click at [522, 181] on button at bounding box center [518, 177] width 50 height 259
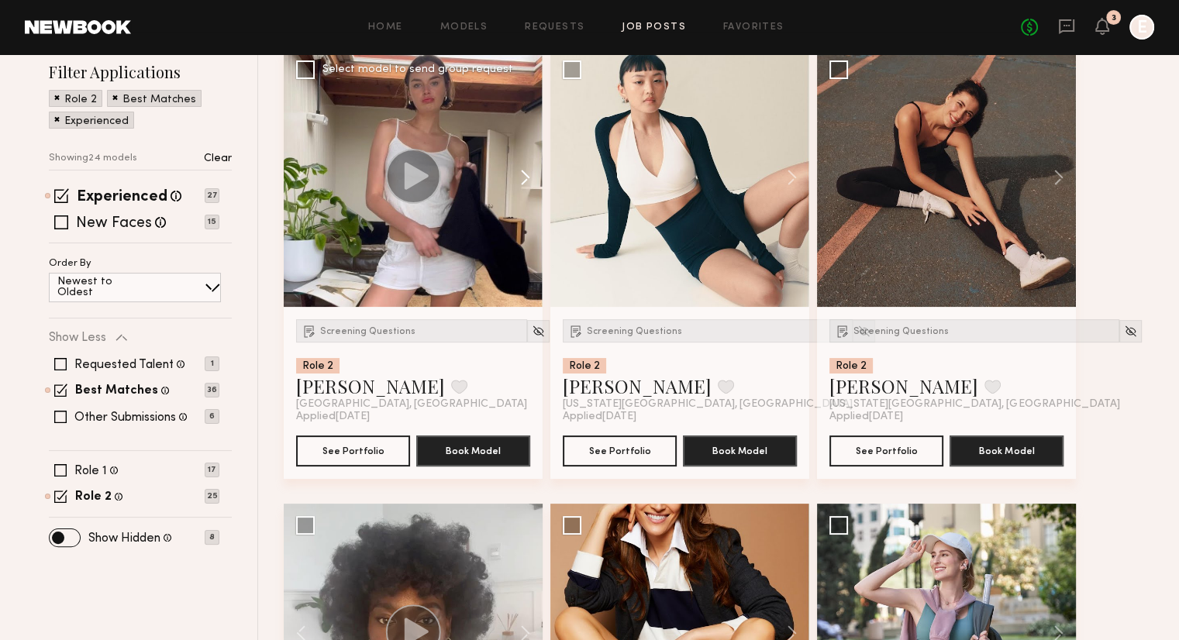
click at [522, 181] on button at bounding box center [518, 177] width 50 height 259
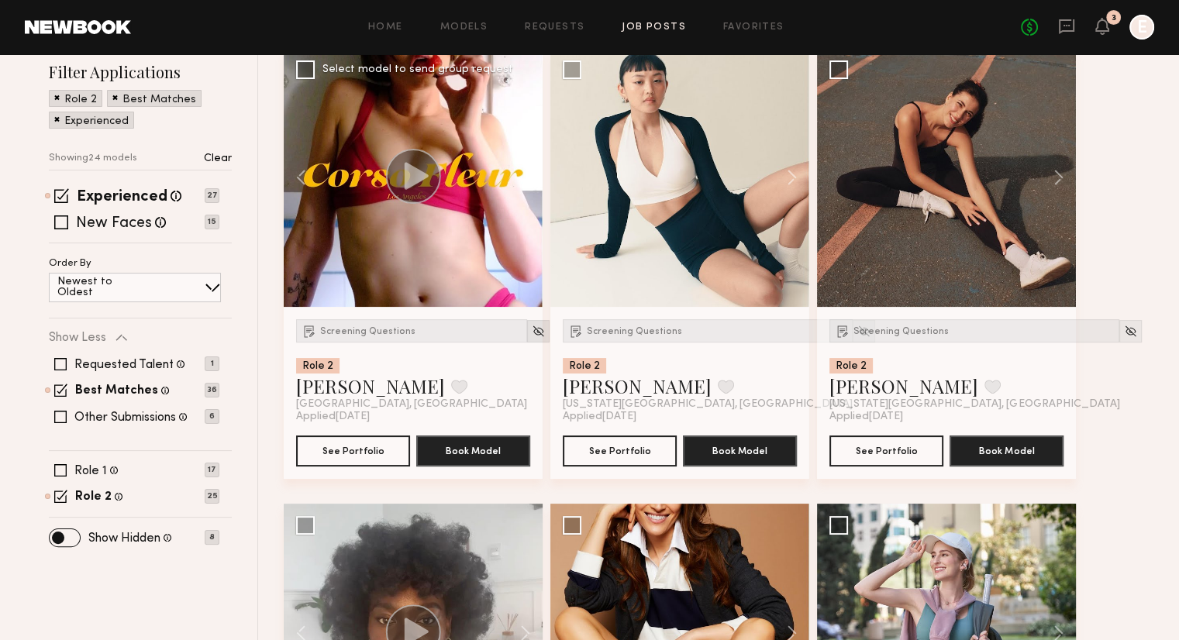
click at [532, 325] on img at bounding box center [538, 331] width 13 height 13
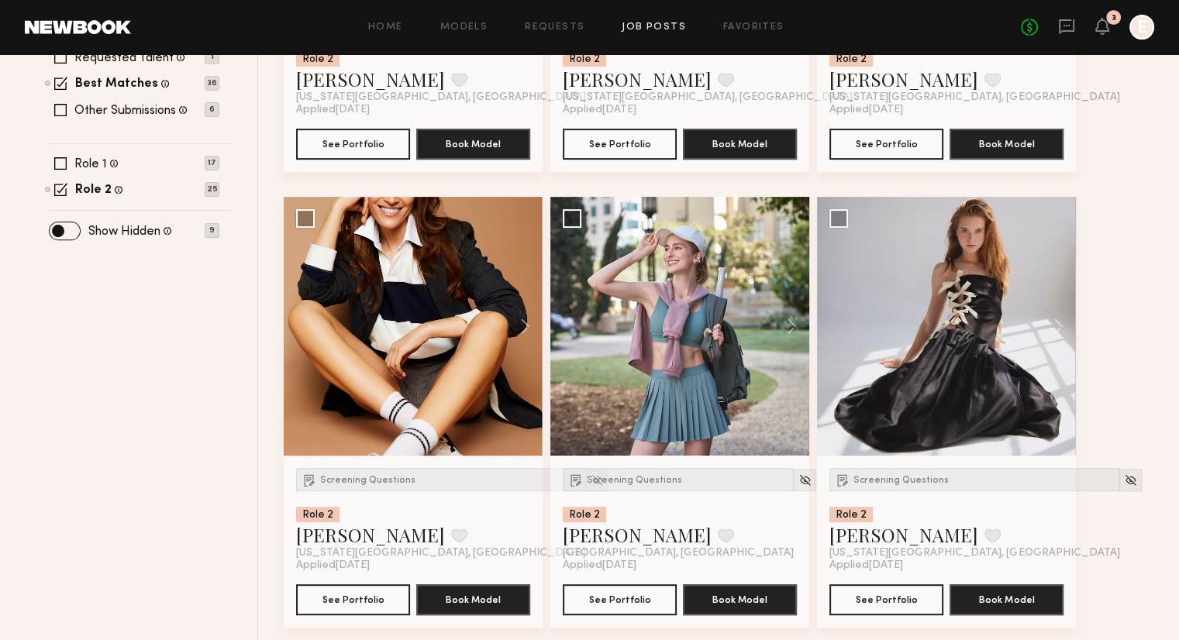
scroll to position [521, 0]
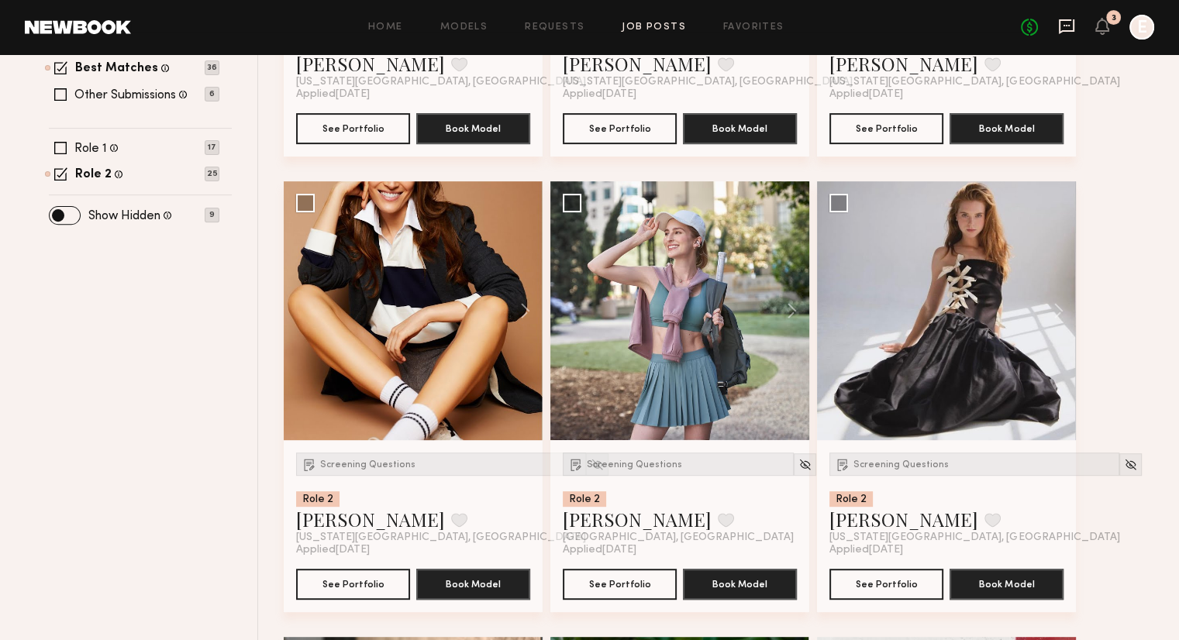
click at [1064, 26] on icon at bounding box center [1066, 26] width 17 height 17
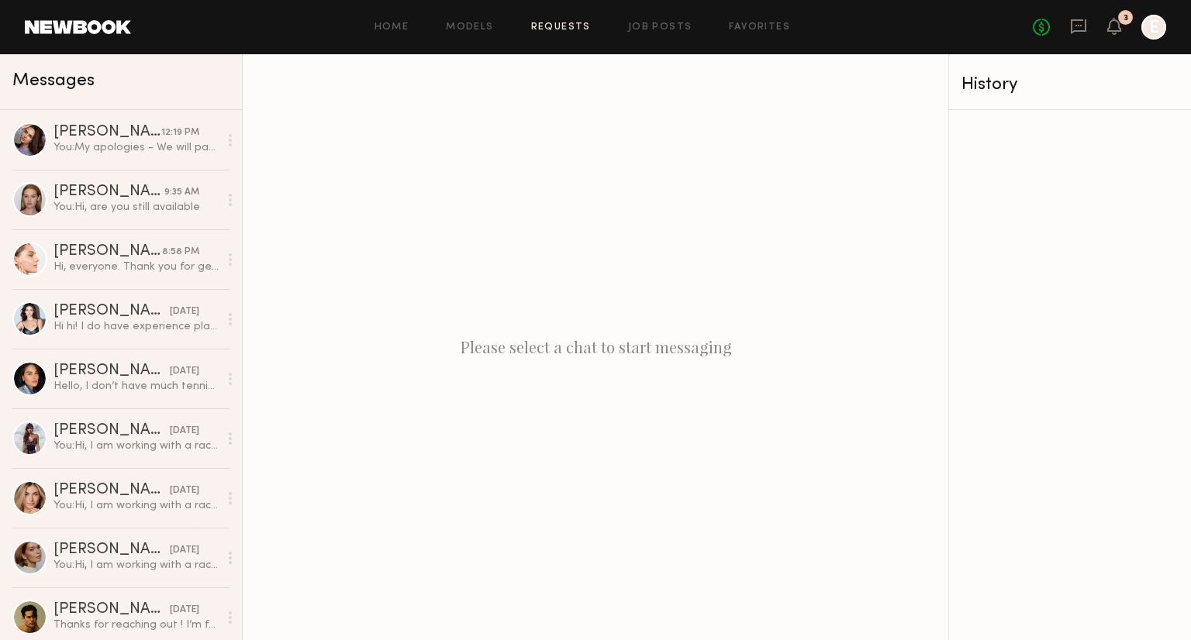
click at [557, 30] on link "Requests" at bounding box center [561, 27] width 60 height 10
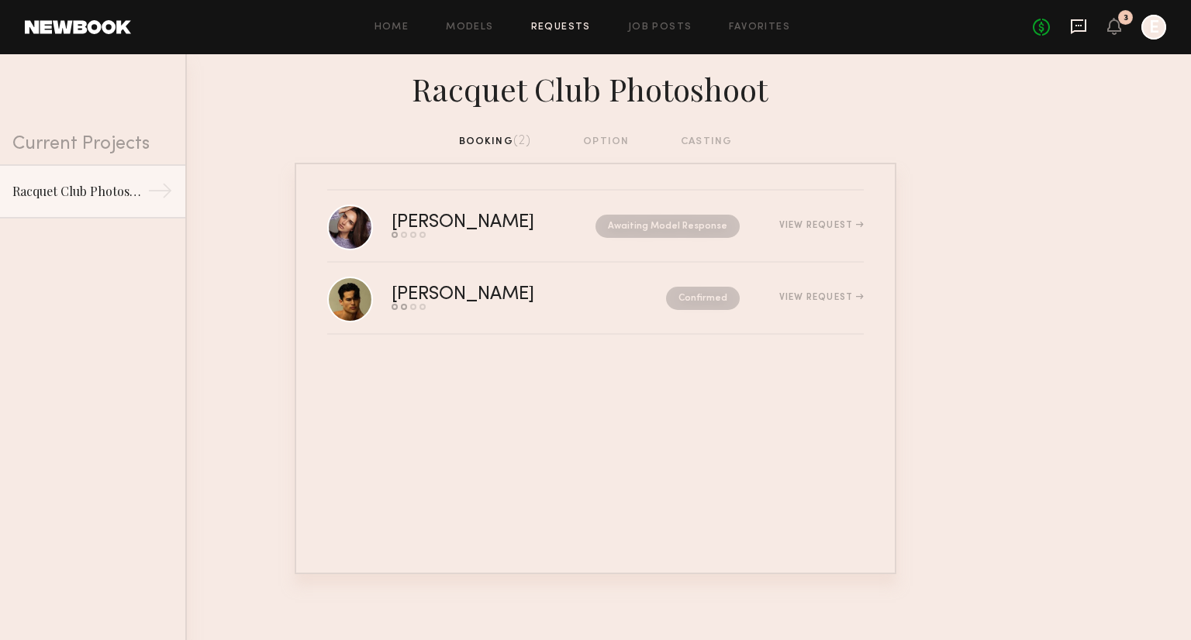
click at [1077, 25] on icon at bounding box center [1079, 26] width 6 height 2
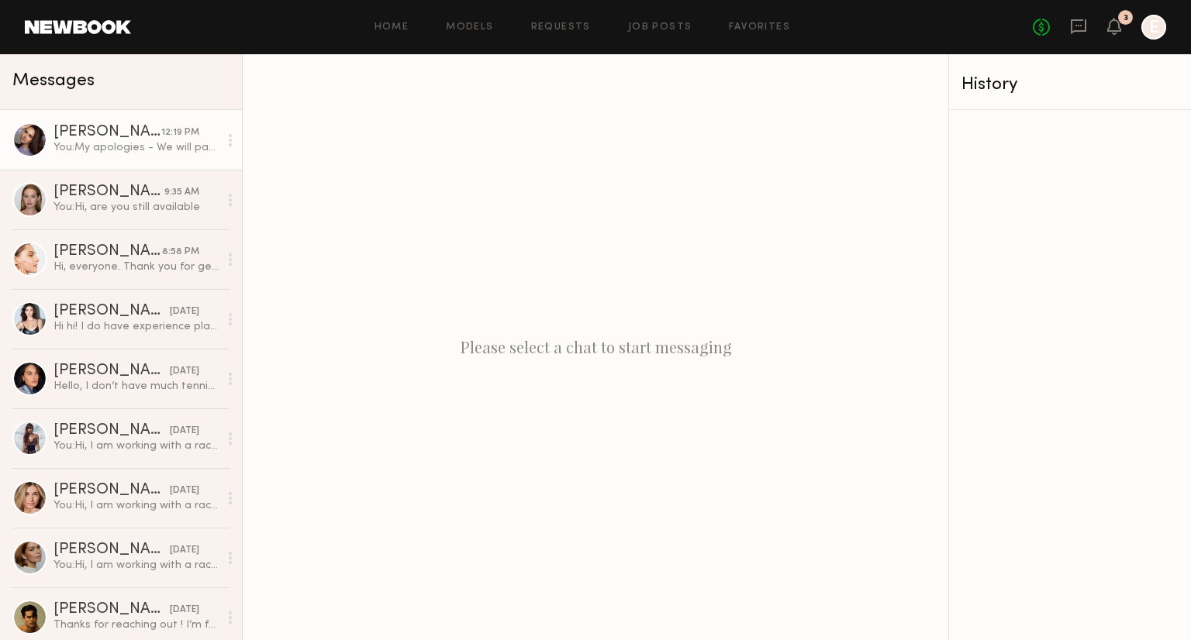
click at [96, 126] on div "Kristina B." at bounding box center [108, 133] width 108 height 16
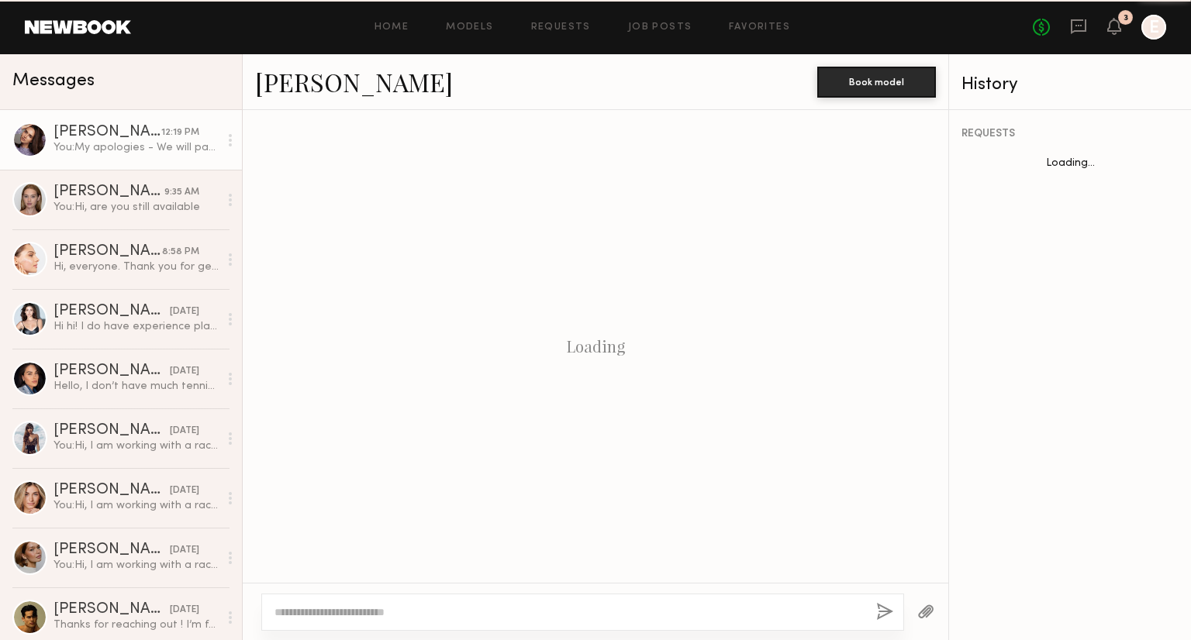
scroll to position [236, 0]
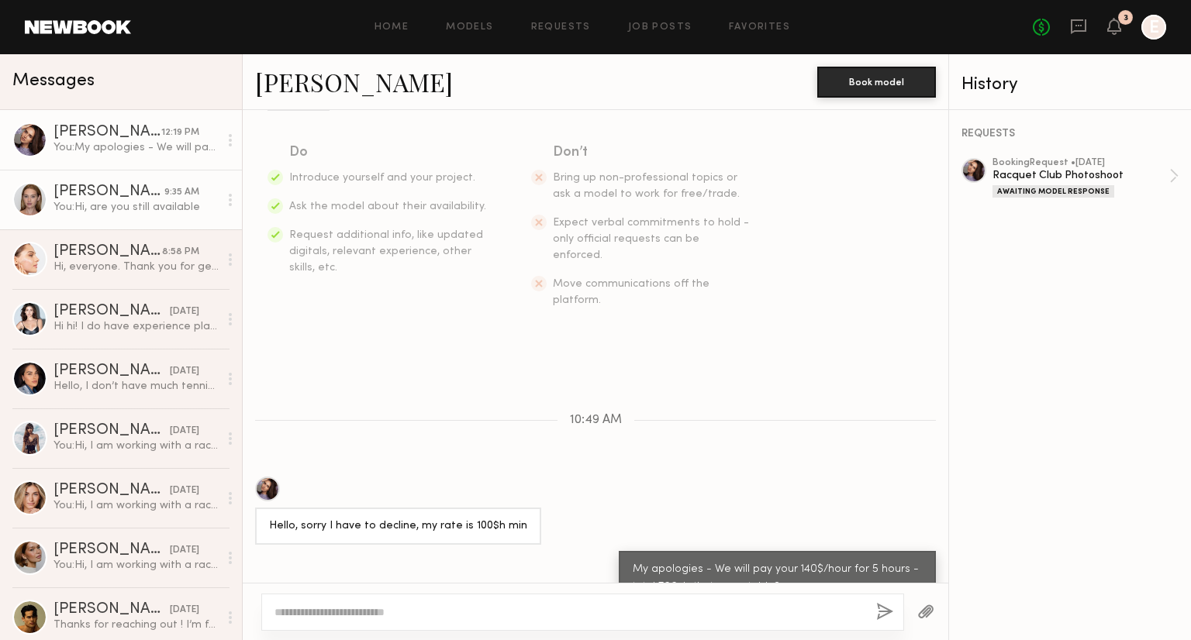
click at [111, 195] on div "Cari F." at bounding box center [109, 193] width 111 height 16
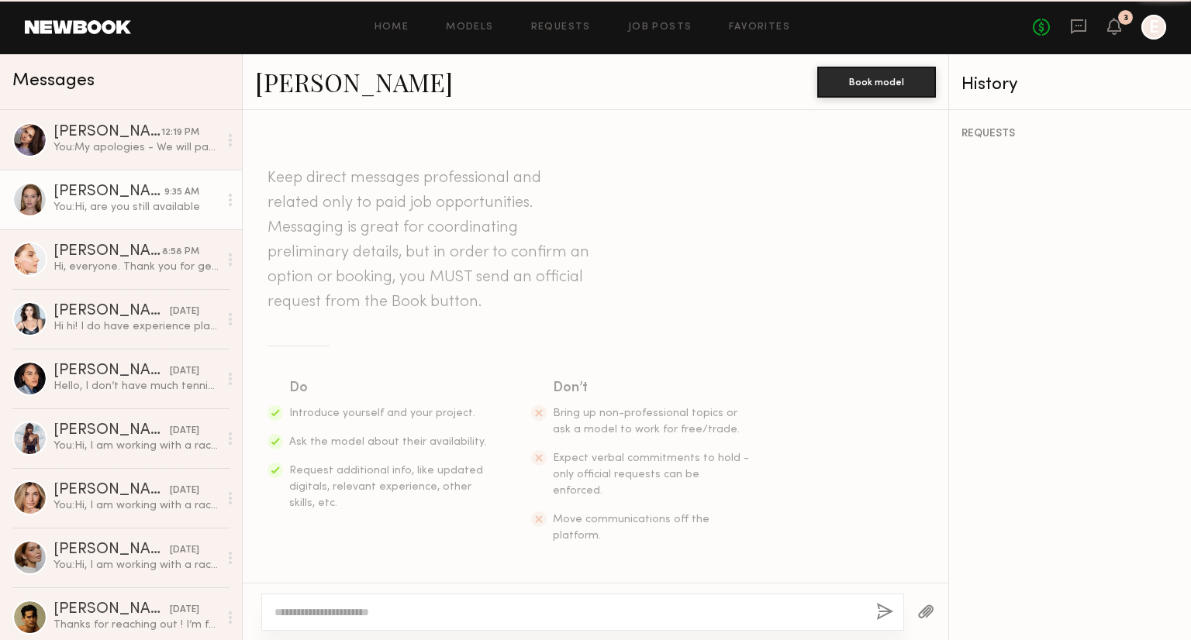
scroll to position [519, 0]
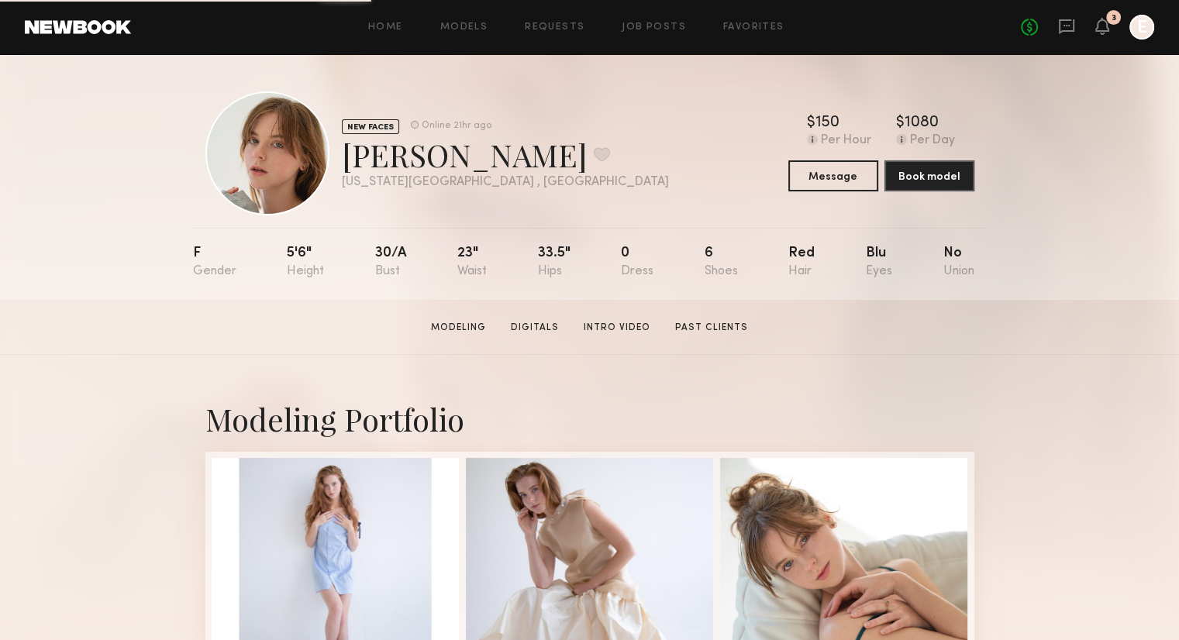
scroll to position [239, 0]
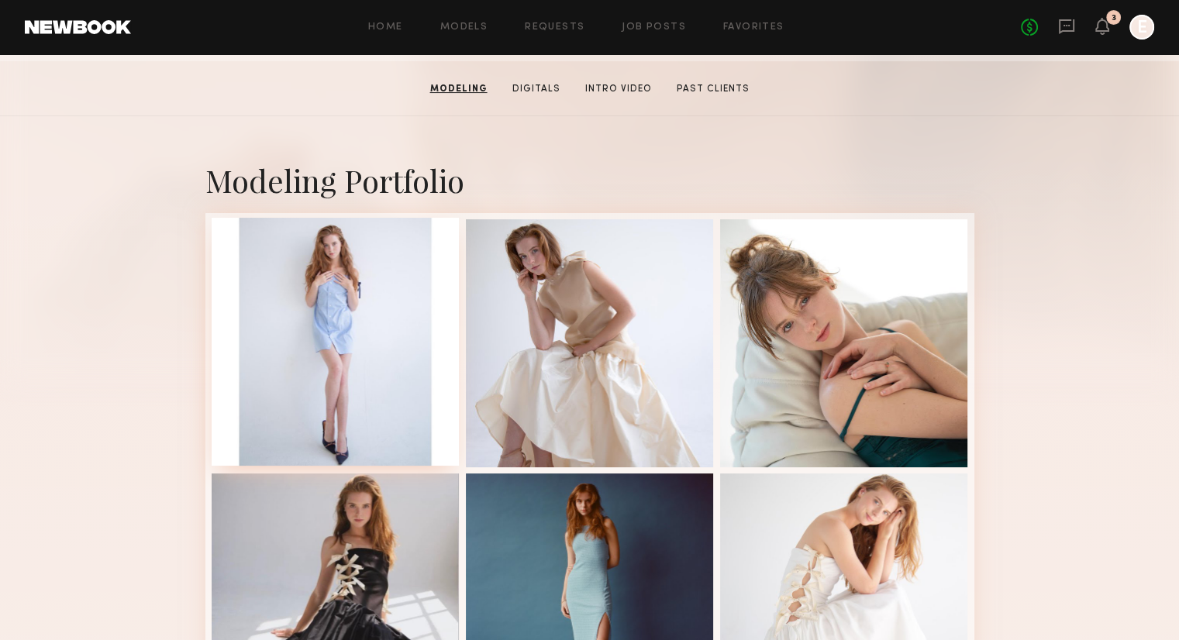
click at [376, 350] on div at bounding box center [336, 342] width 248 height 248
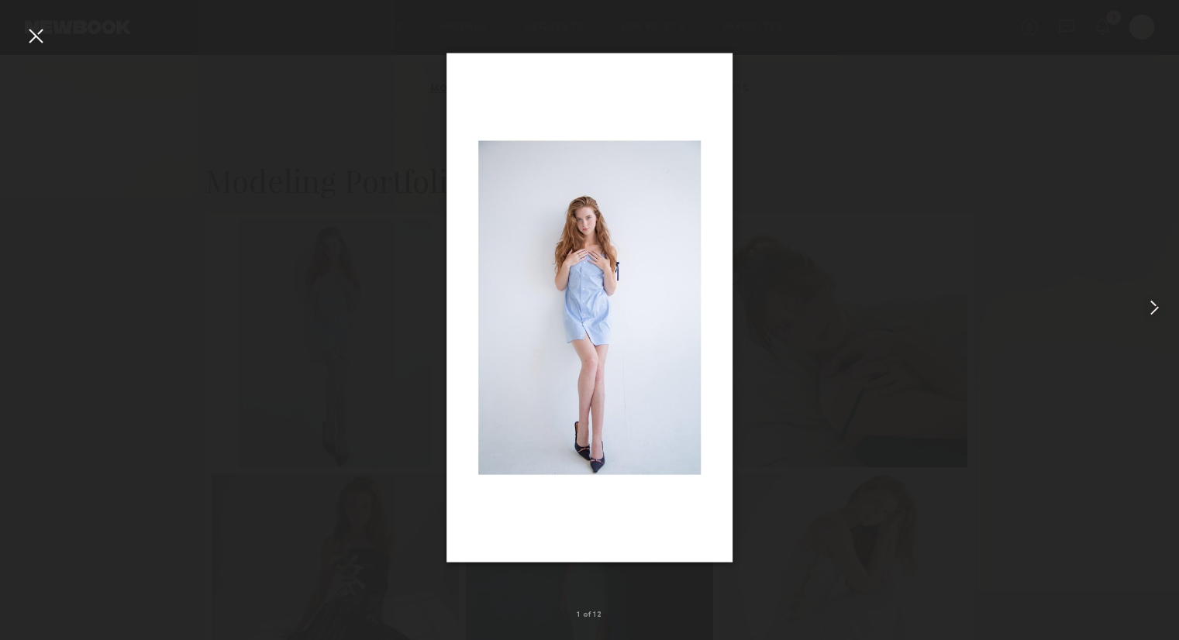
click at [1152, 315] on common-icon at bounding box center [1154, 307] width 25 height 25
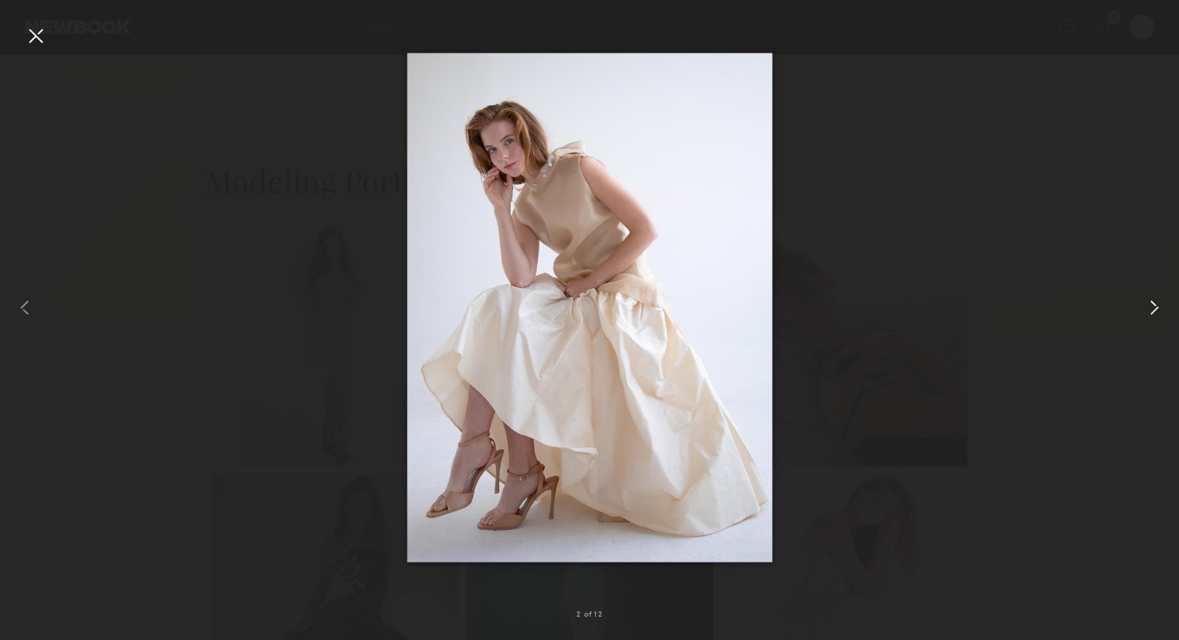
click at [1152, 315] on common-icon at bounding box center [1154, 307] width 25 height 25
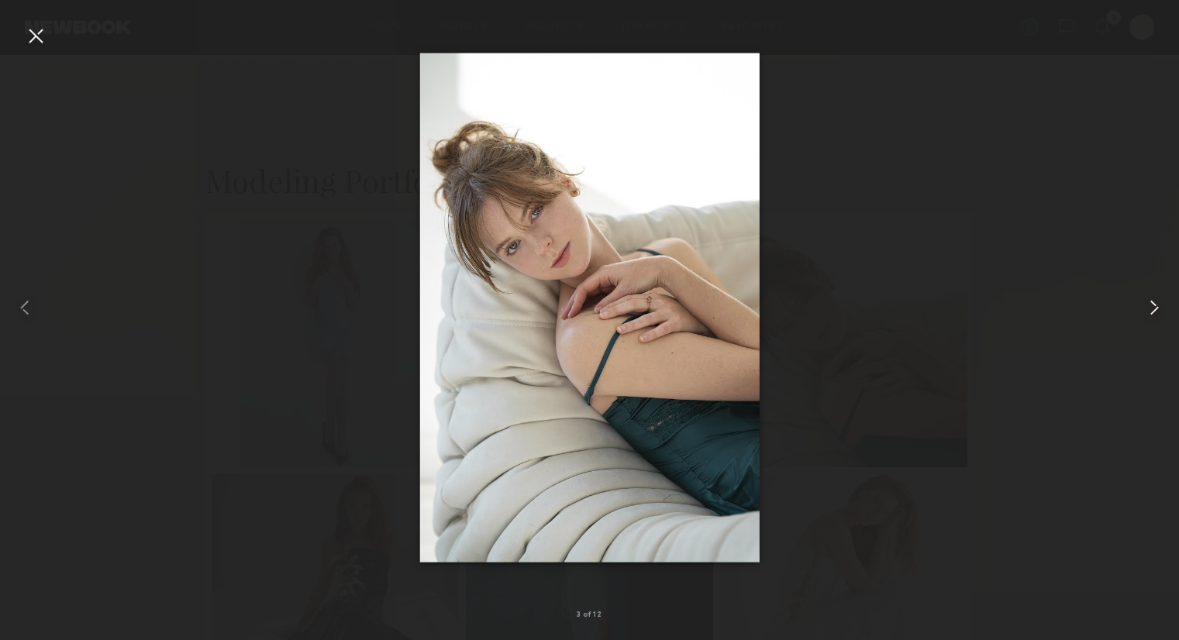
click at [1152, 315] on common-icon at bounding box center [1154, 307] width 25 height 25
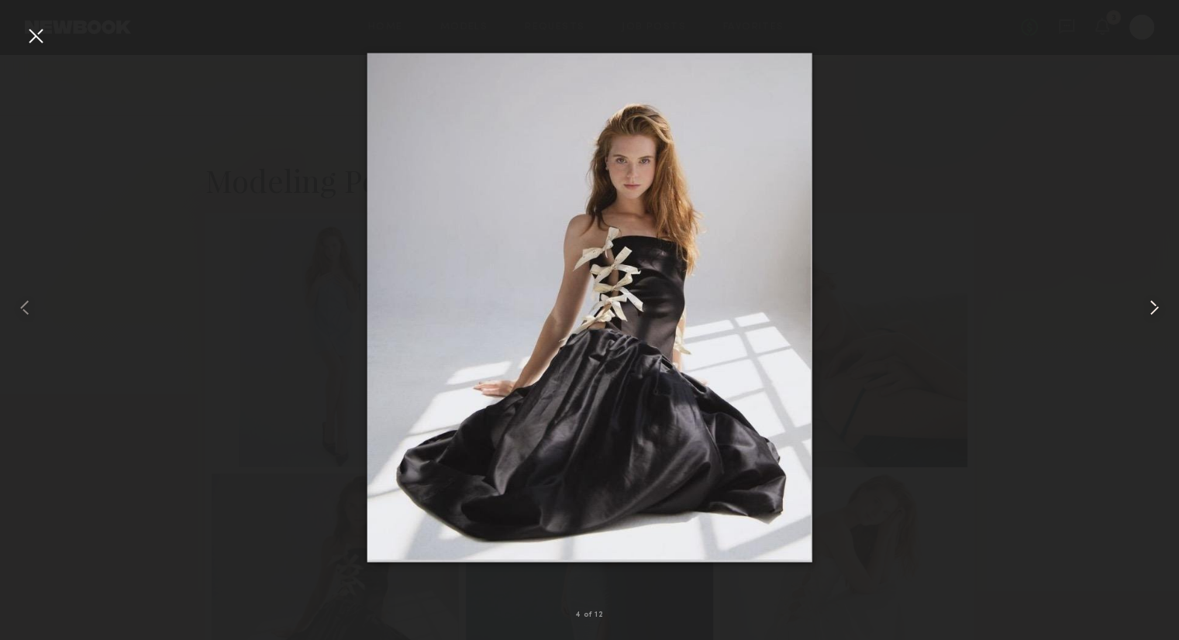
click at [1152, 315] on common-icon at bounding box center [1154, 307] width 25 height 25
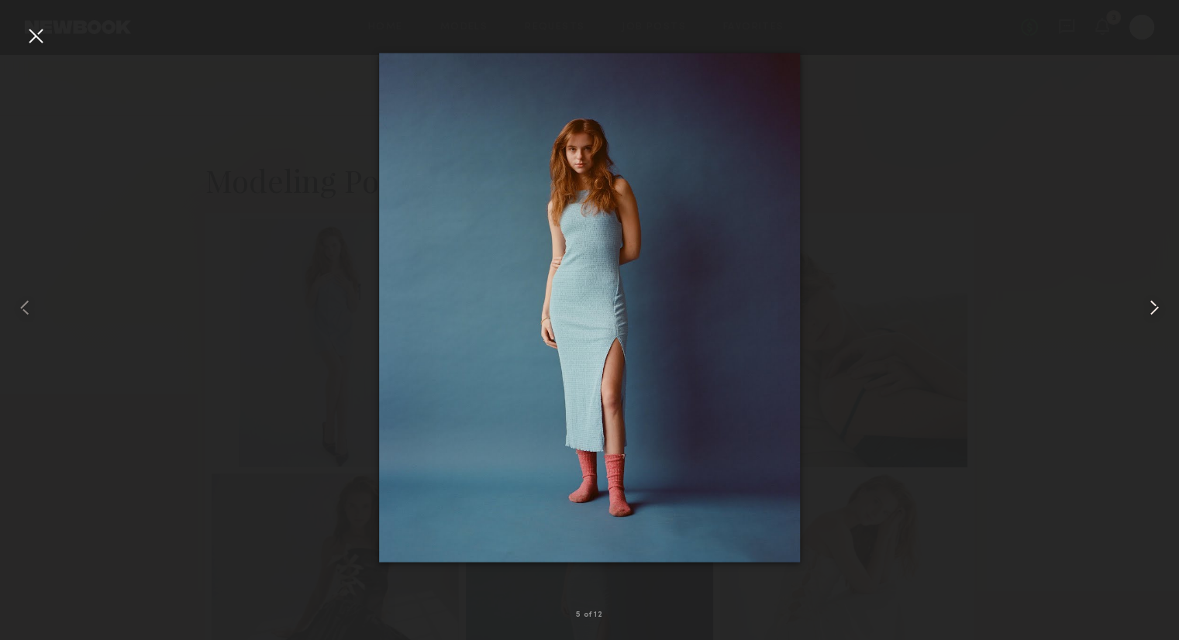
click at [1152, 315] on common-icon at bounding box center [1154, 307] width 25 height 25
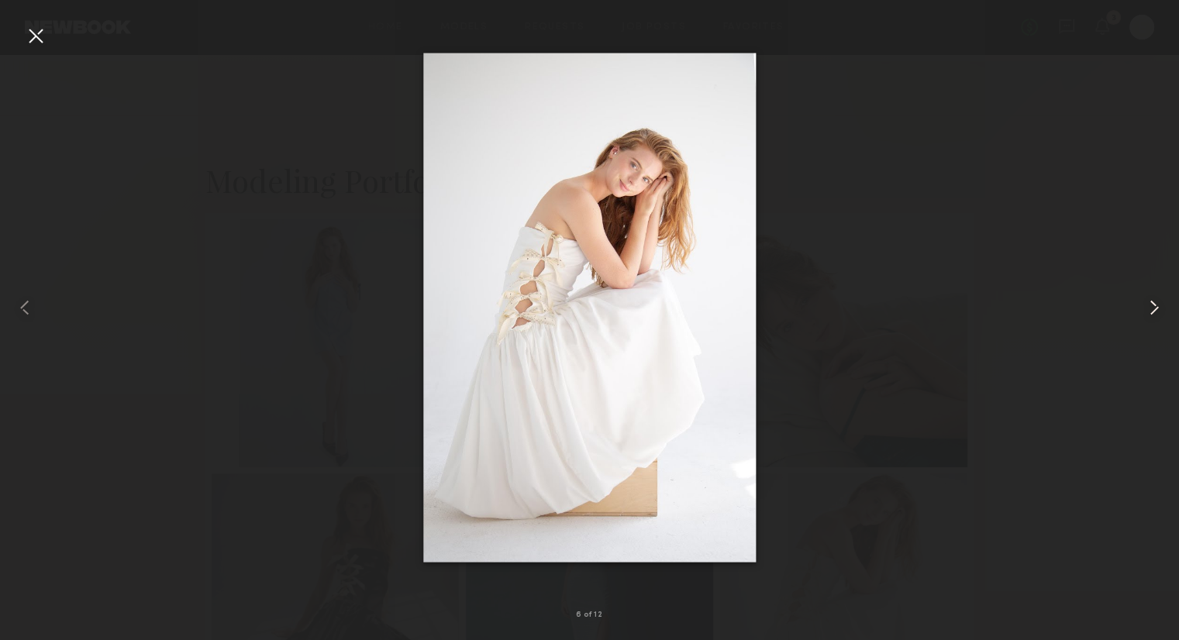
click at [1152, 315] on common-icon at bounding box center [1154, 307] width 25 height 25
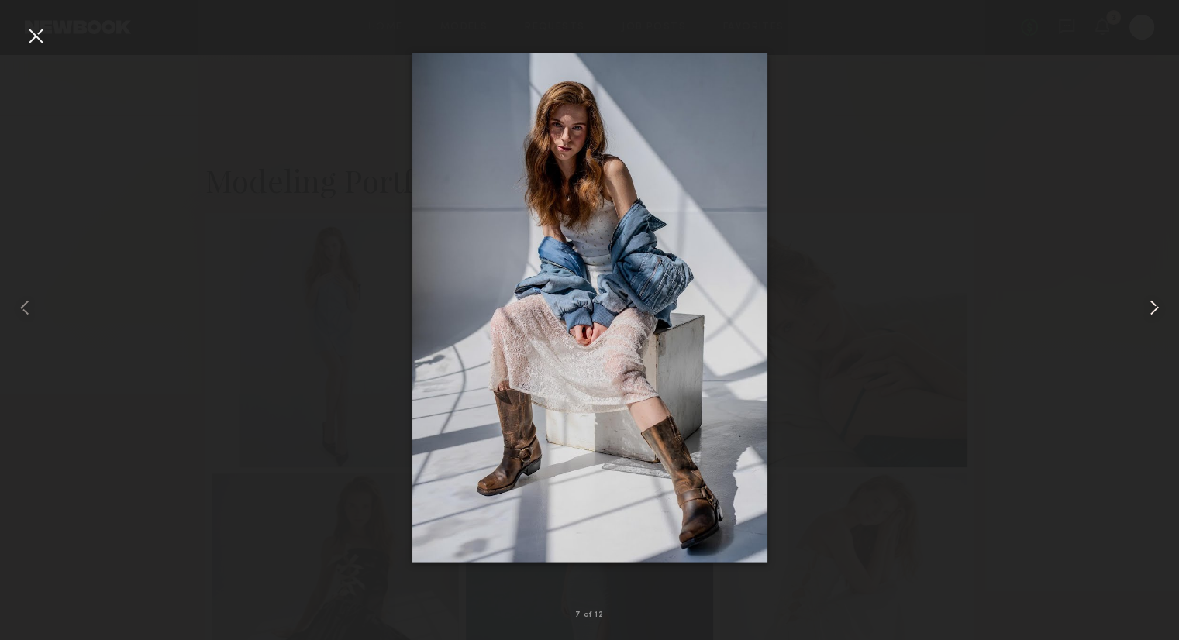
click at [1152, 315] on common-icon at bounding box center [1154, 307] width 25 height 25
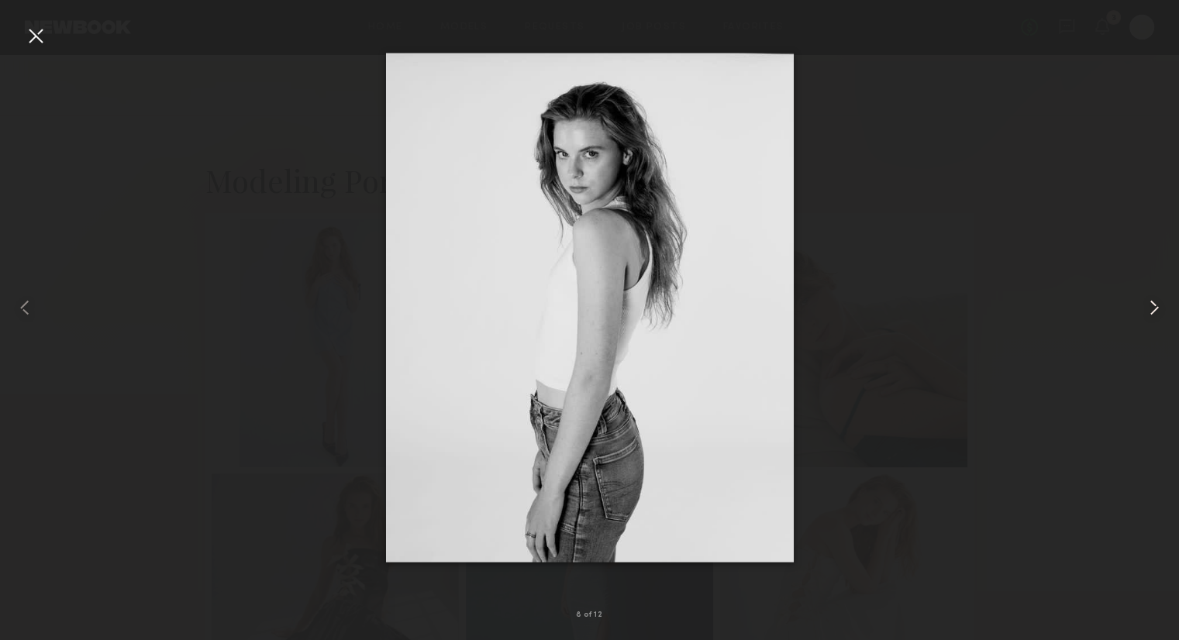
click at [1152, 315] on common-icon at bounding box center [1154, 307] width 25 height 25
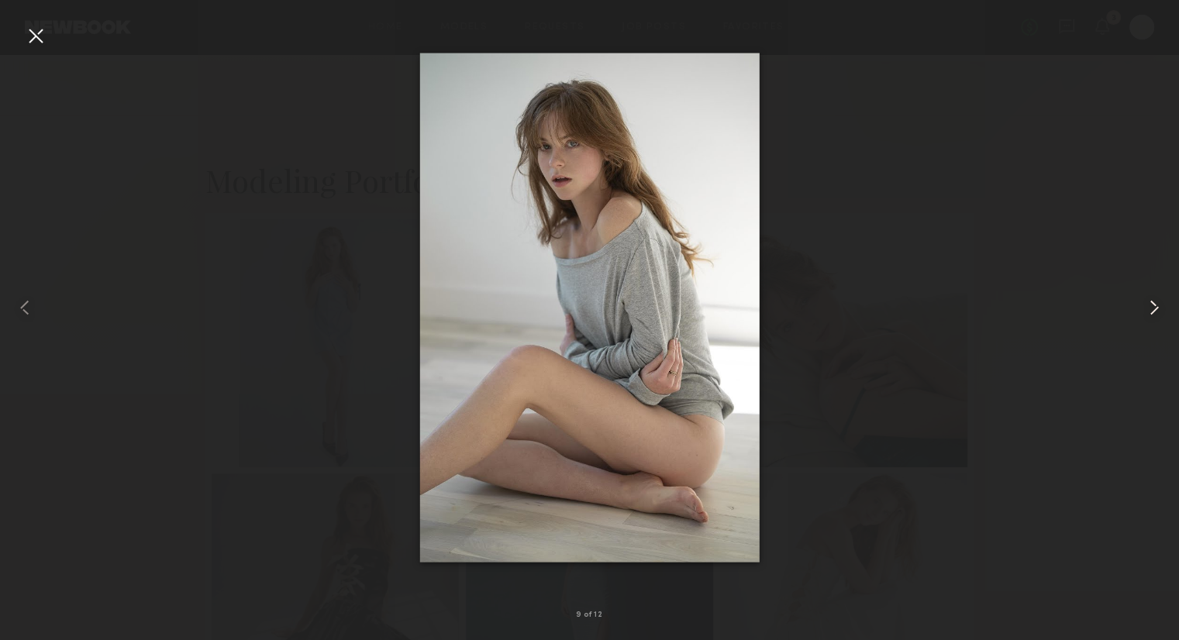
click at [1152, 315] on common-icon at bounding box center [1154, 307] width 25 height 25
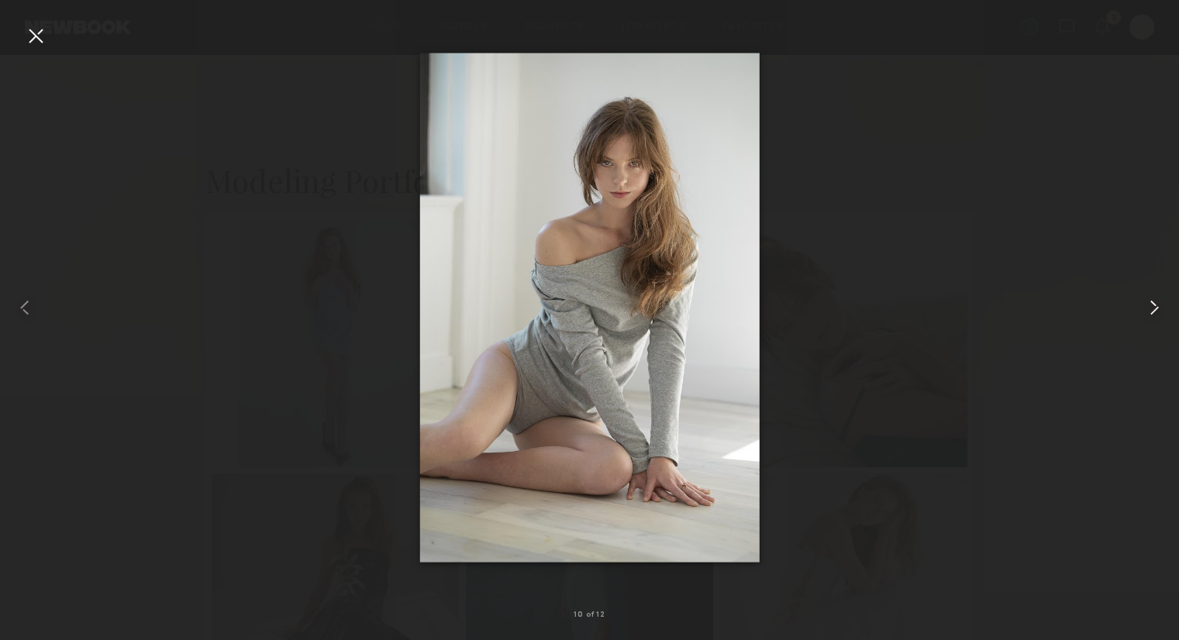
click at [1152, 315] on common-icon at bounding box center [1154, 307] width 25 height 25
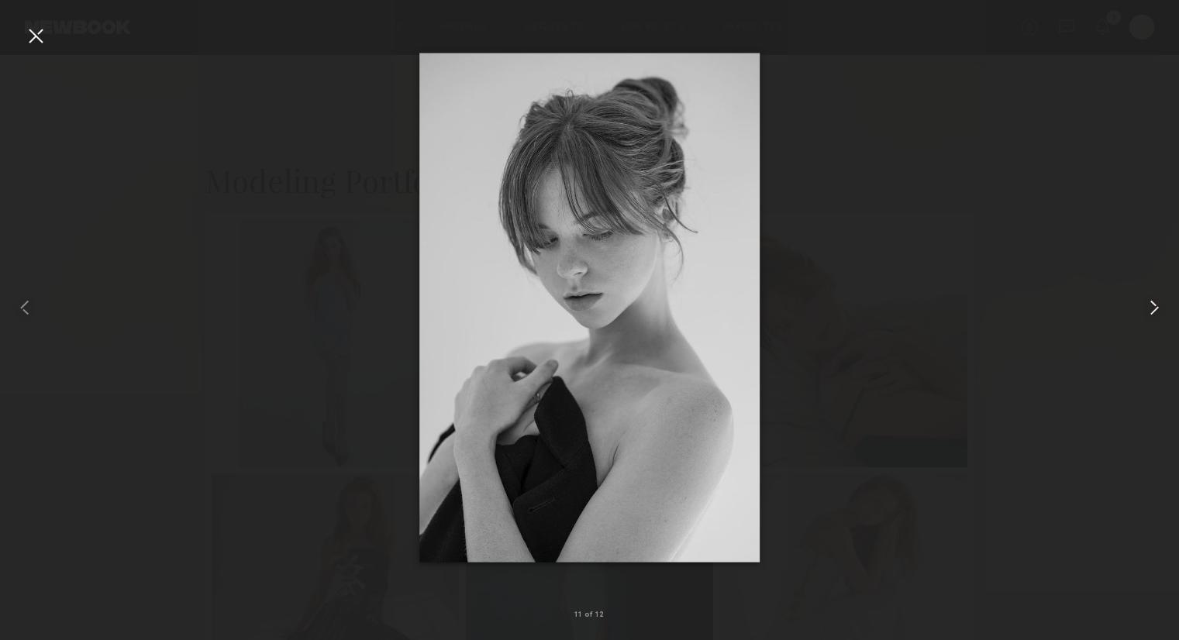
click at [1152, 315] on common-icon at bounding box center [1154, 307] width 25 height 25
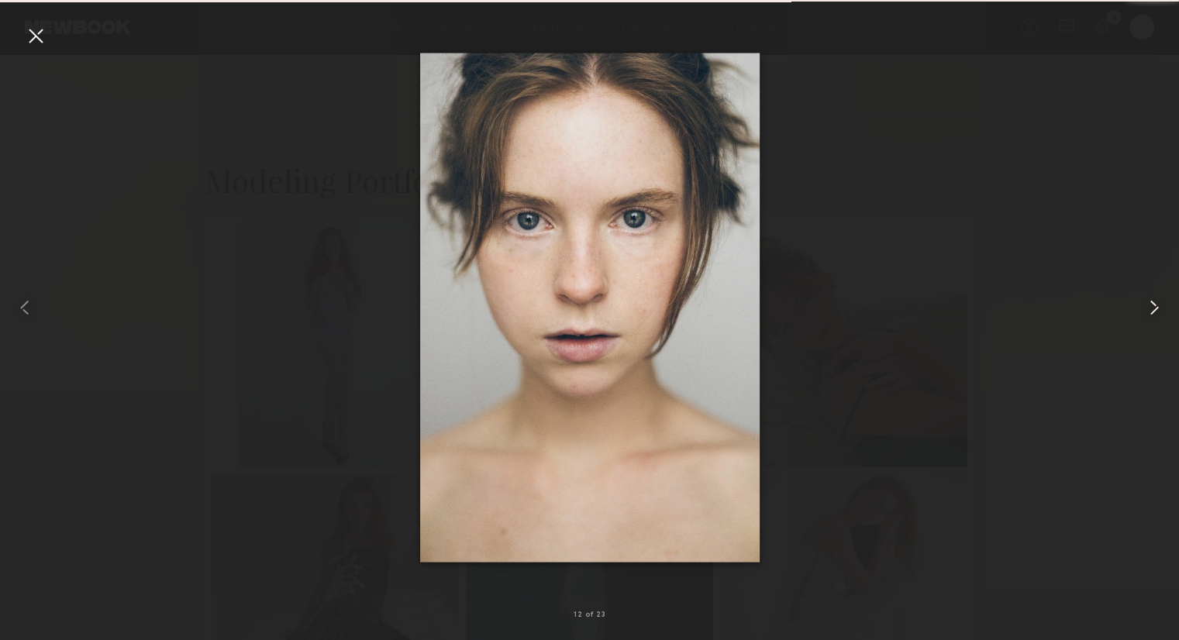
click at [1152, 315] on common-icon at bounding box center [1154, 307] width 25 height 25
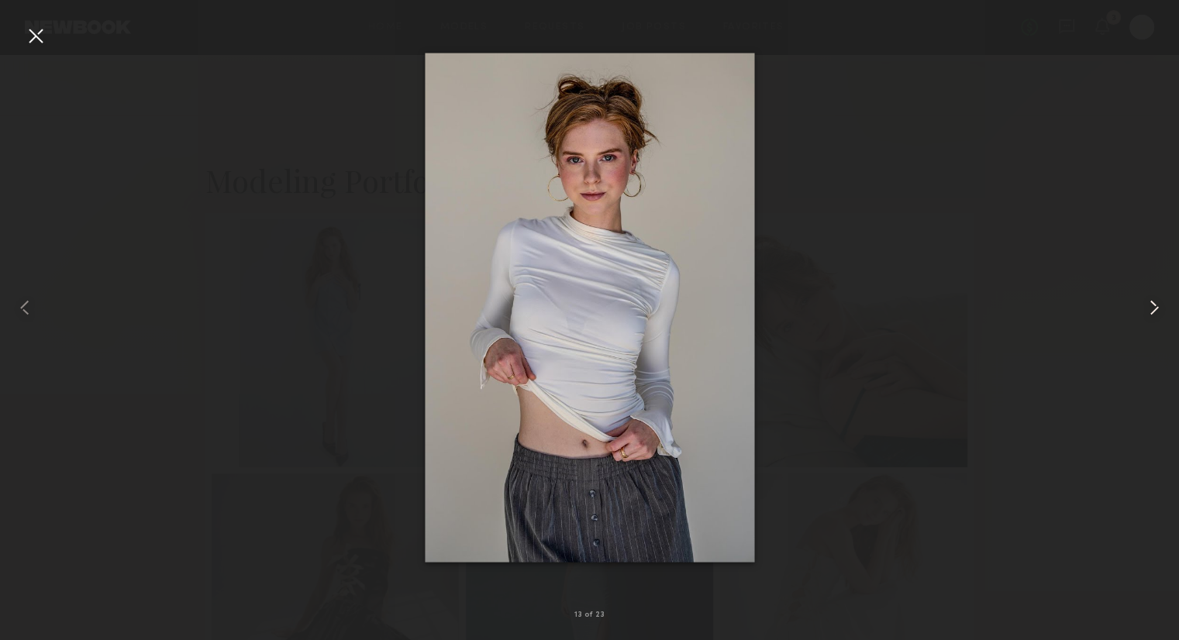
click at [1152, 315] on common-icon at bounding box center [1154, 307] width 25 height 25
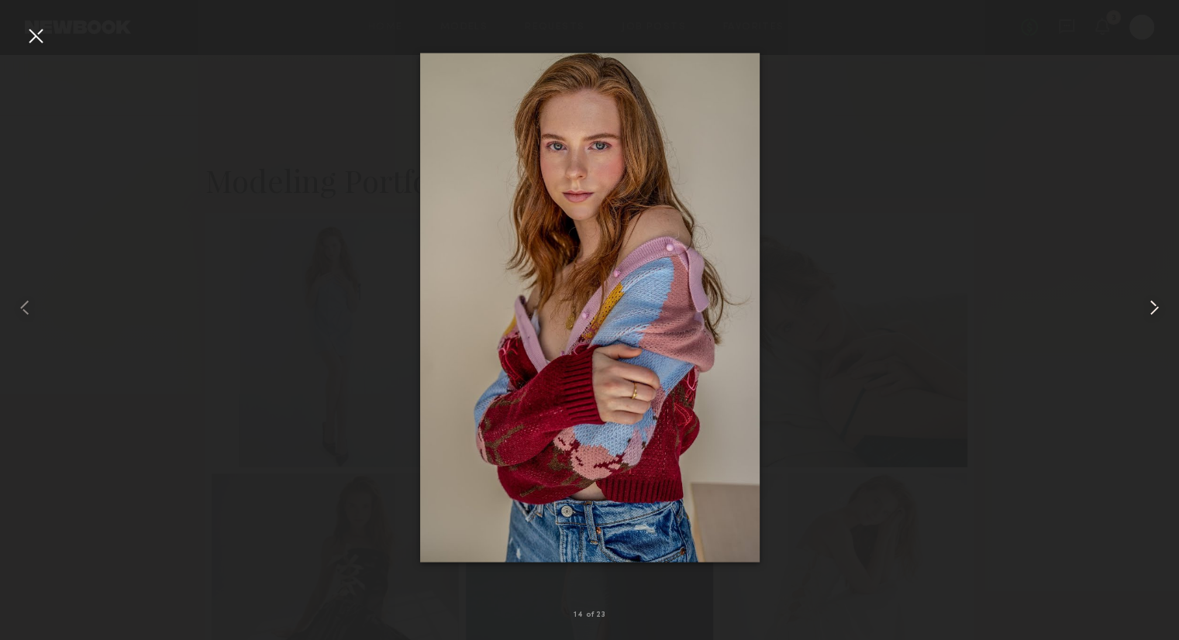
click at [1152, 315] on common-icon at bounding box center [1154, 307] width 25 height 25
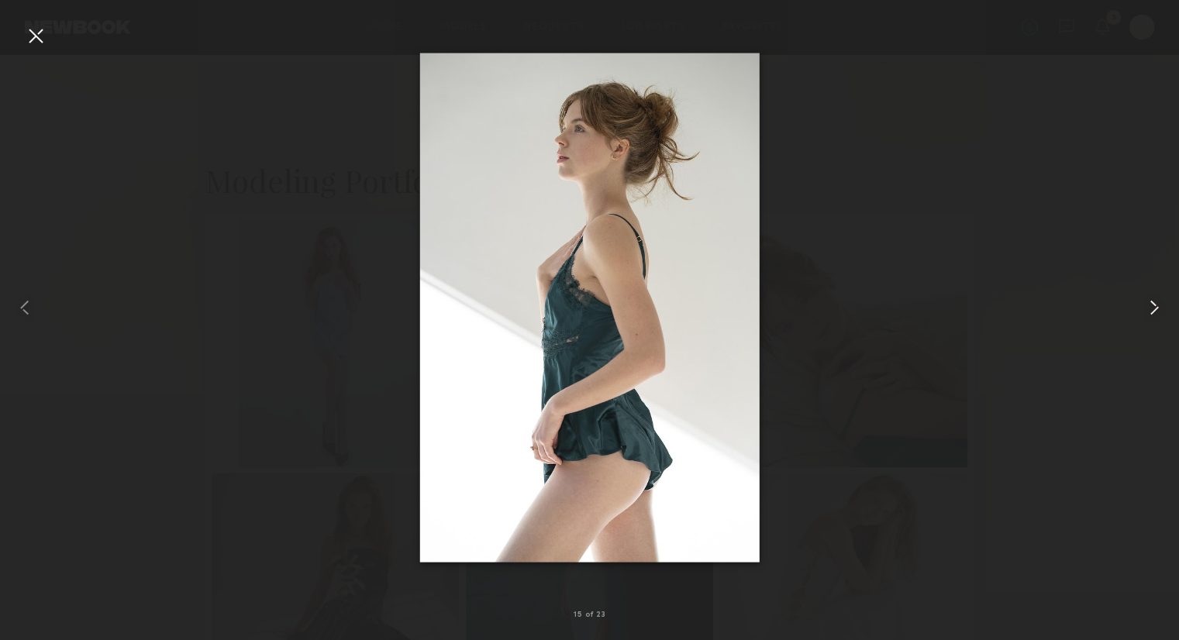
click at [1152, 315] on common-icon at bounding box center [1154, 307] width 25 height 25
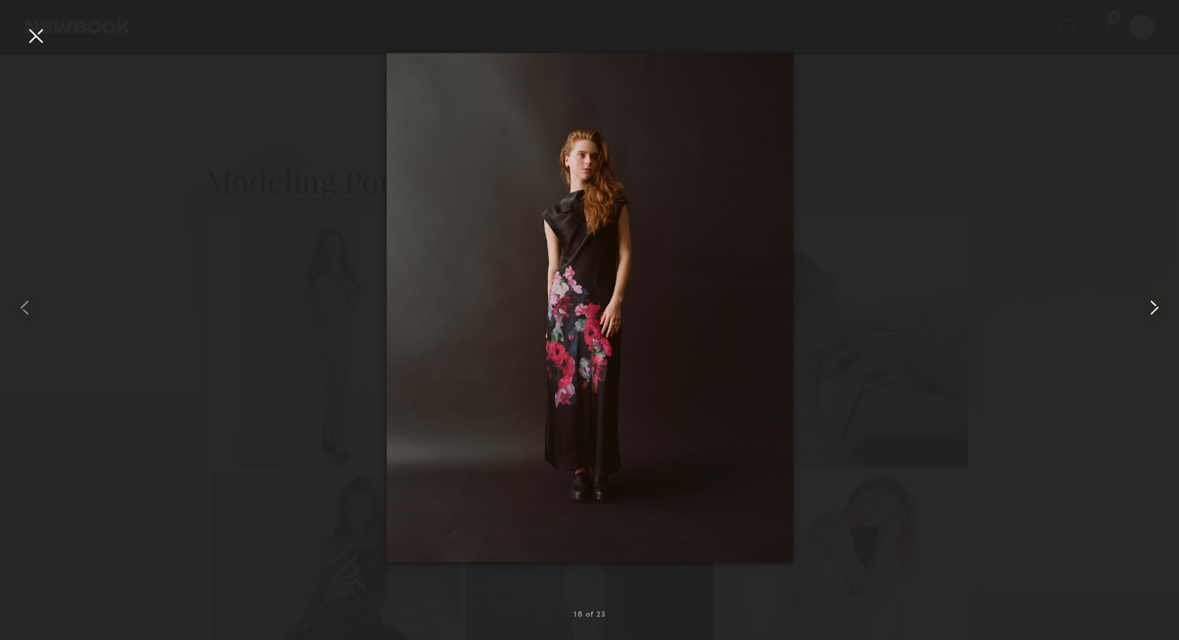
click at [1152, 315] on common-icon at bounding box center [1154, 307] width 25 height 25
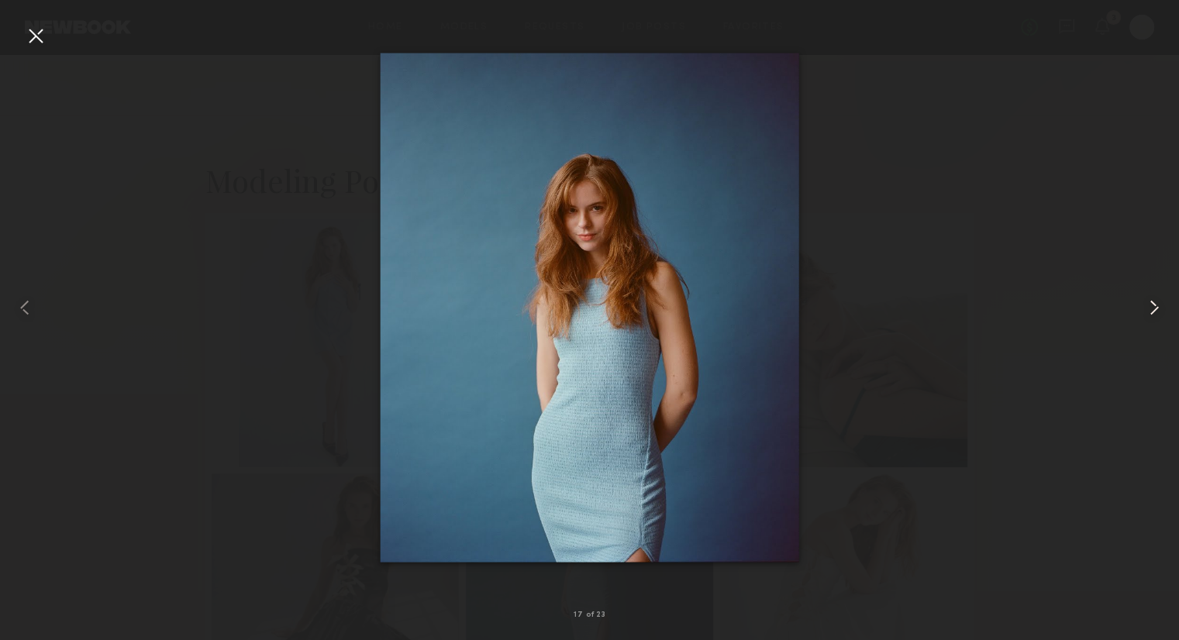
click at [1152, 315] on common-icon at bounding box center [1154, 307] width 25 height 25
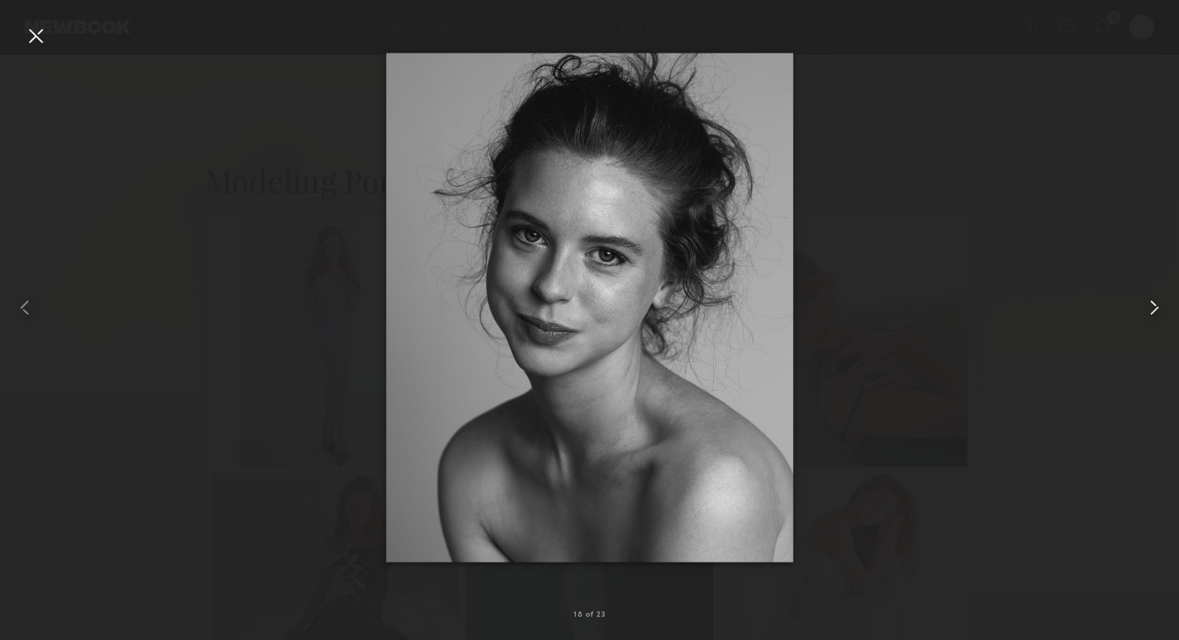
click at [1152, 315] on common-icon at bounding box center [1154, 307] width 25 height 25
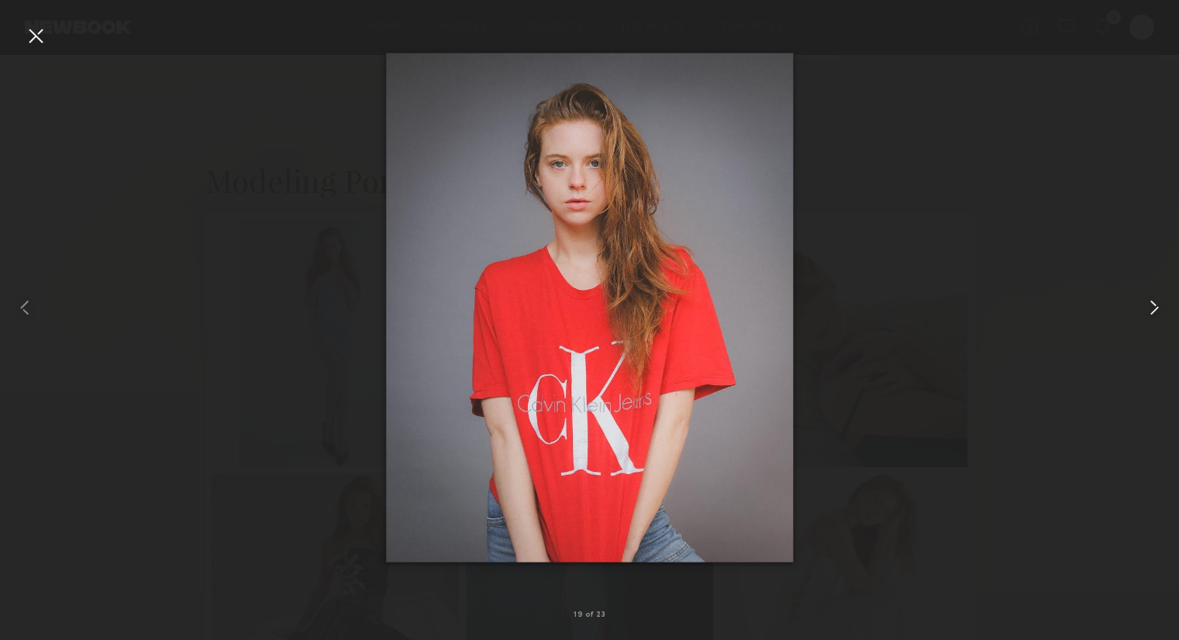
click at [1152, 315] on common-icon at bounding box center [1154, 307] width 25 height 25
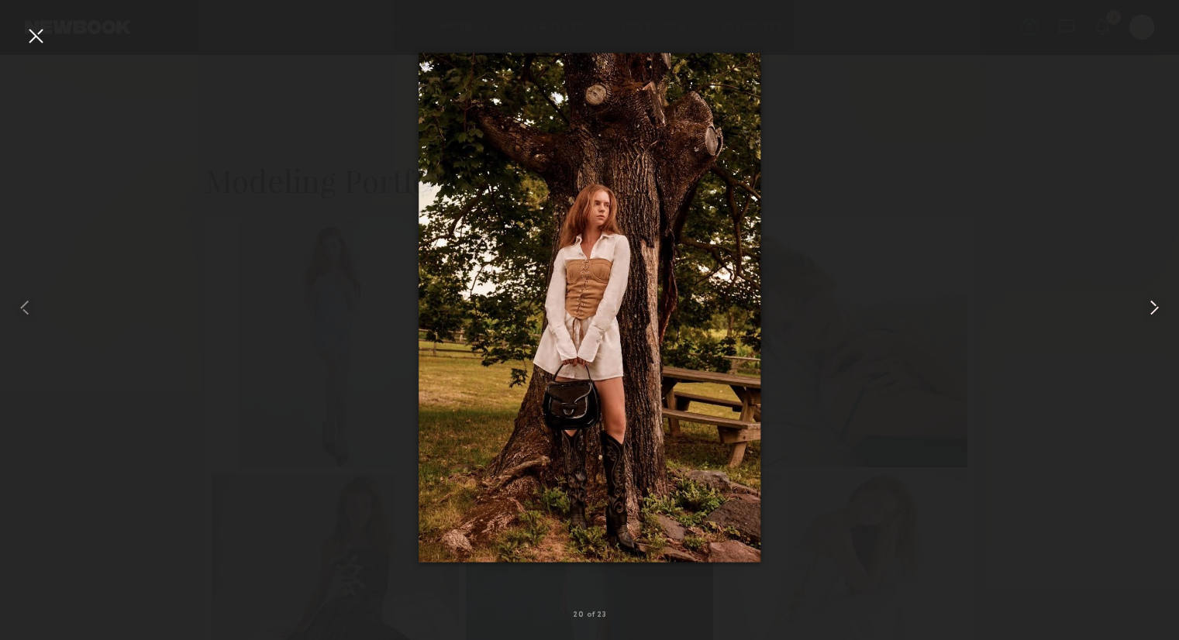
click at [1152, 315] on common-icon at bounding box center [1154, 307] width 25 height 25
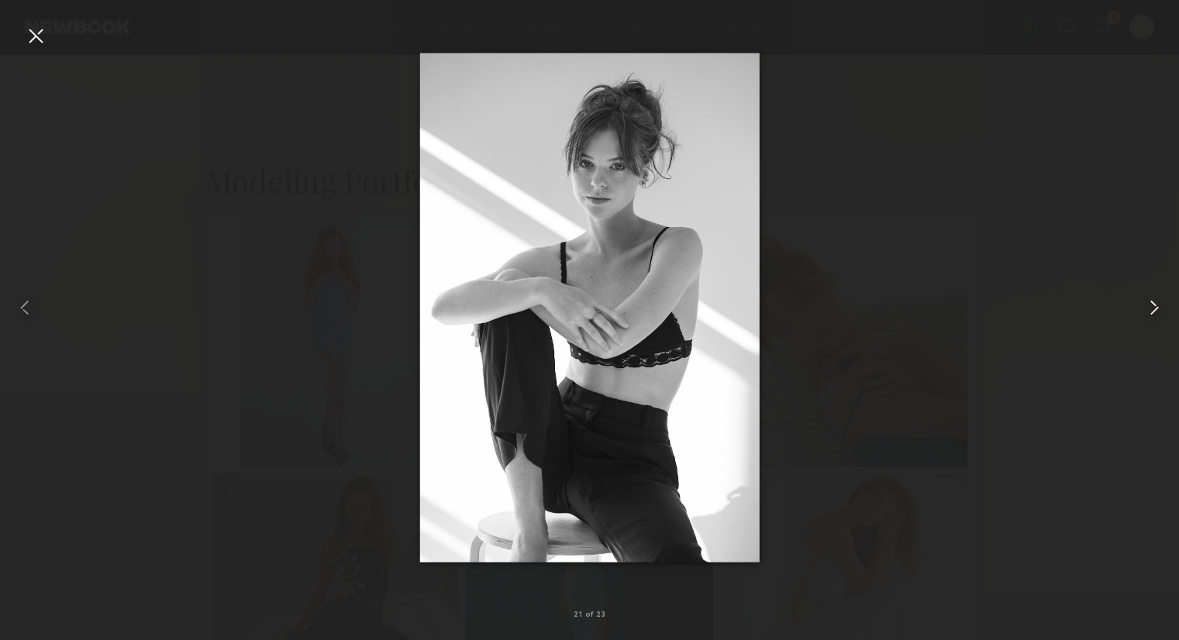
click at [1152, 315] on common-icon at bounding box center [1154, 307] width 25 height 25
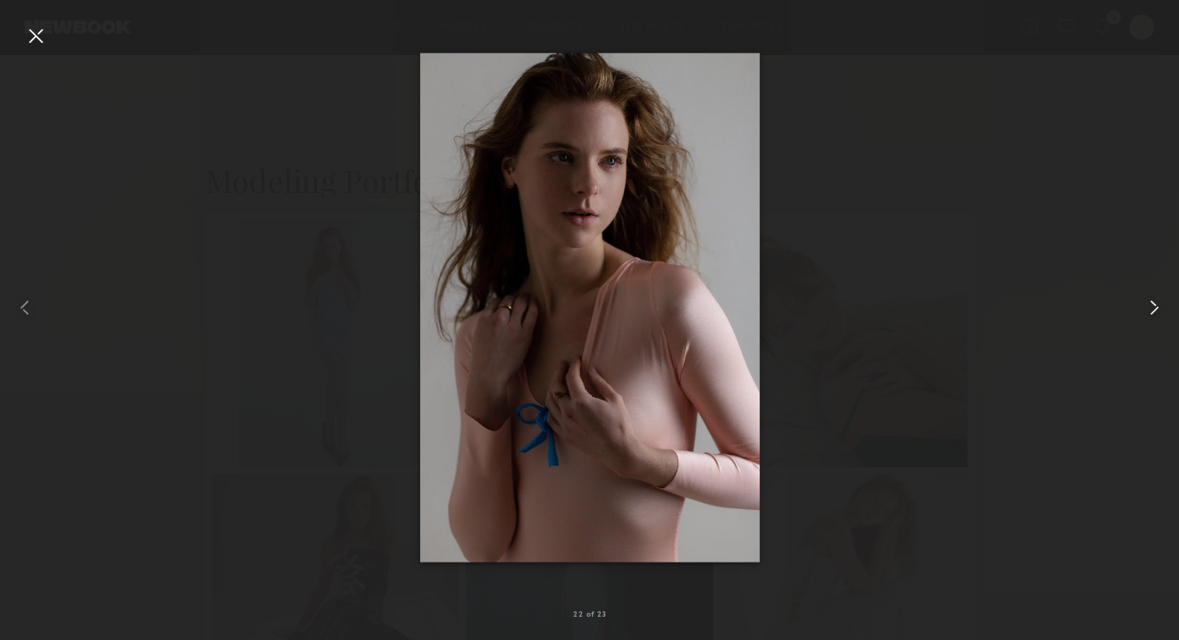
click at [1152, 315] on common-icon at bounding box center [1154, 307] width 25 height 25
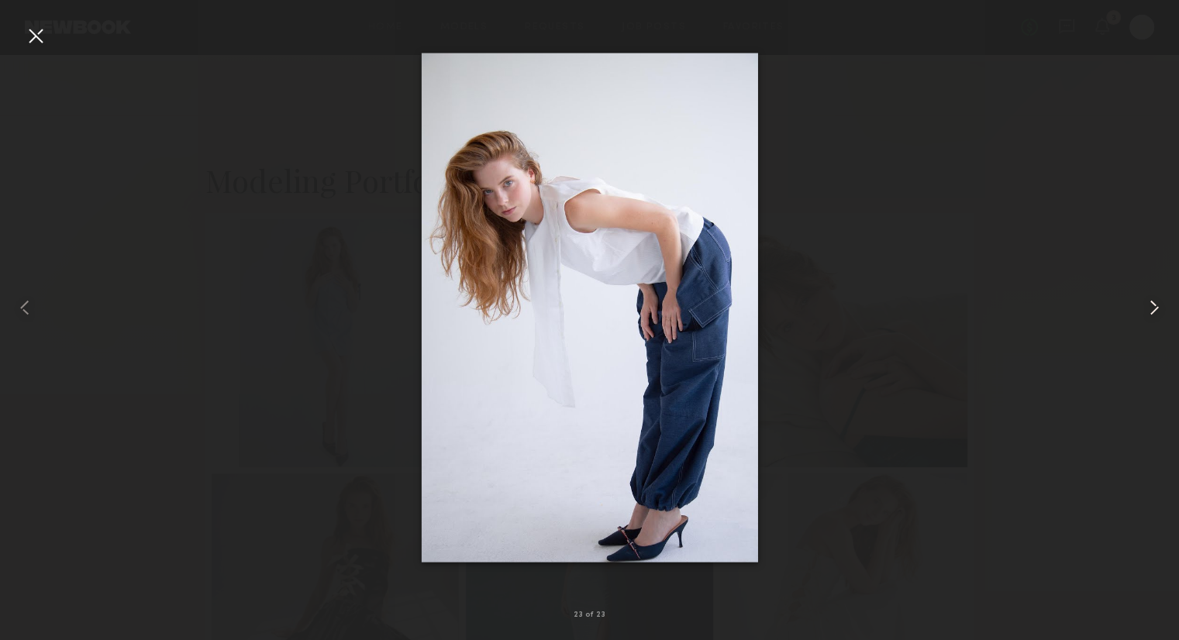
click at [1152, 315] on common-icon at bounding box center [1154, 307] width 25 height 25
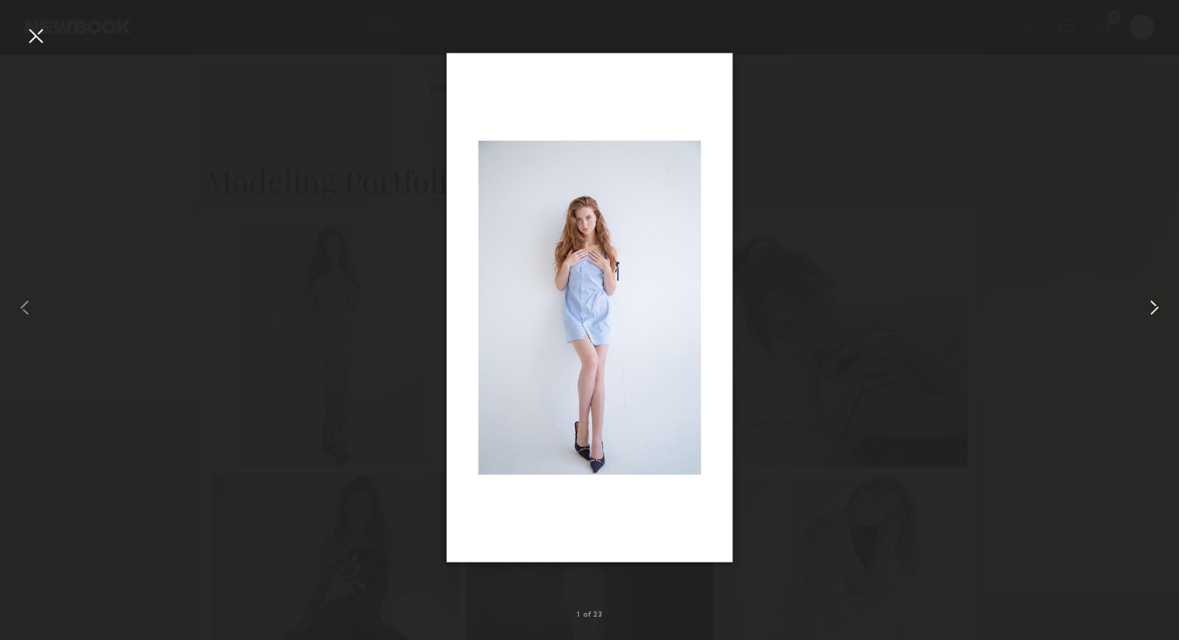
click at [1152, 315] on common-icon at bounding box center [1154, 307] width 25 height 25
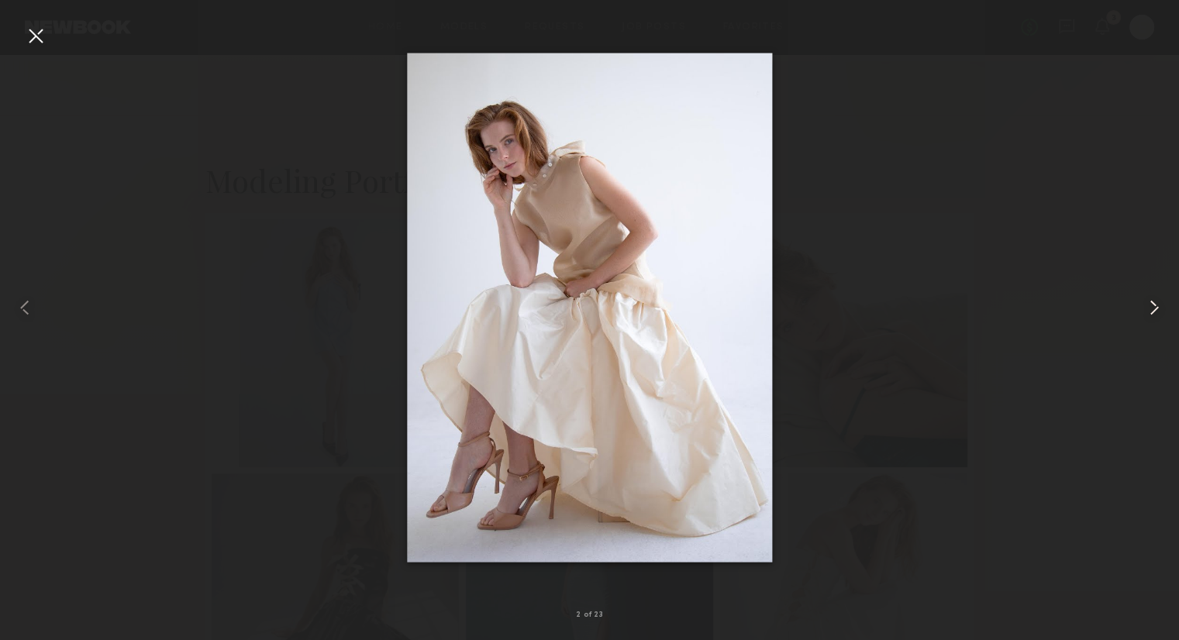
click at [1152, 315] on common-icon at bounding box center [1154, 307] width 25 height 25
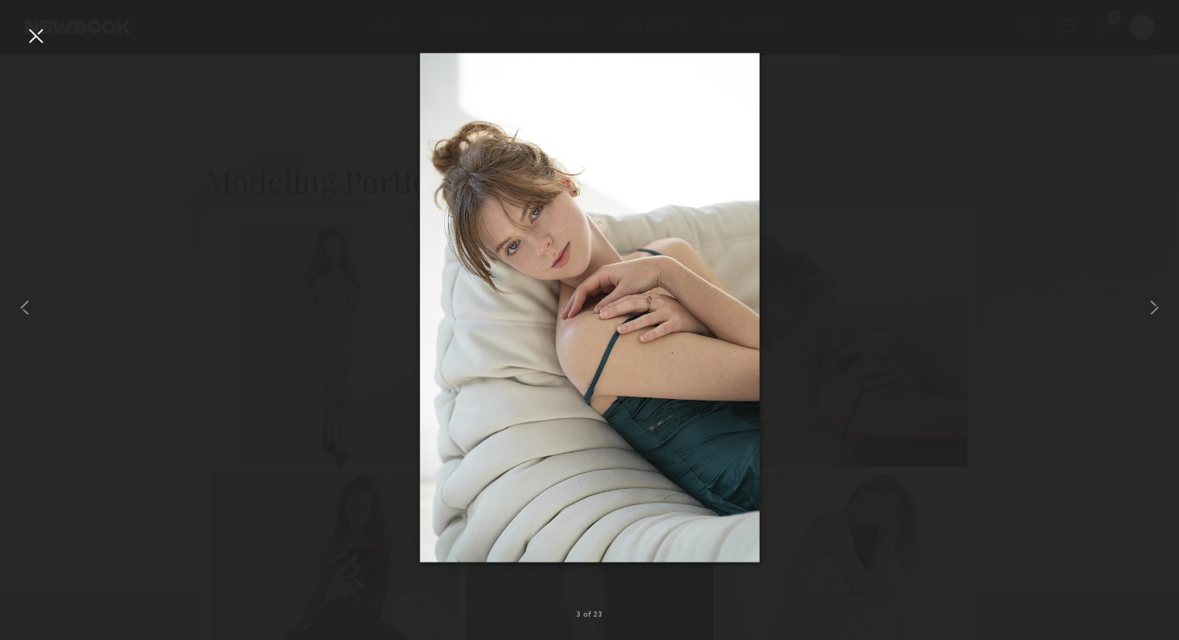
click at [44, 34] on div at bounding box center [35, 35] width 25 height 25
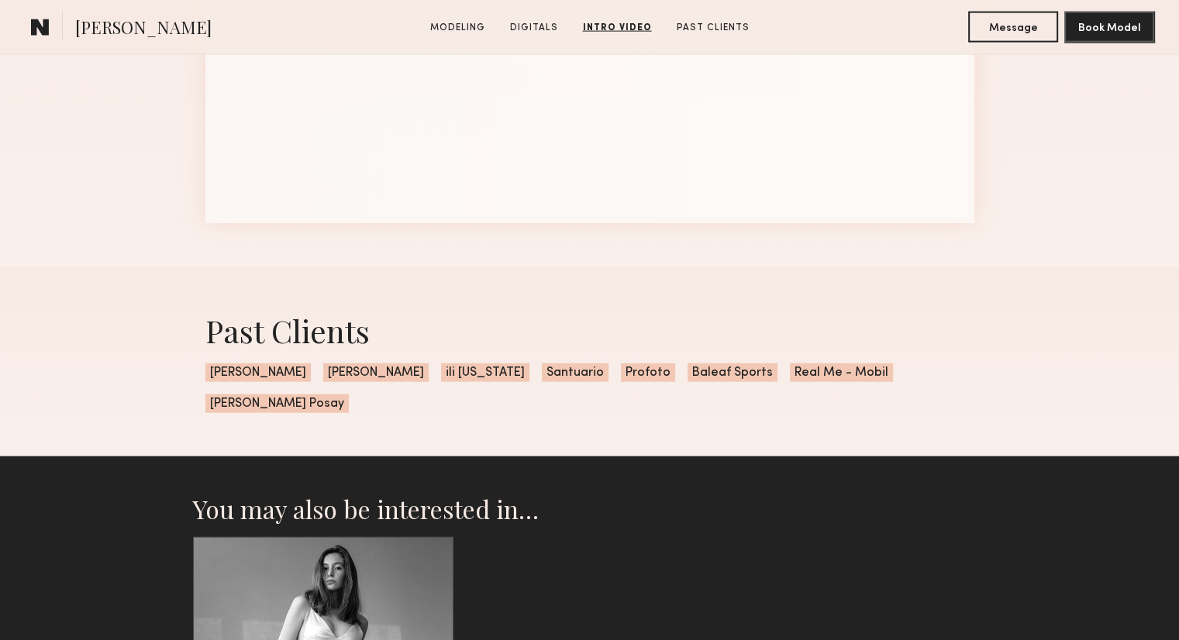
scroll to position [3502, 0]
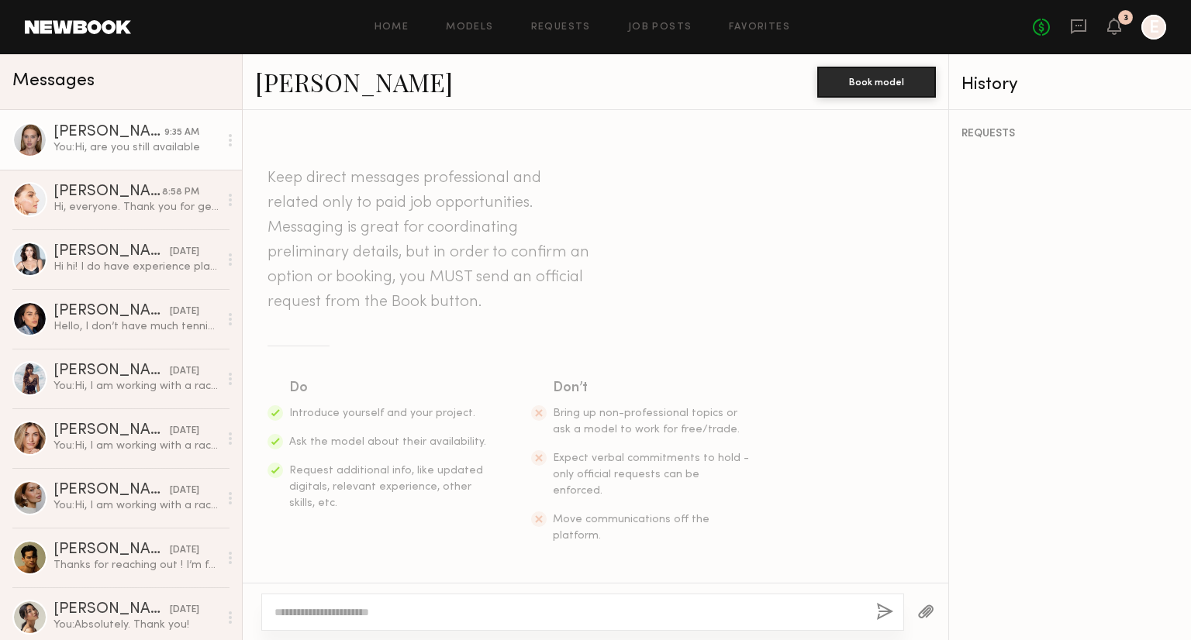
scroll to position [639, 0]
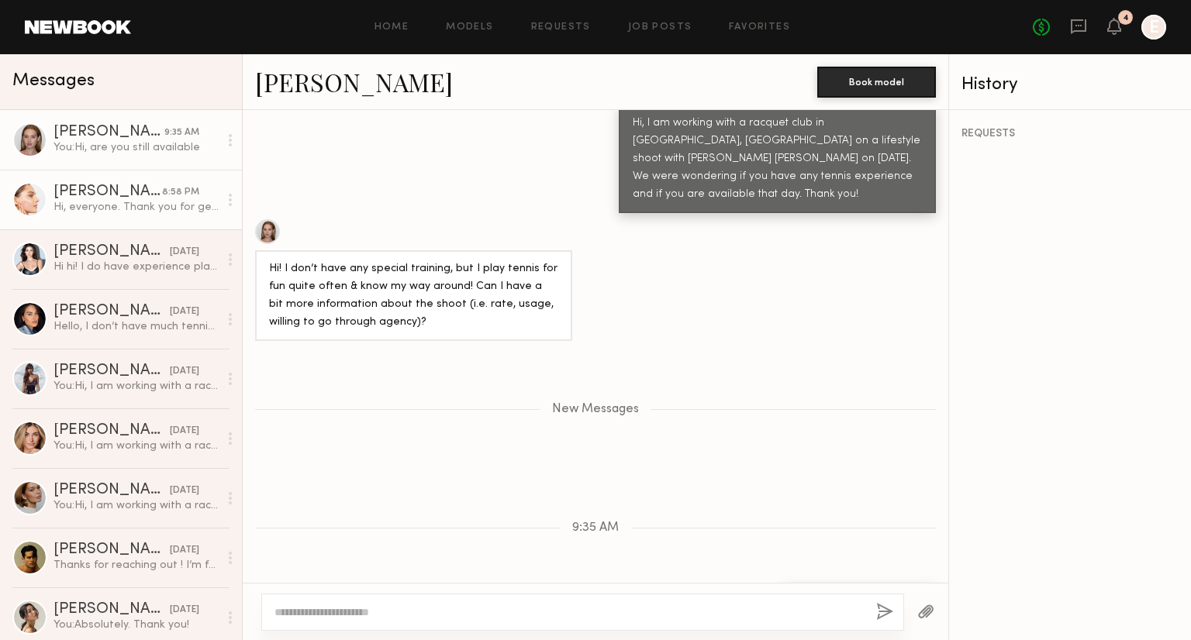
click at [102, 191] on div "Sophia R." at bounding box center [108, 193] width 109 height 16
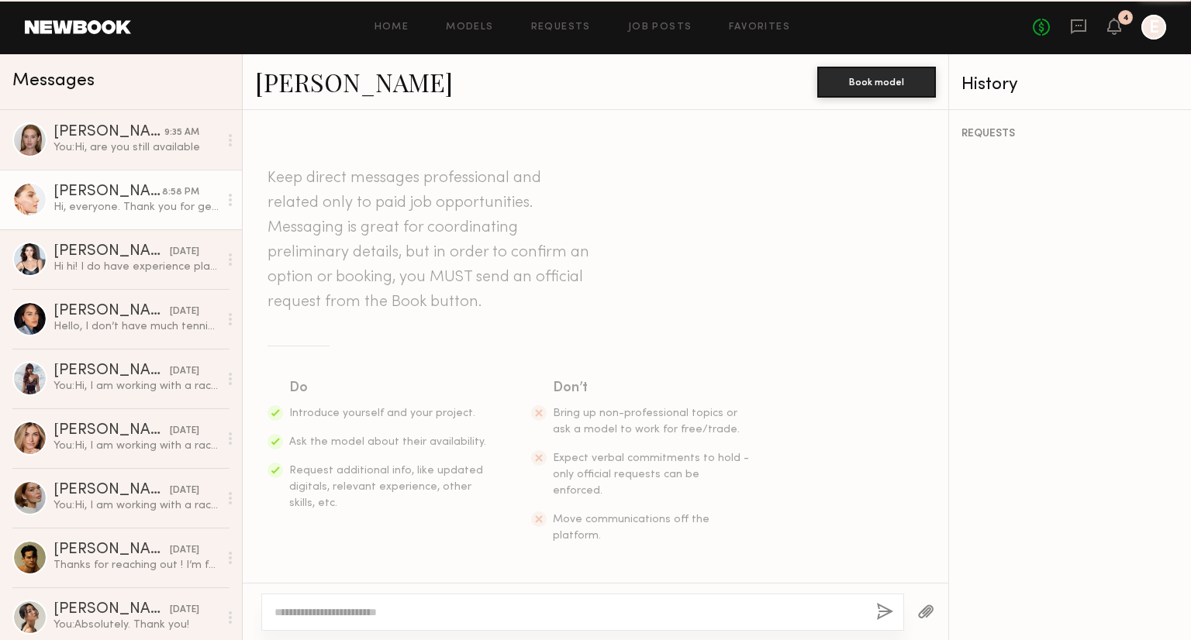
scroll to position [361, 0]
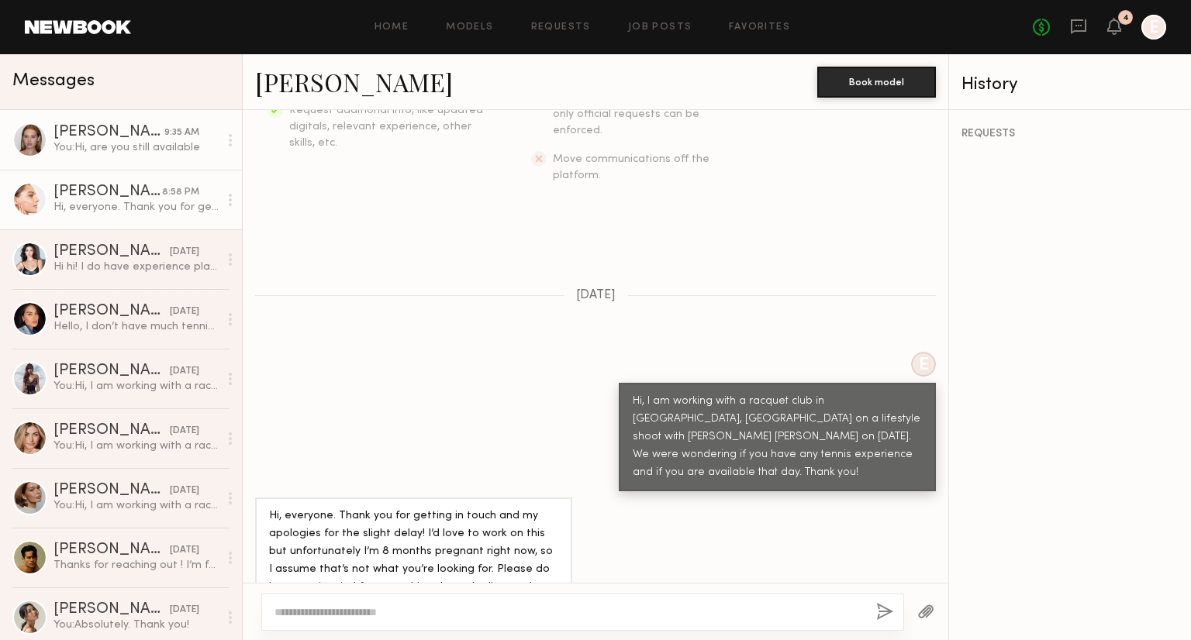
click at [88, 131] on div "Cari F." at bounding box center [109, 133] width 111 height 16
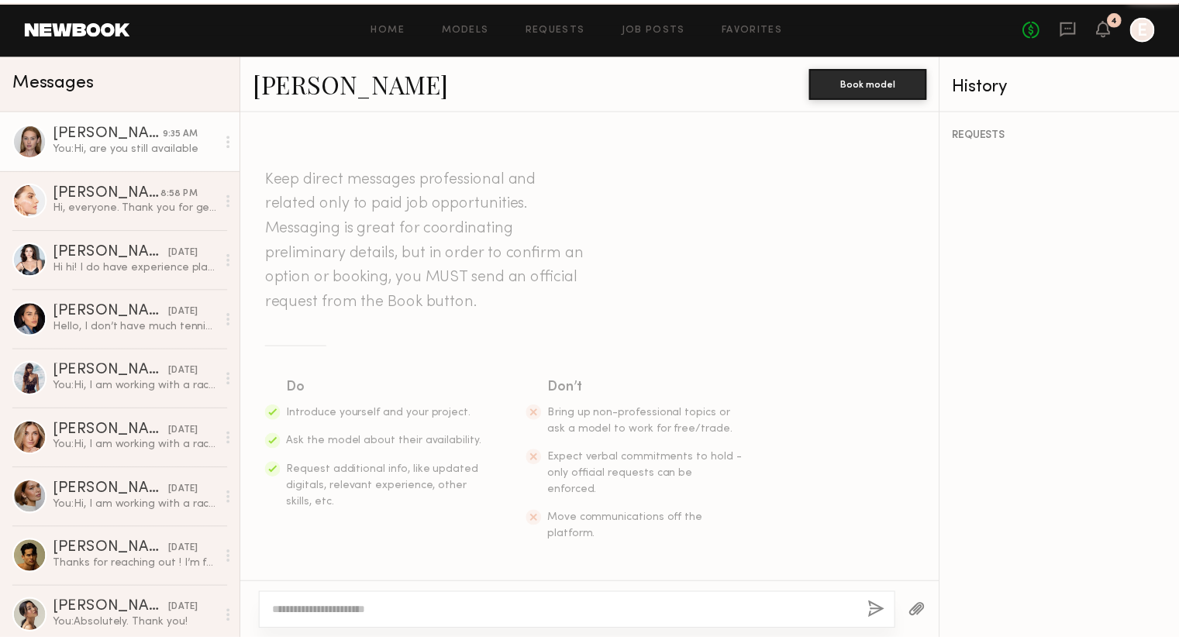
scroll to position [519, 0]
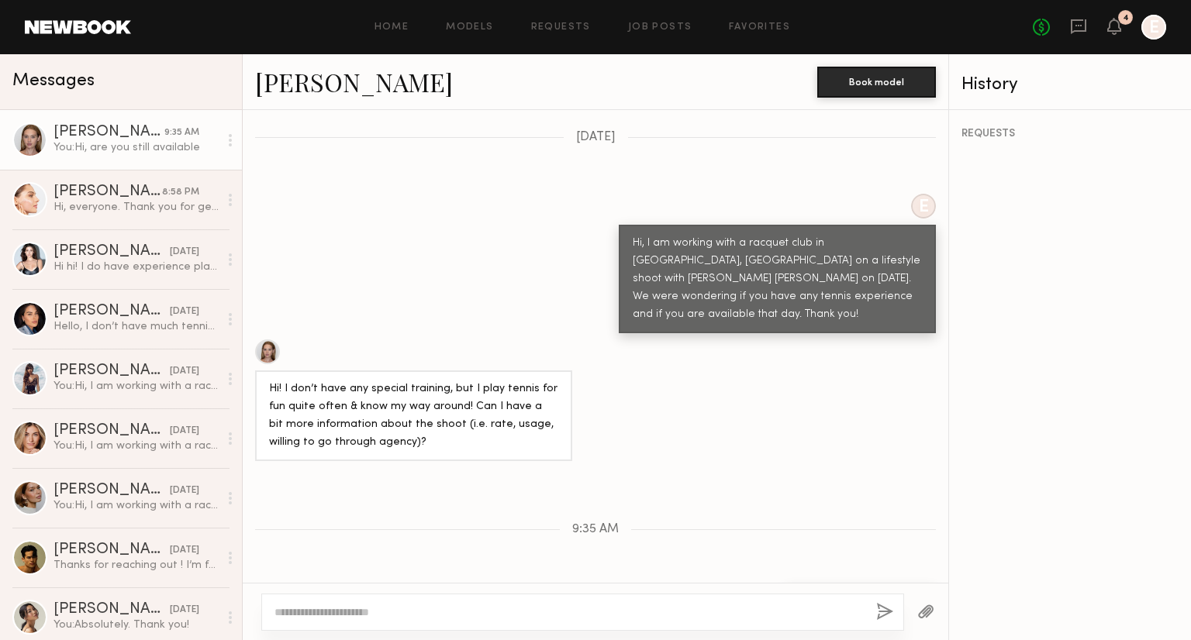
click at [565, 33] on div "Home Models Requests Job Posts Favorites Sign Out No fees up to $5,000 4 E" at bounding box center [648, 27] width 1035 height 25
click at [563, 22] on link "Requests" at bounding box center [561, 27] width 60 height 10
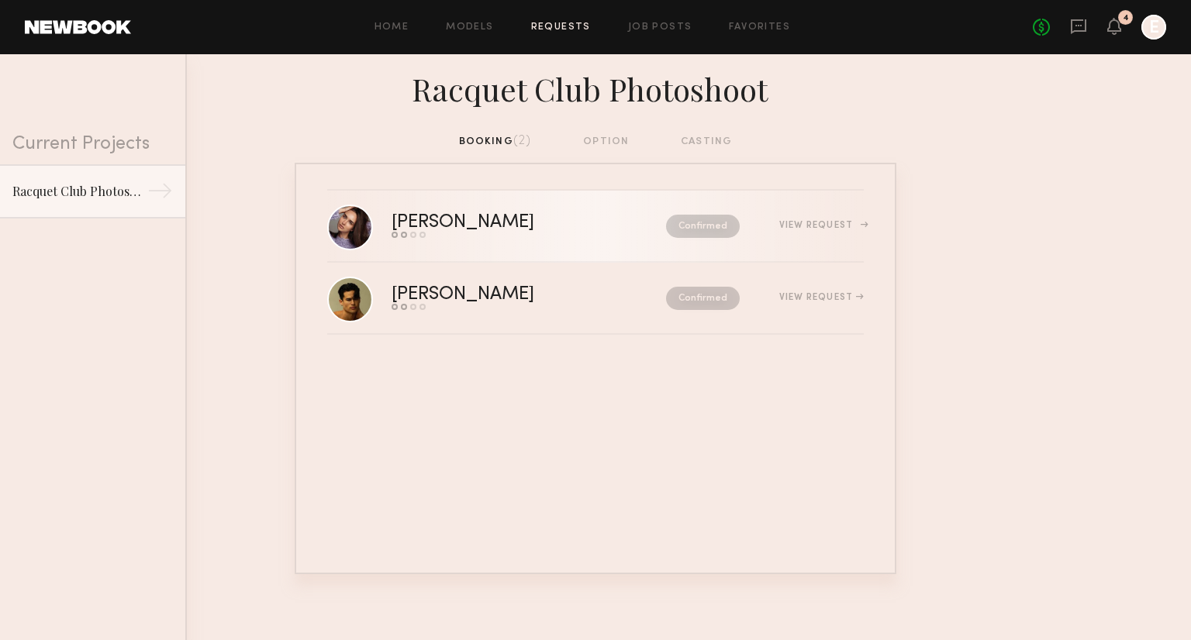
click at [540, 232] on div "[PERSON_NAME]" at bounding box center [496, 223] width 209 height 18
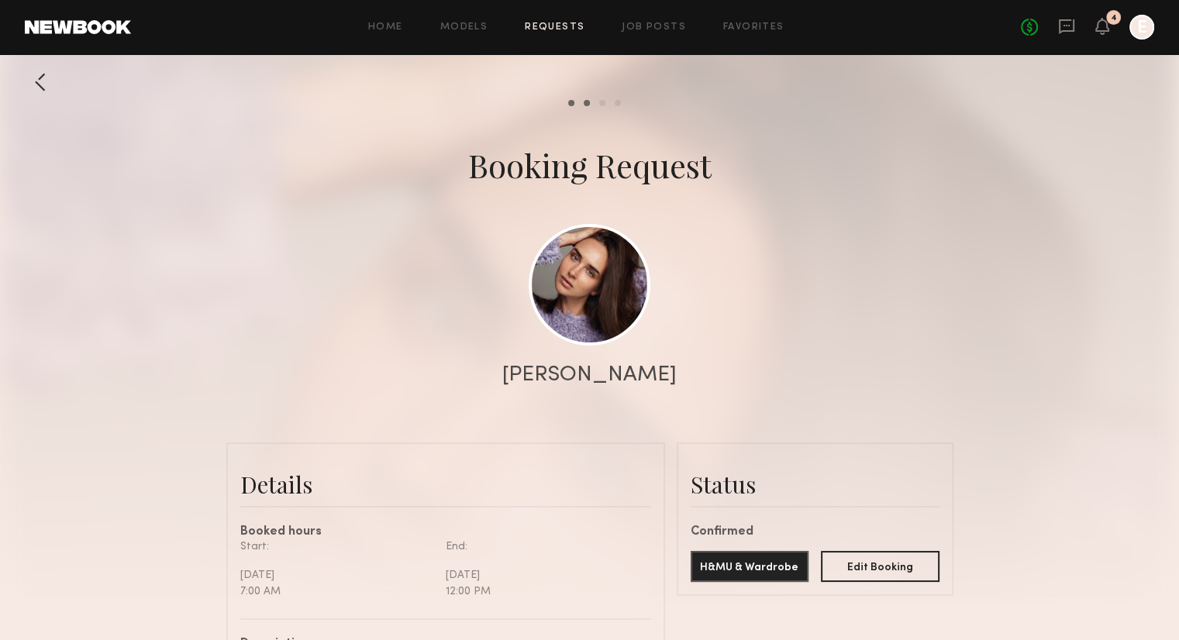
scroll to position [803, 0]
click at [599, 280] on link at bounding box center [590, 284] width 122 height 122
